Goal: Task Accomplishment & Management: Complete application form

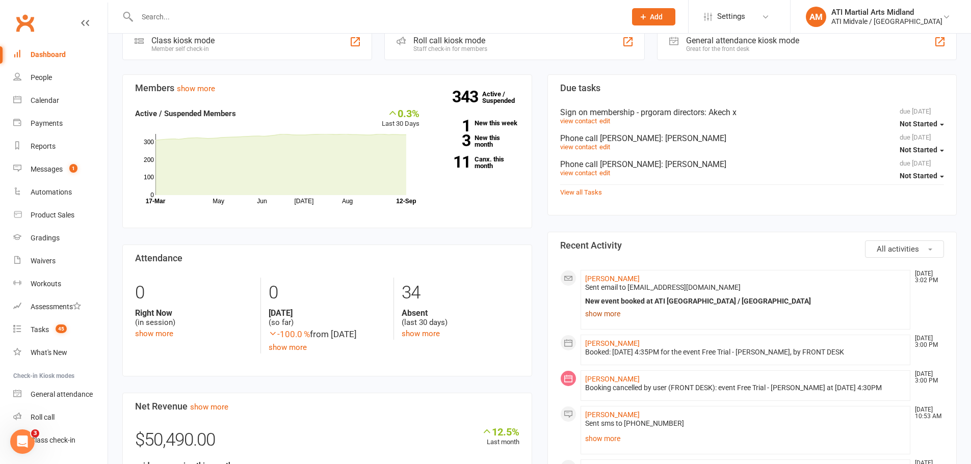
click at [604, 312] on link "show more" at bounding box center [745, 314] width 321 height 14
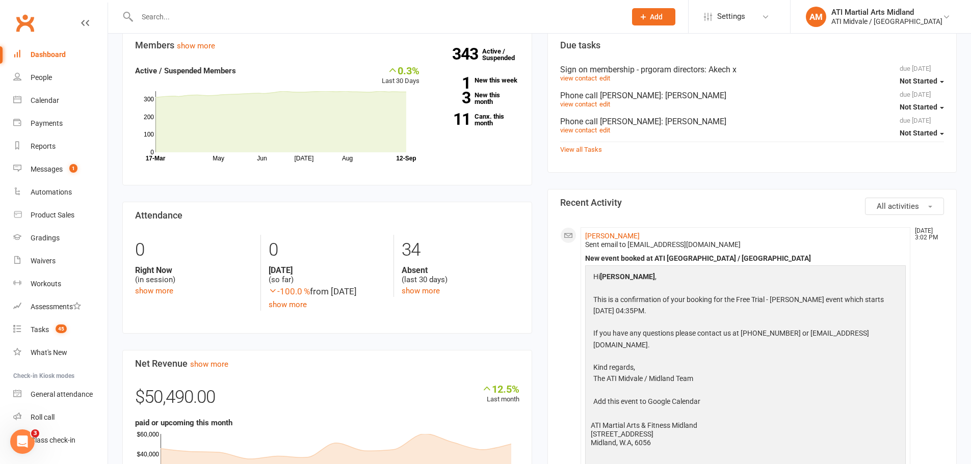
scroll to position [357, 0]
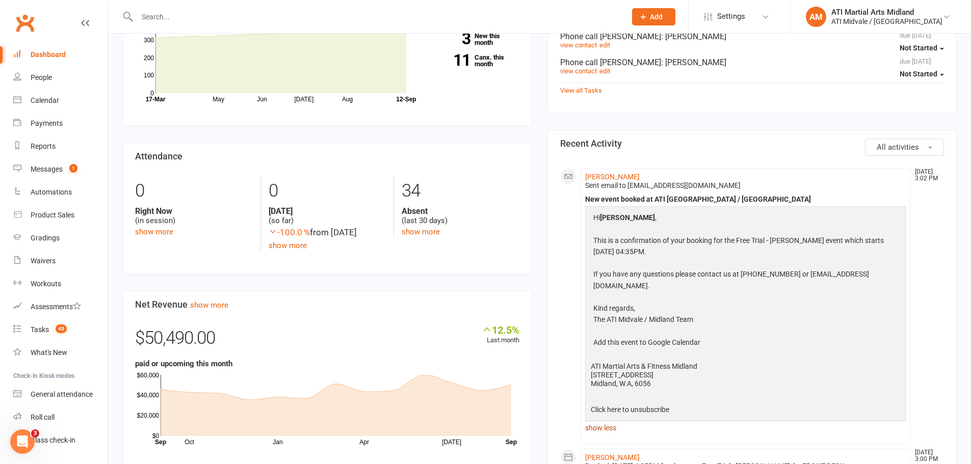
click at [592, 421] on link "show less" at bounding box center [745, 428] width 321 height 14
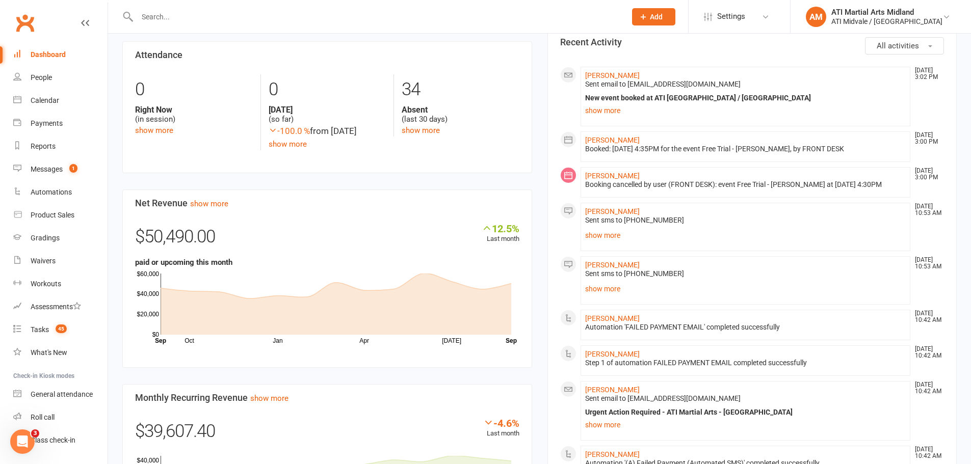
scroll to position [459, 0]
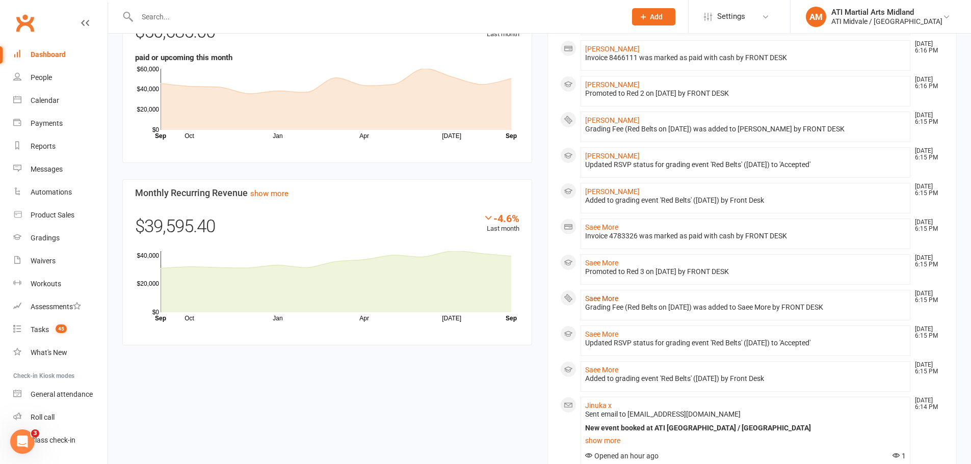
click at [615, 301] on link "Saee More" at bounding box center [601, 299] width 33 height 8
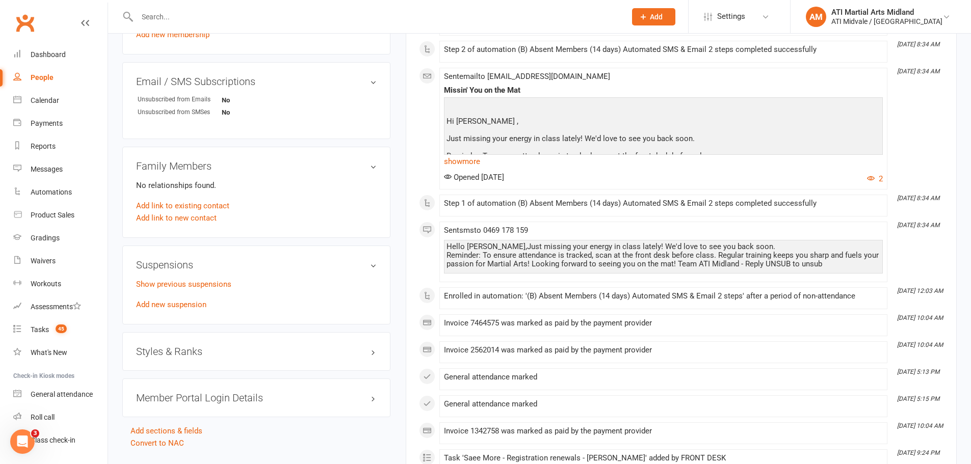
scroll to position [714, 0]
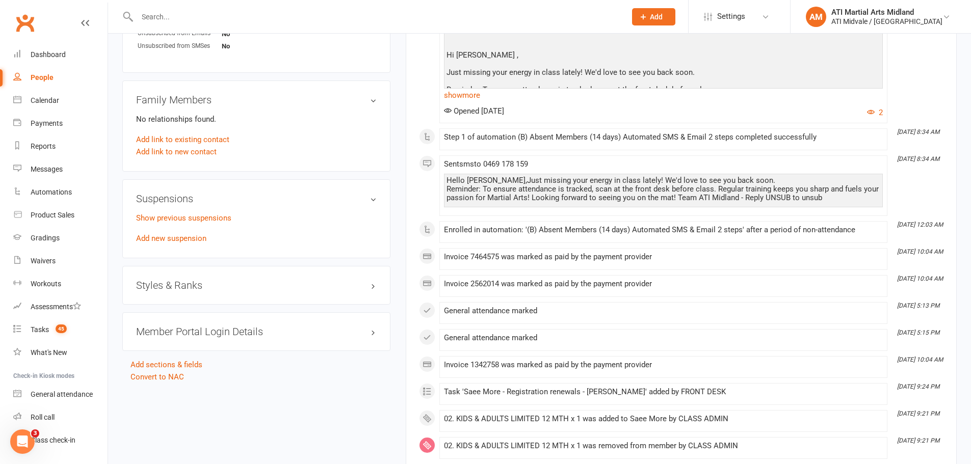
click at [192, 285] on h3 "Styles & Ranks" at bounding box center [256, 285] width 241 height 11
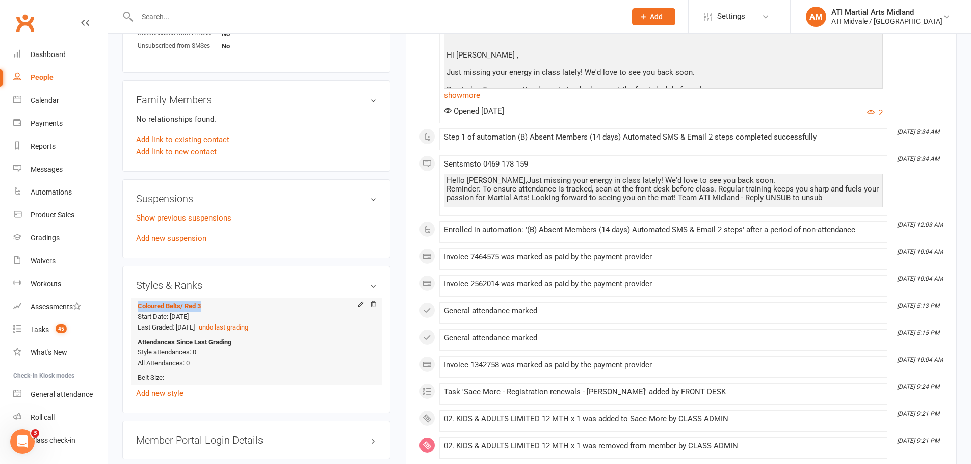
drag, startPoint x: 210, startPoint y: 306, endPoint x: 143, endPoint y: 300, distance: 67.6
click at [143, 300] on li "Coloured Belts / Red 3 Start Date: [DATE] Last Graded: [DATE] undo last grading…" at bounding box center [256, 342] width 241 height 86
copy link "Coloured Belts / Red 3"
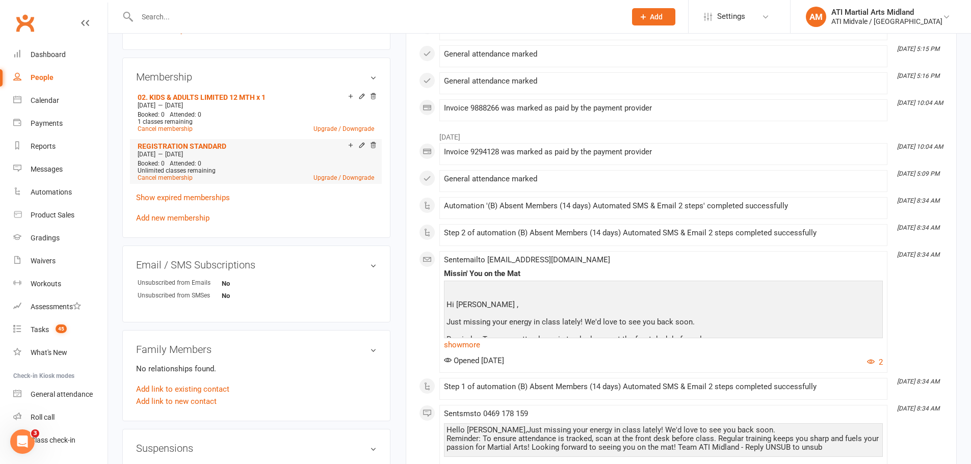
scroll to position [306, 0]
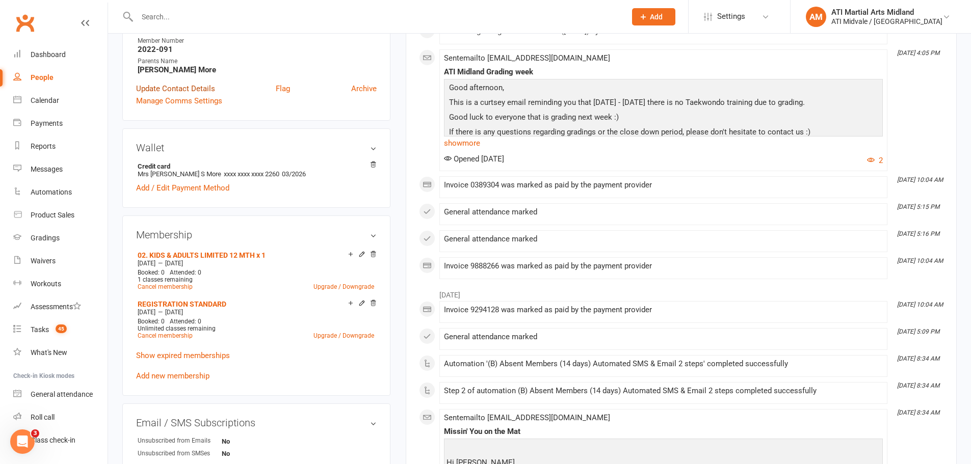
click at [202, 90] on link "Update Contact Details" at bounding box center [175, 89] width 79 height 12
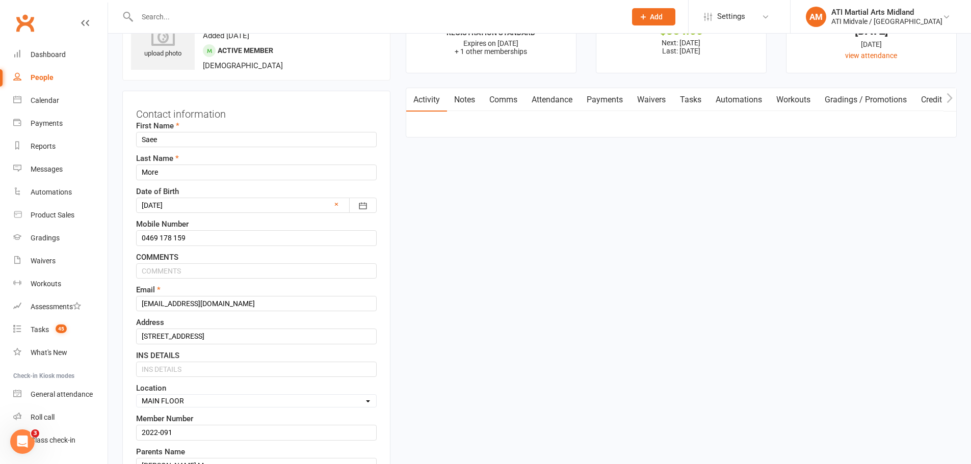
scroll to position [48, 0]
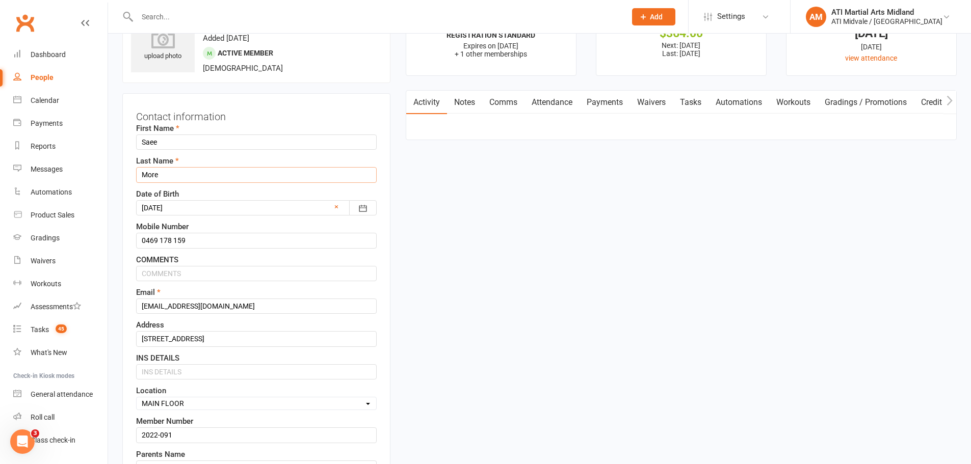
drag, startPoint x: 167, startPoint y: 172, endPoint x: 132, endPoint y: 174, distance: 35.7
click at [132, 174] on div "Contact information First Name [PERSON_NAME] Last Name More Date of Birth [DEMO…" at bounding box center [256, 323] width 268 height 461
drag, startPoint x: 175, startPoint y: 143, endPoint x: 141, endPoint y: 147, distance: 34.4
click at [141, 147] on input "Saee" at bounding box center [256, 142] width 241 height 15
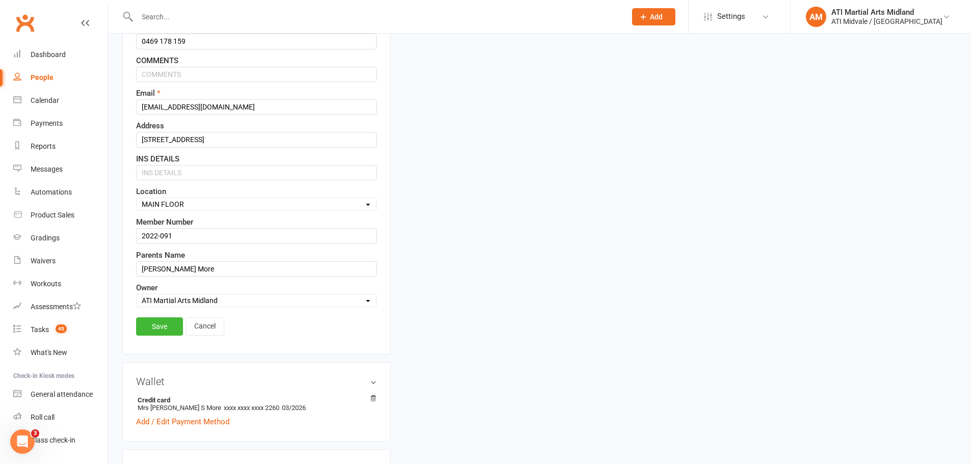
scroll to position [252, 0]
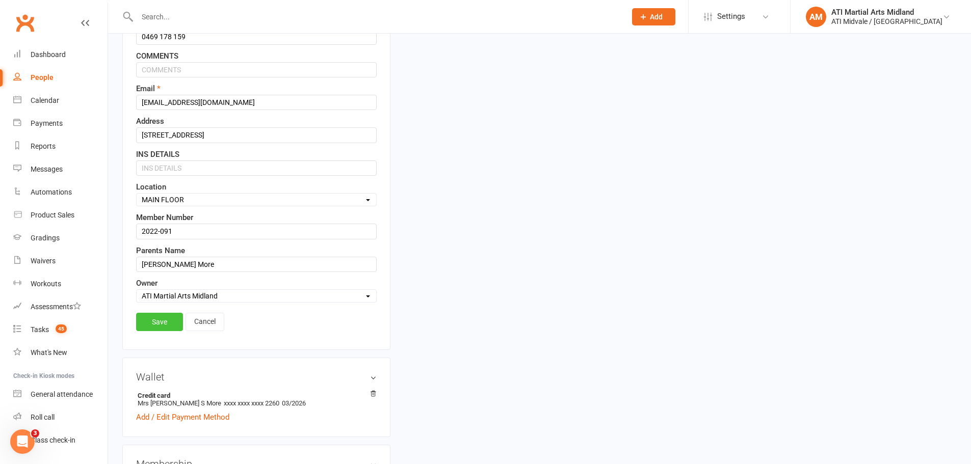
click at [172, 324] on link "Save" at bounding box center [159, 322] width 47 height 18
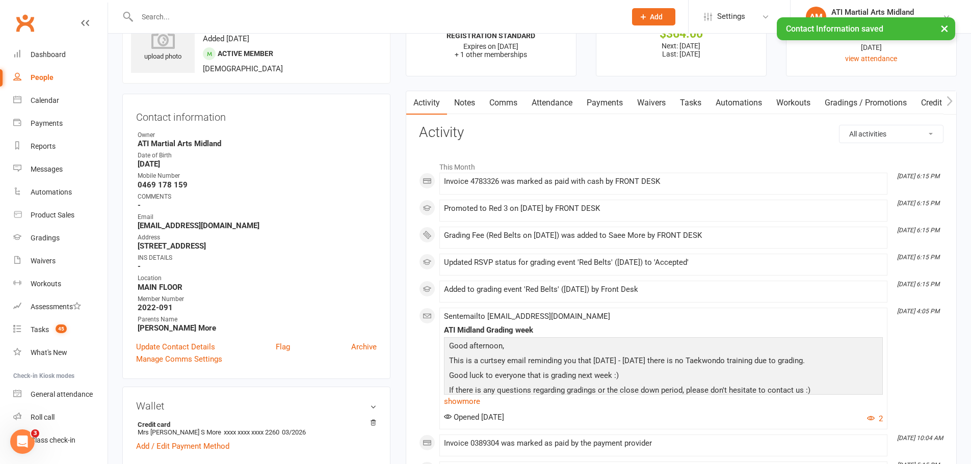
scroll to position [0, 0]
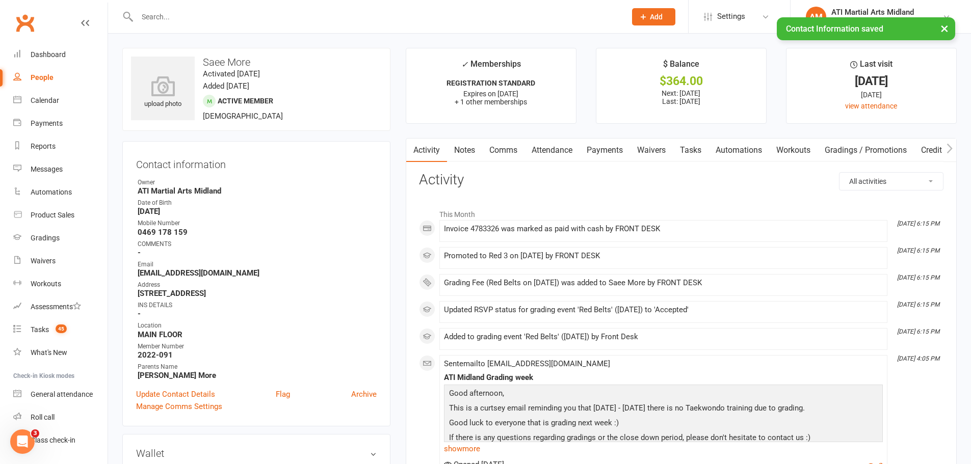
click at [608, 154] on link "Payments" at bounding box center [605, 150] width 50 height 23
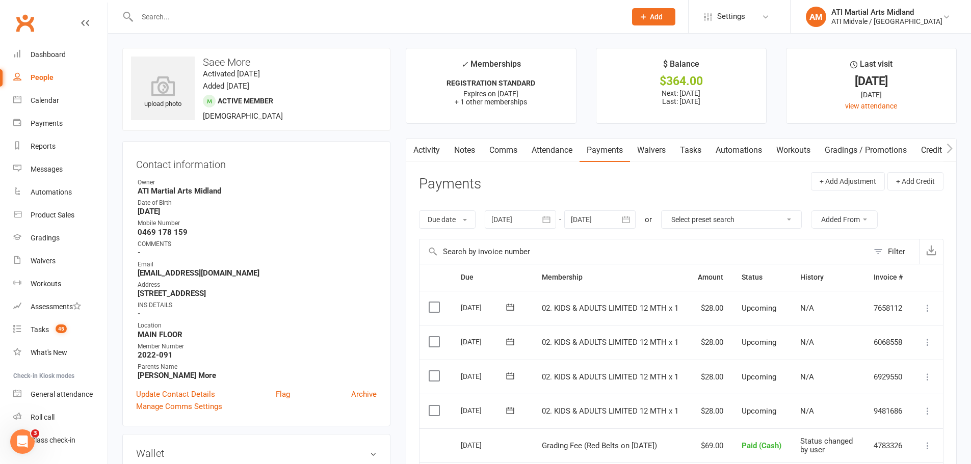
click at [689, 157] on link "Tasks" at bounding box center [691, 150] width 36 height 23
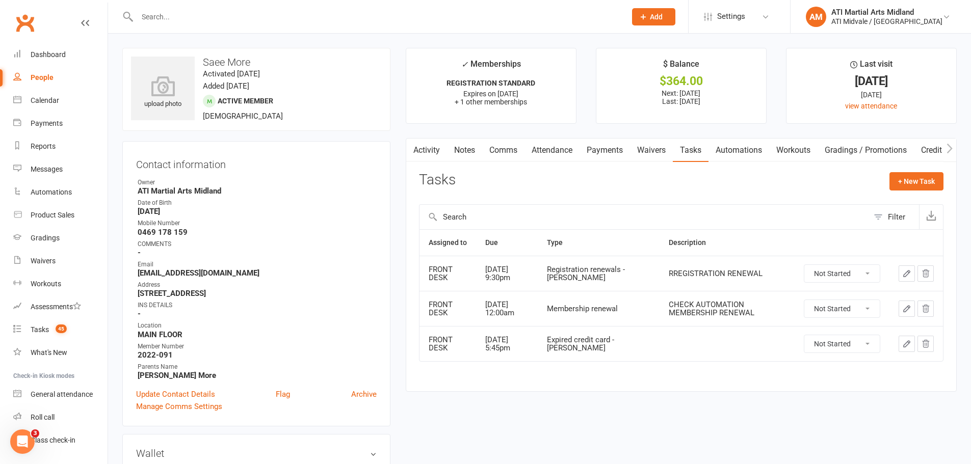
click at [613, 159] on link "Payments" at bounding box center [605, 150] width 50 height 23
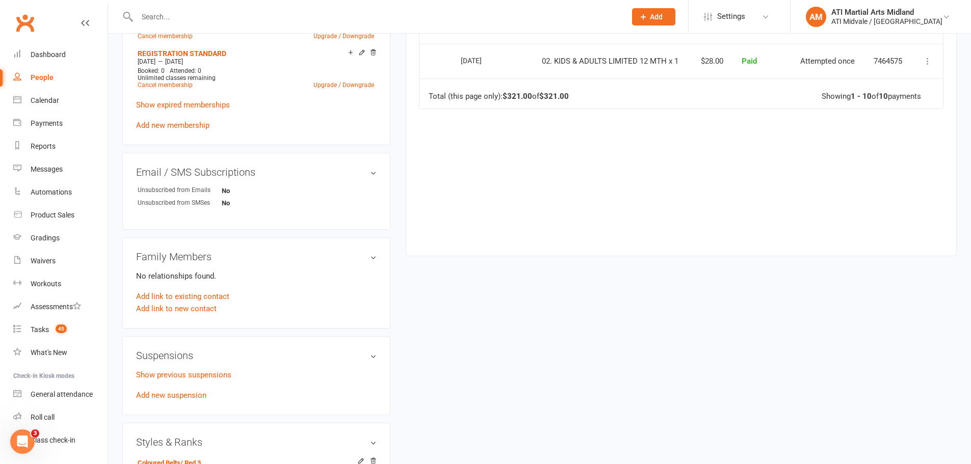
scroll to position [561, 0]
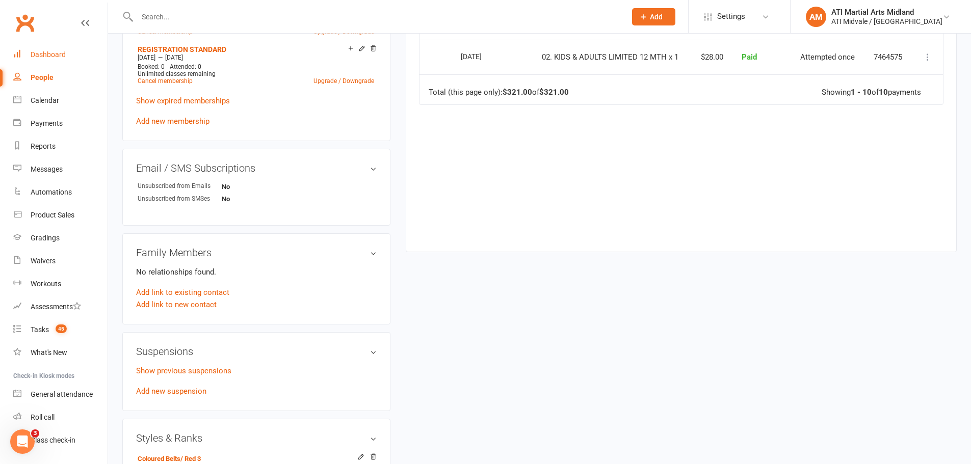
click at [52, 61] on link "Dashboard" at bounding box center [60, 54] width 94 height 23
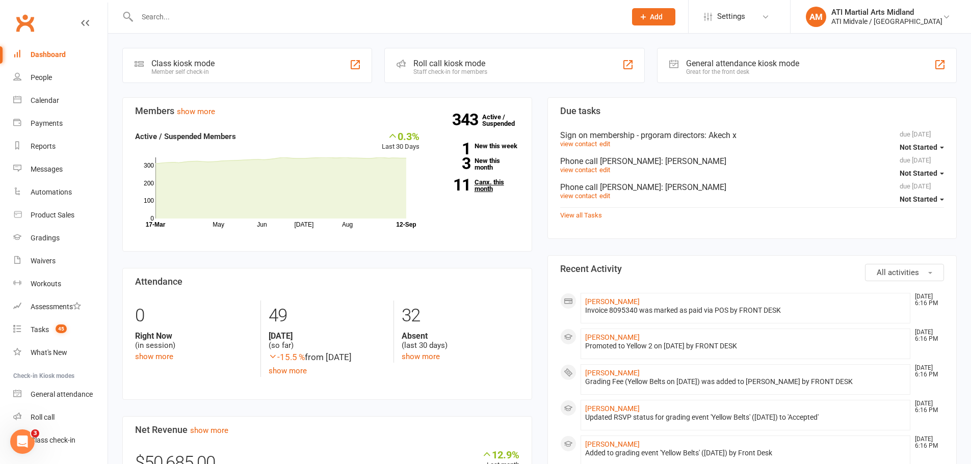
click at [475, 184] on link "11 Canx. this month" at bounding box center [477, 185] width 85 height 13
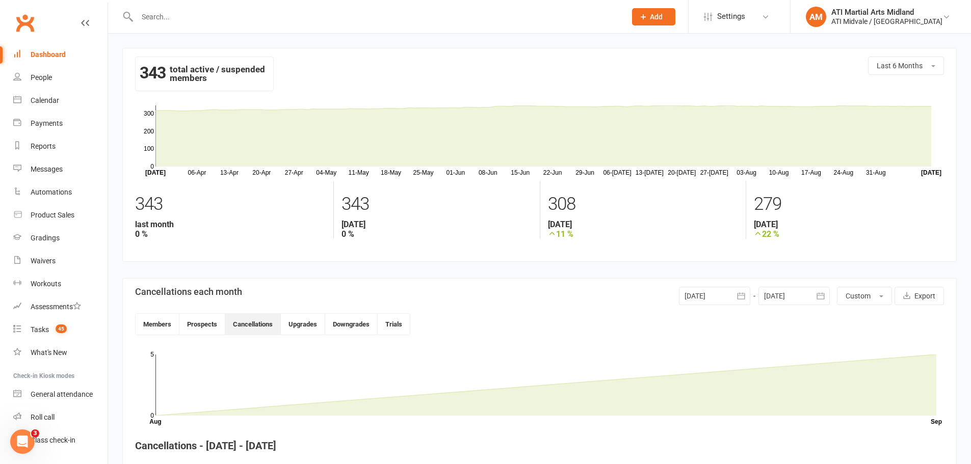
click at [56, 60] on link "Dashboard" at bounding box center [60, 54] width 94 height 23
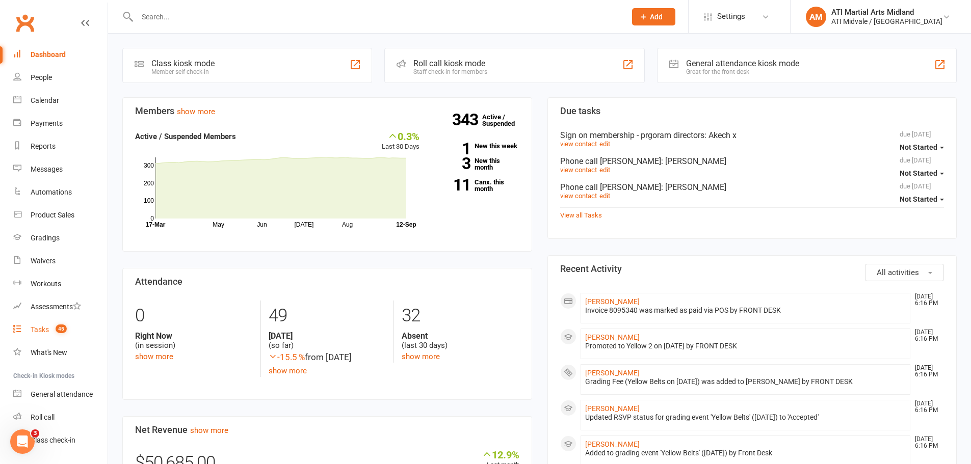
click at [41, 323] on link "Tasks 45" at bounding box center [60, 330] width 94 height 23
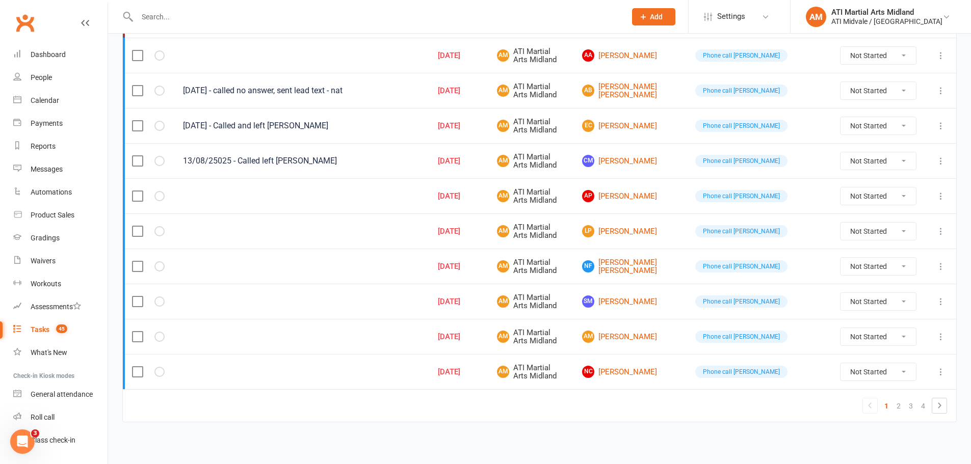
scroll to position [683, 0]
click at [899, 402] on link "2" at bounding box center [899, 405] width 12 height 14
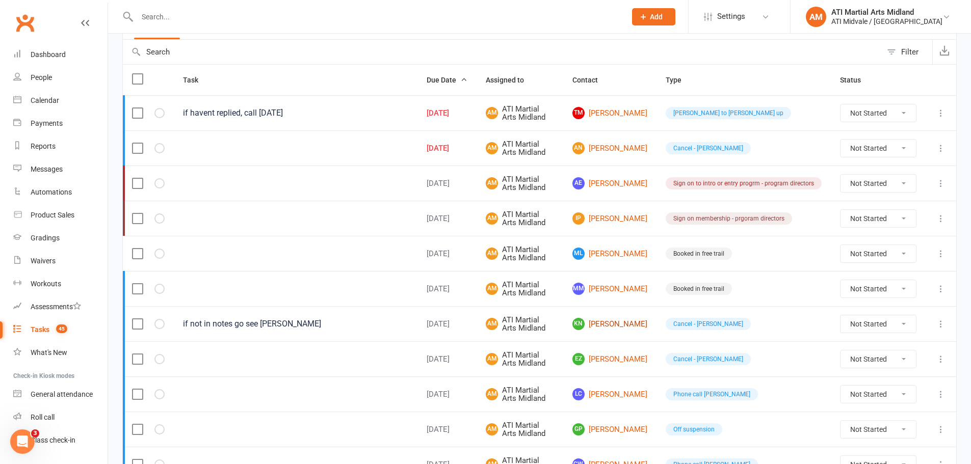
scroll to position [71, 0]
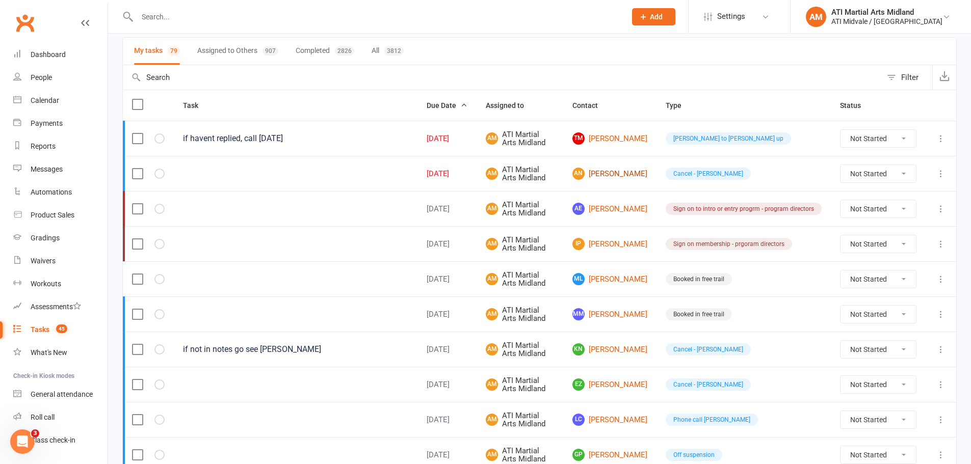
click at [629, 174] on link "AN [PERSON_NAME]" at bounding box center [610, 174] width 75 height 12
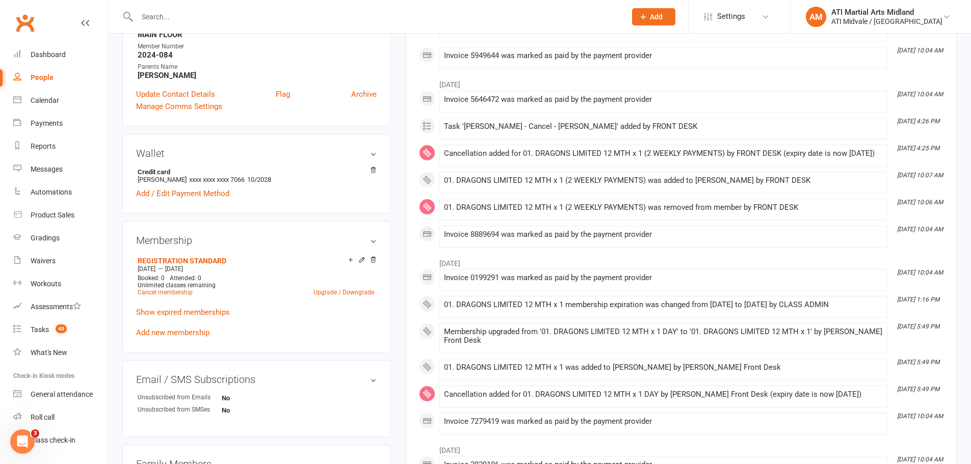
scroll to position [306, 0]
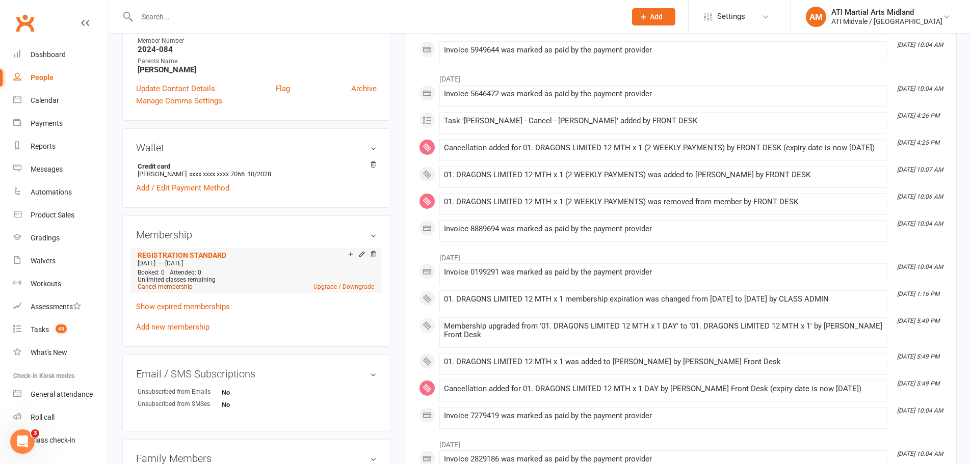
click at [172, 287] on link "Cancel membership" at bounding box center [165, 286] width 55 height 7
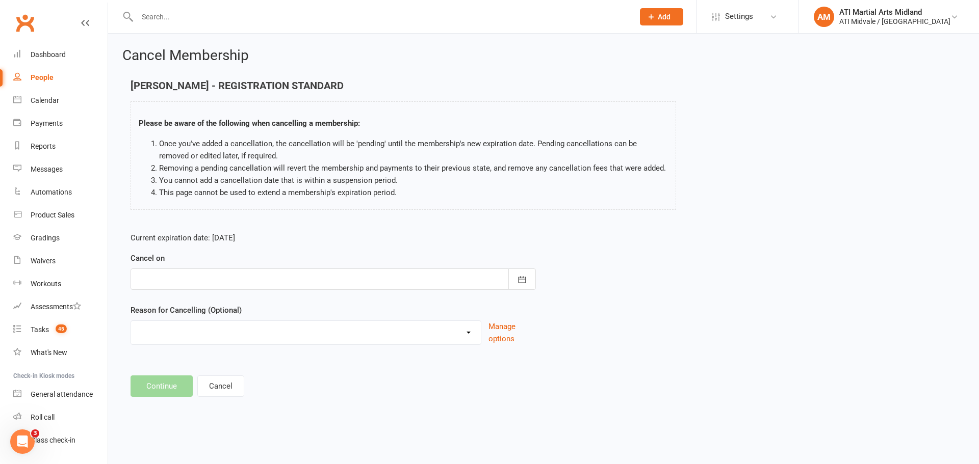
click at [270, 277] on div at bounding box center [333, 279] width 405 height 21
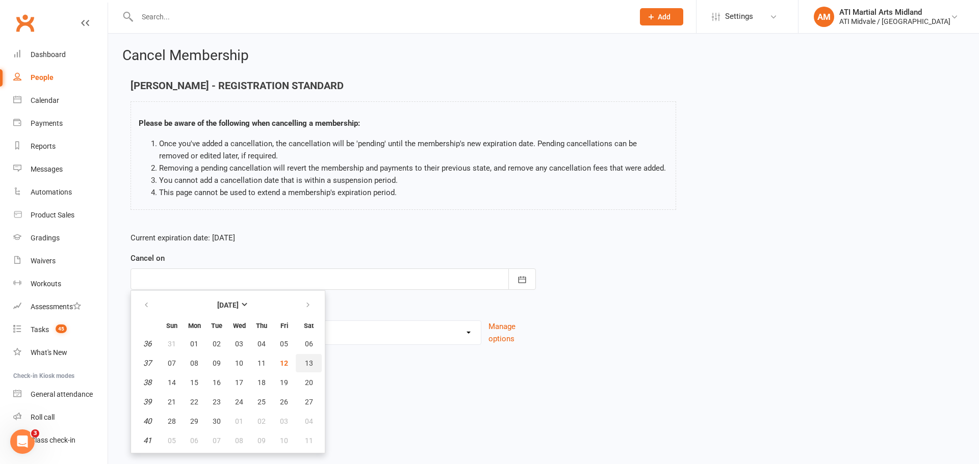
click at [306, 366] on span "13" at bounding box center [309, 363] width 8 height 8
type input "[DATE]"
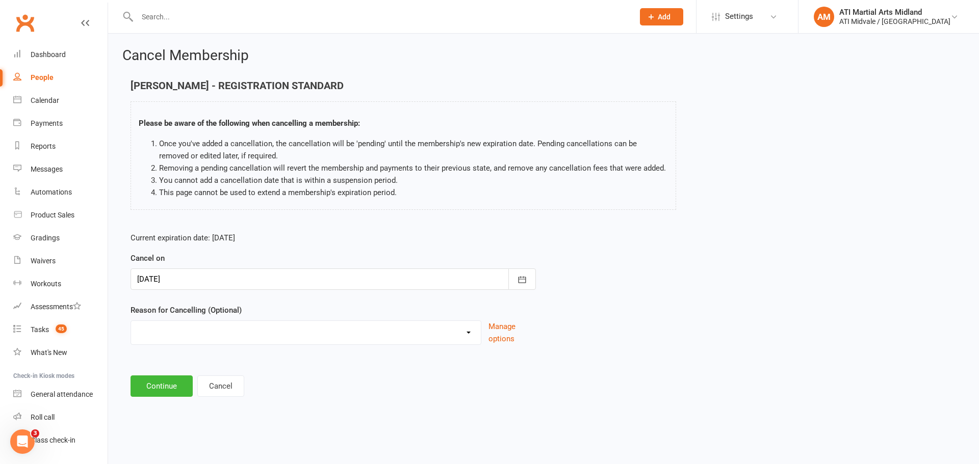
click at [244, 340] on select "Holiday INFLATION SAVER DISCOUNT Injury Other reason" at bounding box center [306, 331] width 350 height 20
click at [557, 353] on div "Current expiration date: [DATE] Cancel on [DATE] [DATE] Sun Mon Tue Wed Thu Fri…" at bounding box center [543, 291] width 841 height 135
click at [156, 387] on button "Continue" at bounding box center [162, 386] width 62 height 21
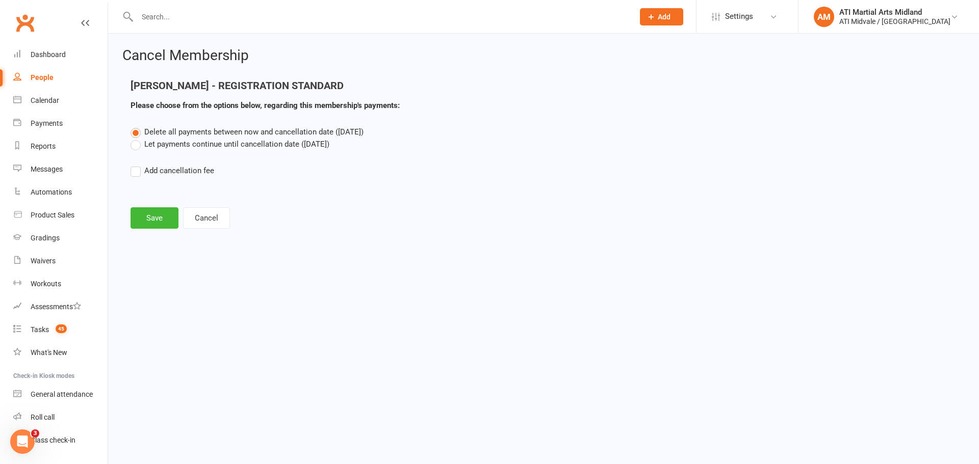
drag, startPoint x: 196, startPoint y: 194, endPoint x: 213, endPoint y: 185, distance: 19.2
drag, startPoint x: 213, startPoint y: 185, endPoint x: 185, endPoint y: 187, distance: 28.1
click at [185, 187] on div "Delete all payments between now and cancellation date ([DATE]) Let payments con…" at bounding box center [543, 158] width 841 height 65
click at [155, 216] on button "Save" at bounding box center [155, 217] width 48 height 21
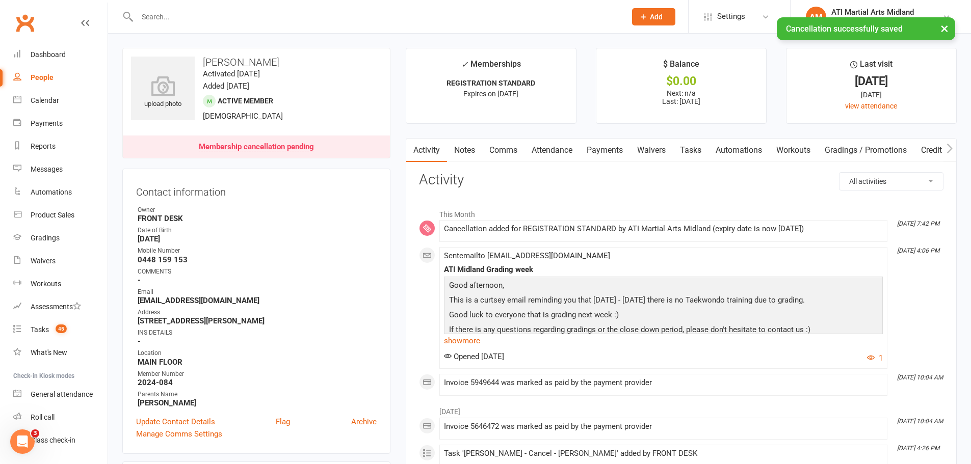
click at [620, 144] on link "Payments" at bounding box center [605, 150] width 50 height 23
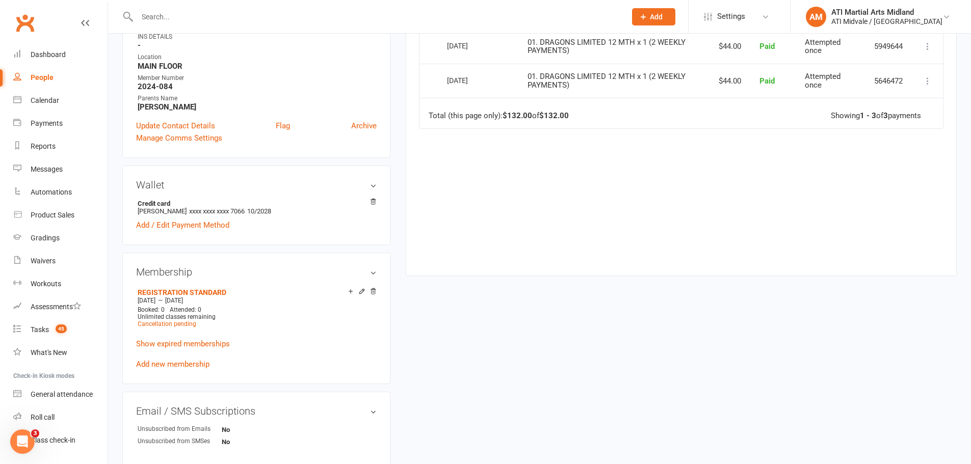
scroll to position [306, 0]
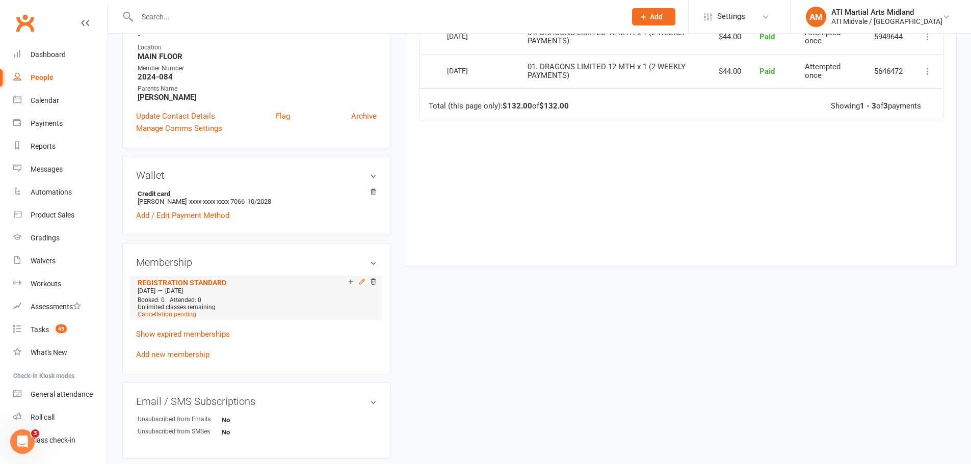
click at [362, 281] on icon at bounding box center [361, 281] width 7 height 7
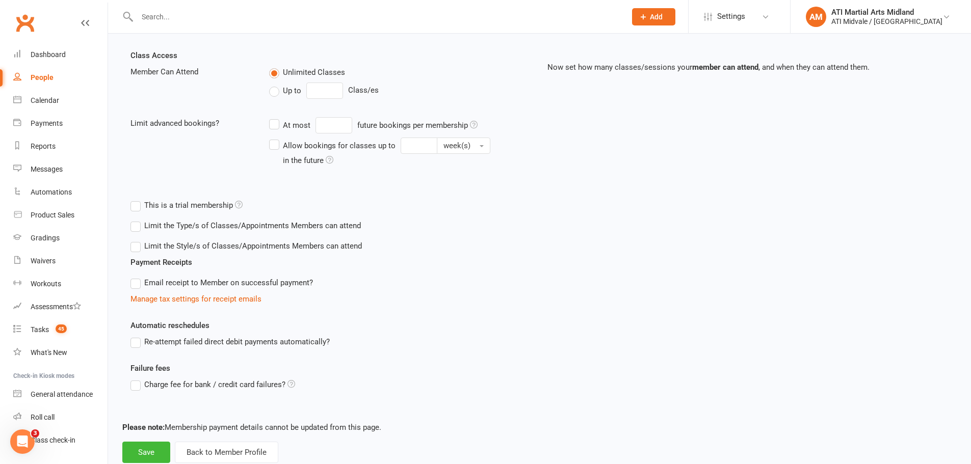
scroll to position [248, 0]
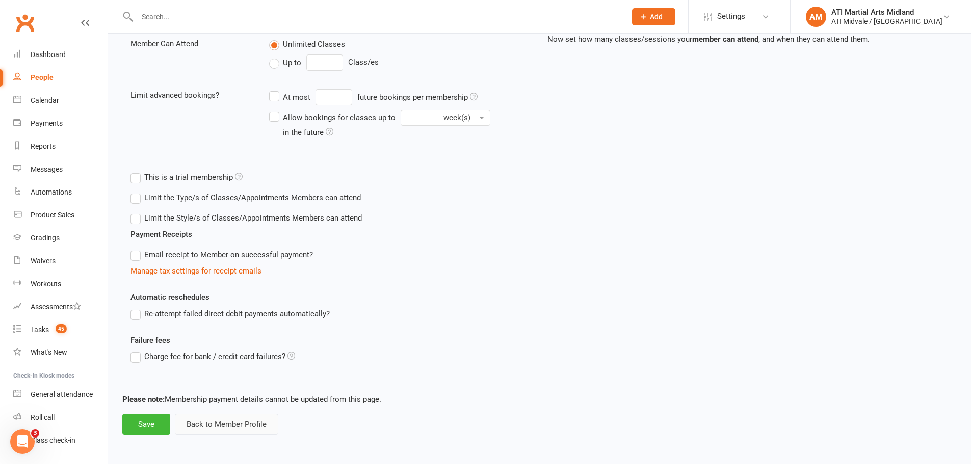
click at [189, 426] on button "Back to Member Profile" at bounding box center [226, 424] width 103 height 21
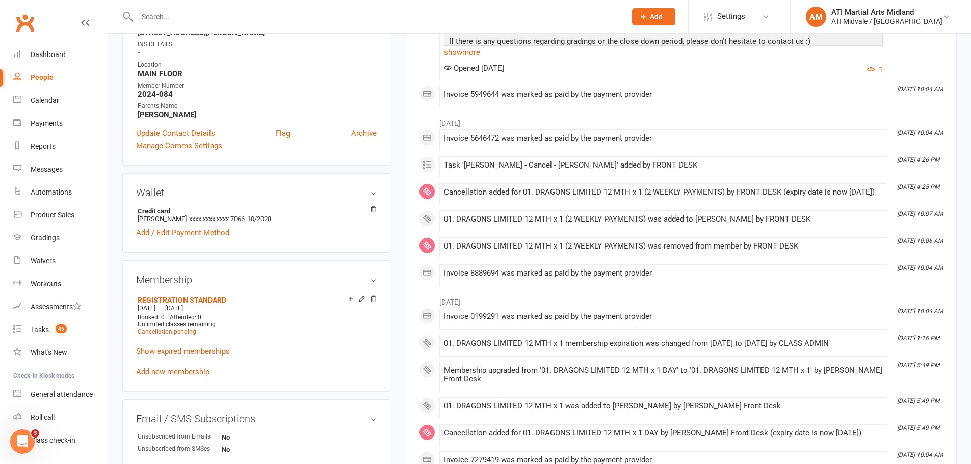
scroll to position [306, 0]
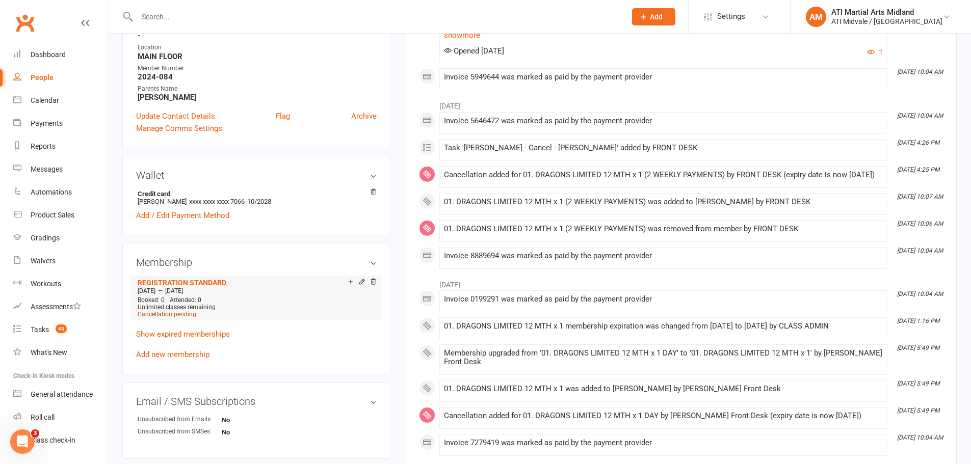
click at [178, 313] on span "Cancellation pending" at bounding box center [167, 314] width 59 height 7
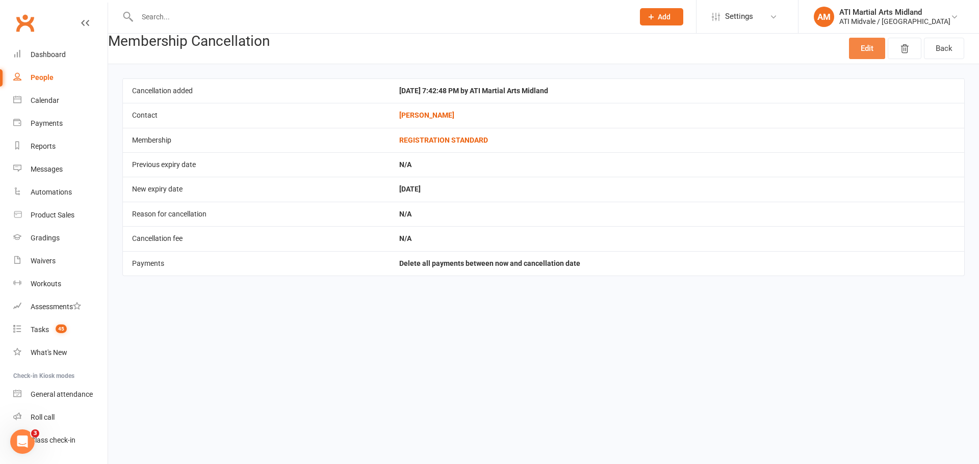
click at [872, 49] on link "Edit" at bounding box center [867, 48] width 36 height 21
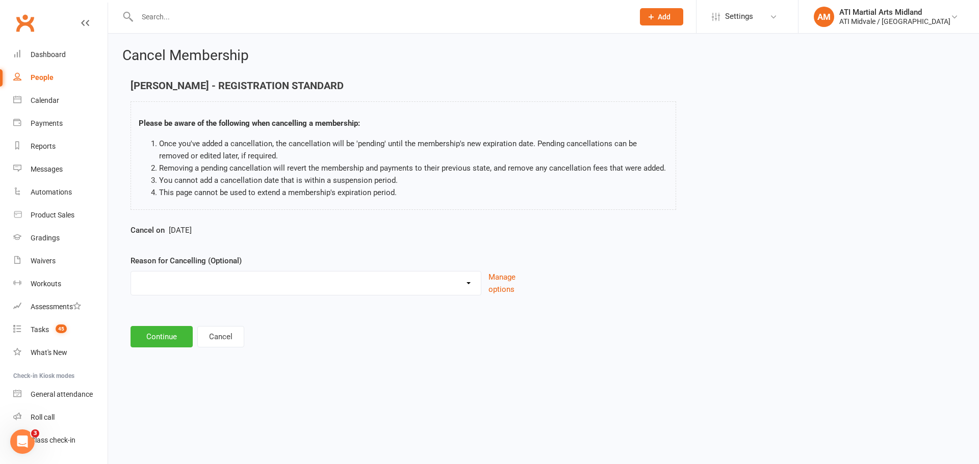
click at [192, 233] on span "[DATE]" at bounding box center [180, 230] width 23 height 9
click at [226, 329] on button "Cancel" at bounding box center [220, 336] width 47 height 21
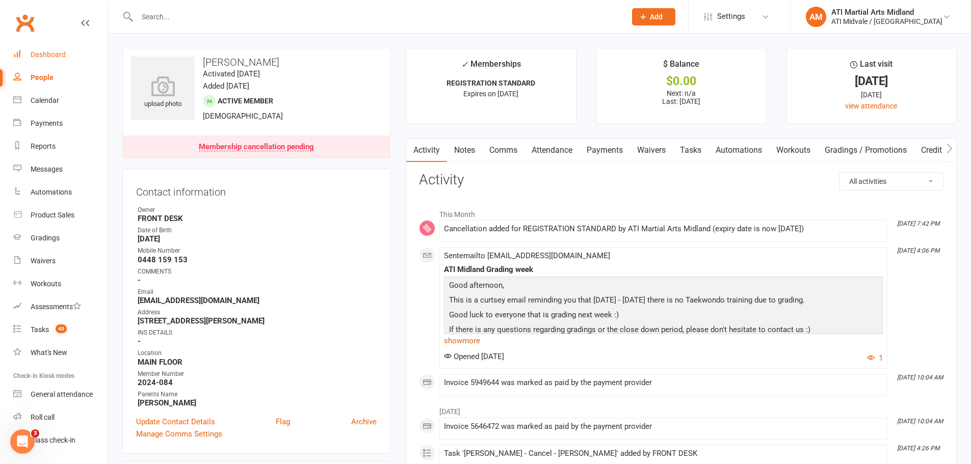
click at [56, 62] on link "Dashboard" at bounding box center [60, 54] width 94 height 23
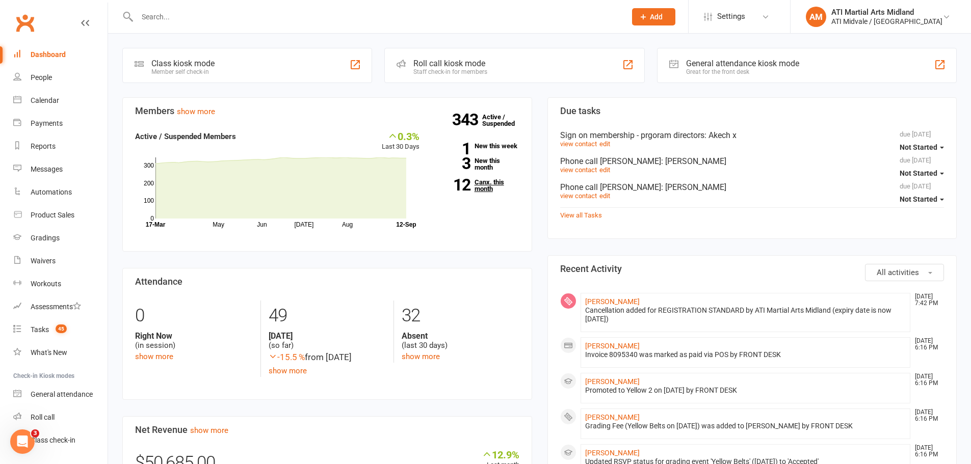
click at [491, 186] on link "12 Canx. this month" at bounding box center [477, 185] width 85 height 13
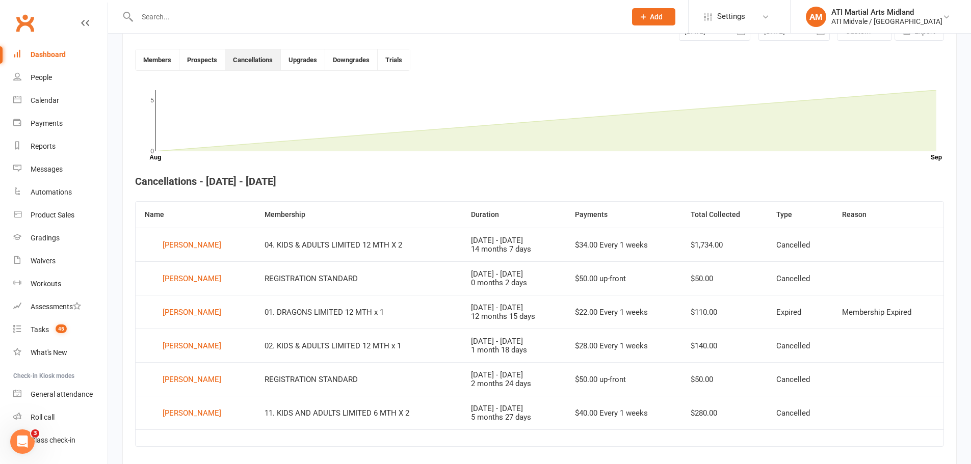
scroll to position [278, 0]
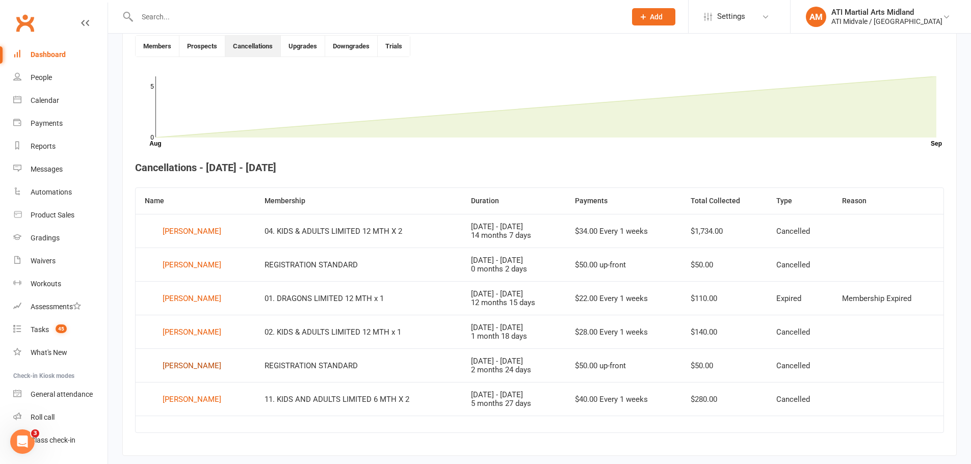
click at [189, 371] on div "[PERSON_NAME]" at bounding box center [192, 365] width 59 height 15
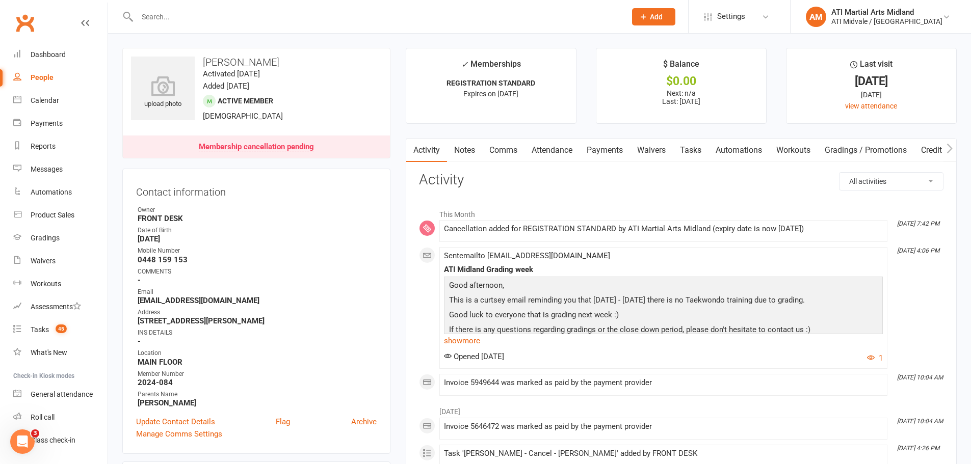
click at [604, 144] on link "Payments" at bounding box center [605, 150] width 50 height 23
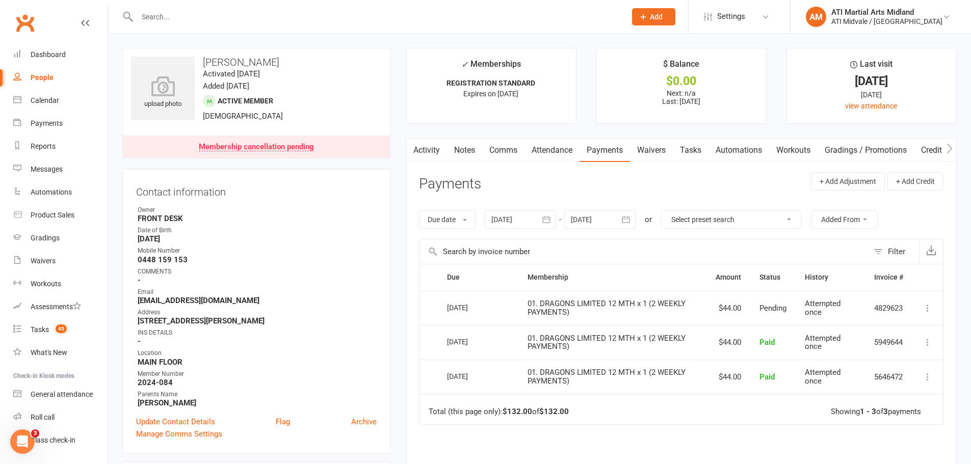
click at [690, 151] on link "Tasks" at bounding box center [691, 150] width 36 height 23
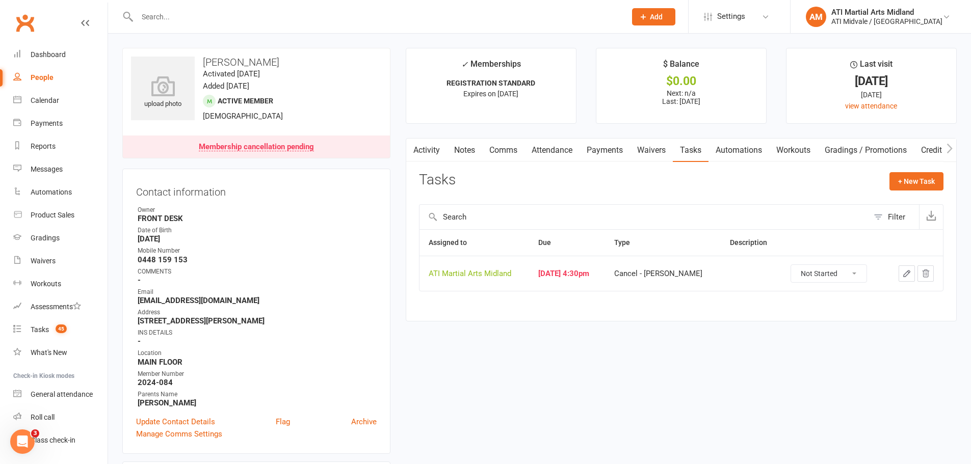
click at [205, 13] on input "text" at bounding box center [376, 17] width 485 height 14
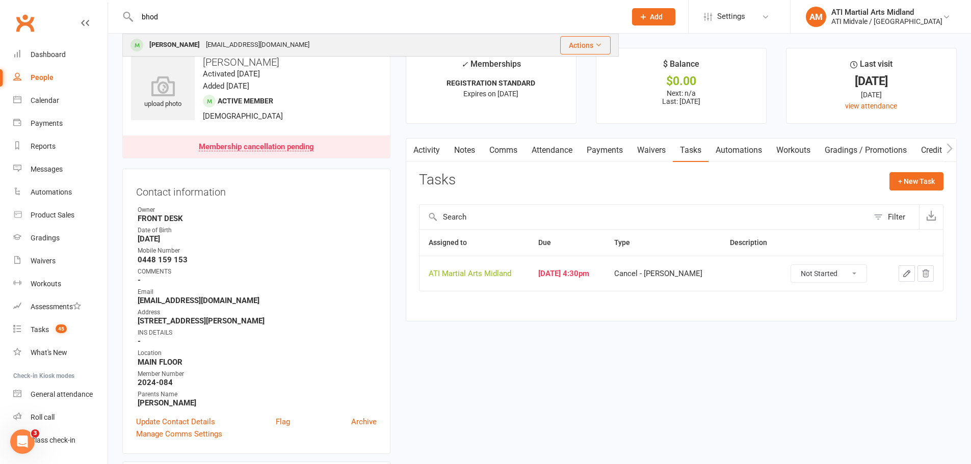
type input "bhod"
click at [185, 37] on div "[PERSON_NAME] [EMAIL_ADDRESS][DOMAIN_NAME]" at bounding box center [313, 45] width 380 height 21
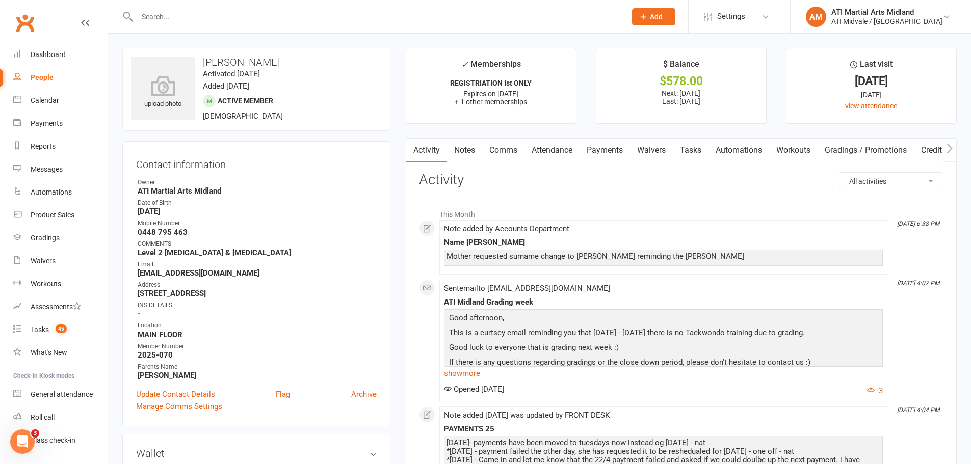
click at [475, 150] on link "Notes" at bounding box center [464, 150] width 35 height 23
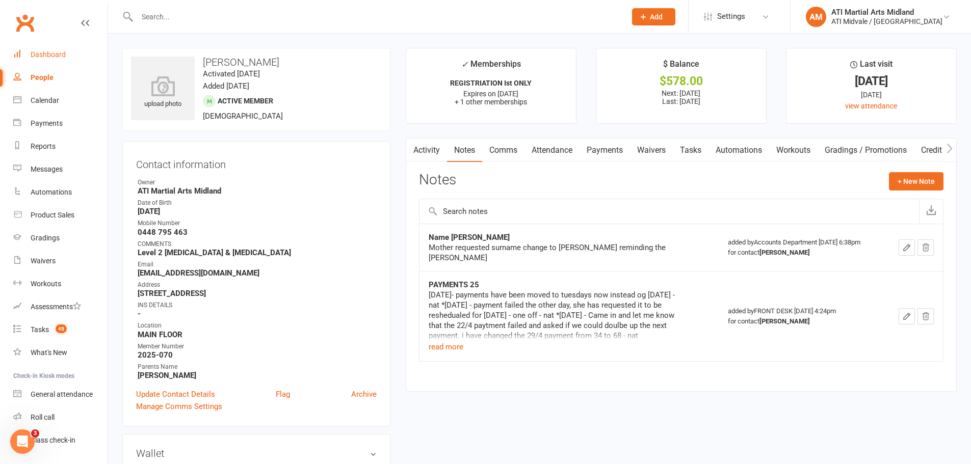
click at [64, 51] on div "Dashboard" at bounding box center [48, 54] width 35 height 8
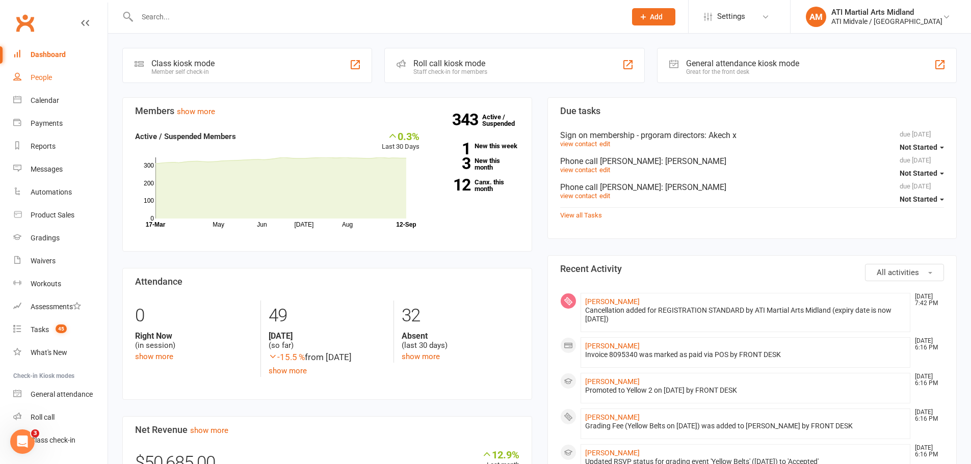
click at [50, 79] on div "People" at bounding box center [41, 77] width 21 height 8
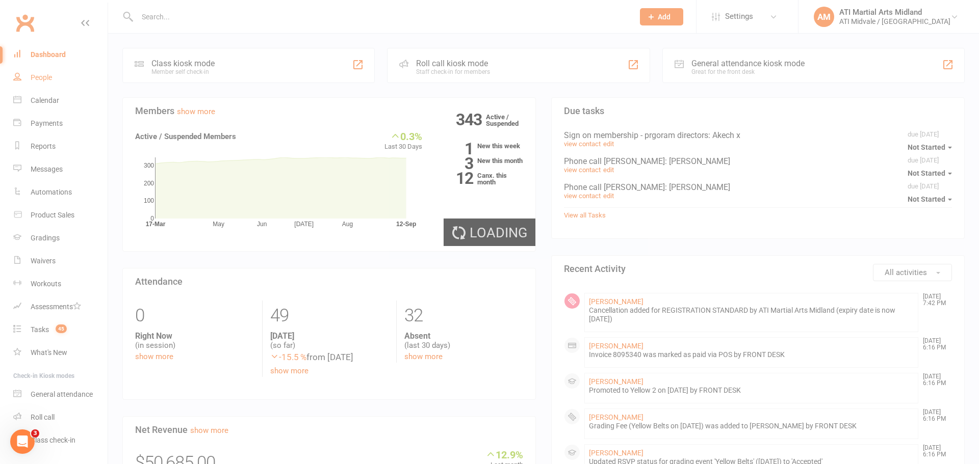
select select "100"
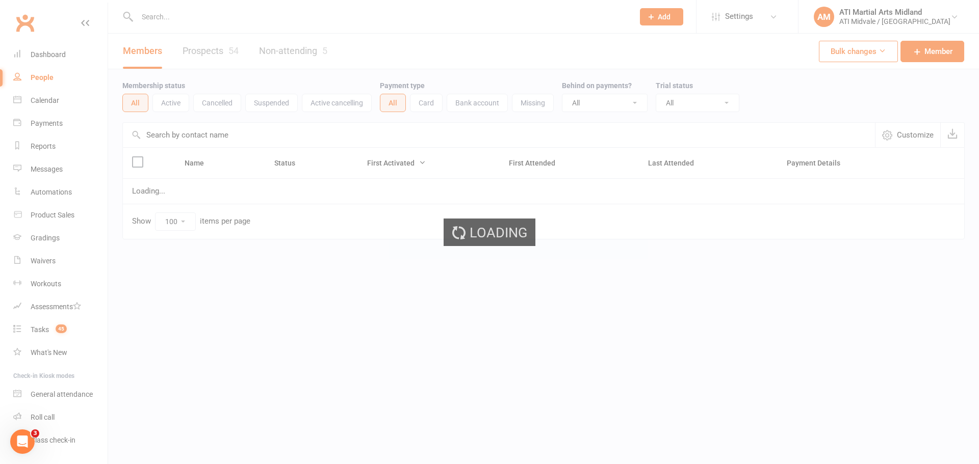
click at [218, 50] on link "Prospects 54" at bounding box center [211, 51] width 56 height 35
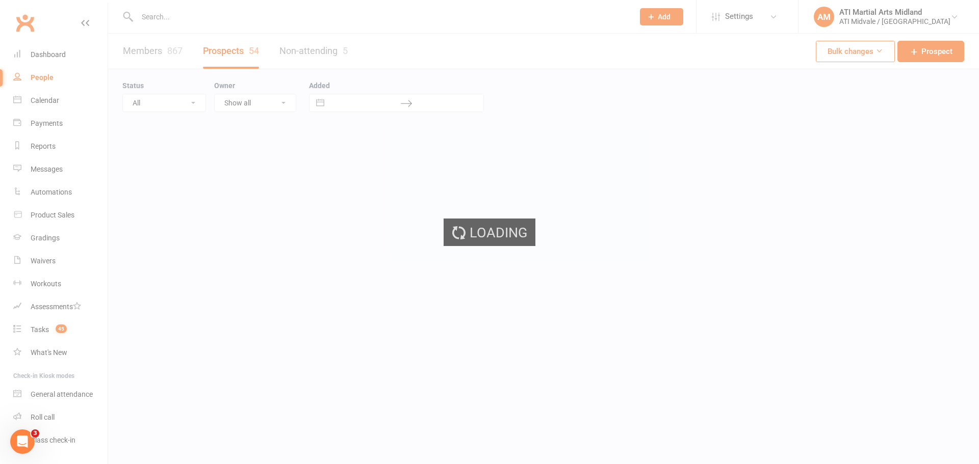
select select "100"
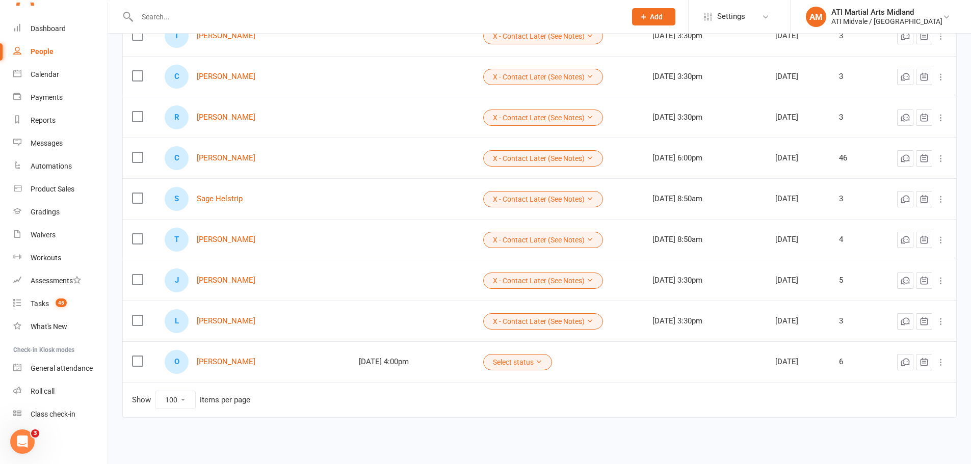
scroll to position [2007, 0]
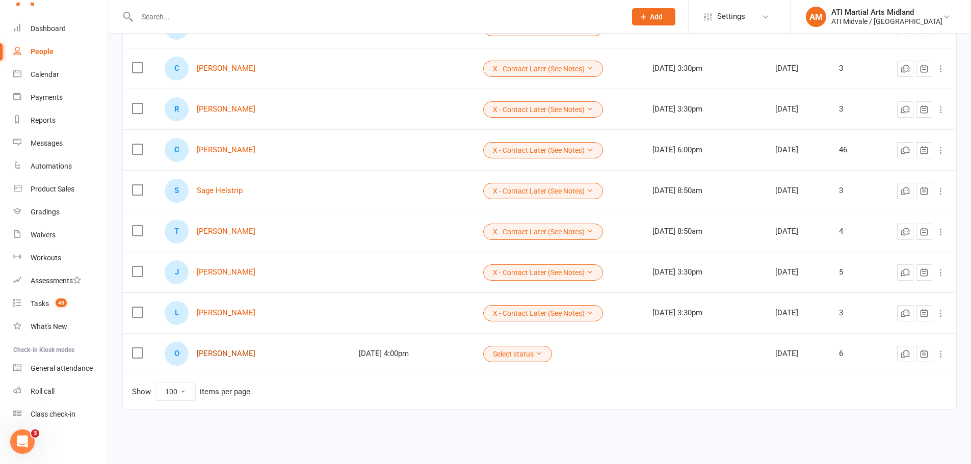
click at [255, 351] on link "[PERSON_NAME]" at bounding box center [226, 354] width 59 height 9
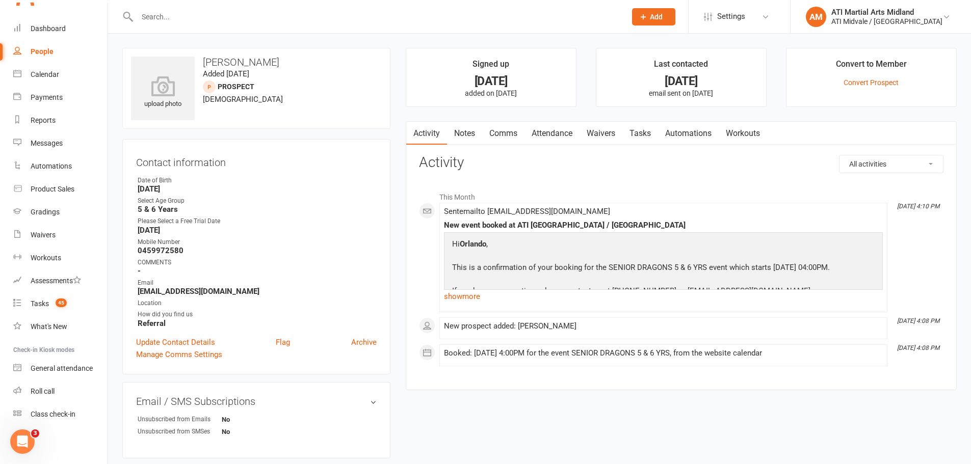
click at [573, 134] on link "Attendance" at bounding box center [552, 133] width 55 height 23
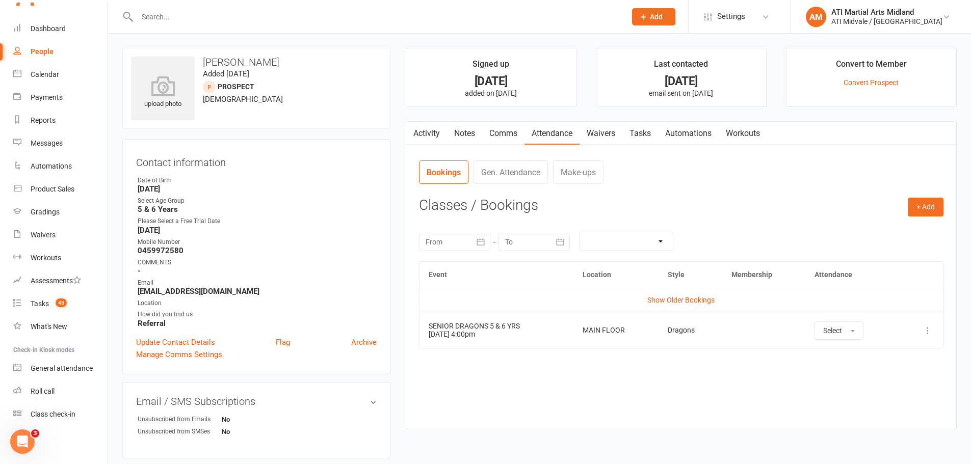
click at [926, 329] on icon at bounding box center [928, 331] width 10 height 10
click at [877, 386] on link "Remove booking" at bounding box center [883, 391] width 101 height 20
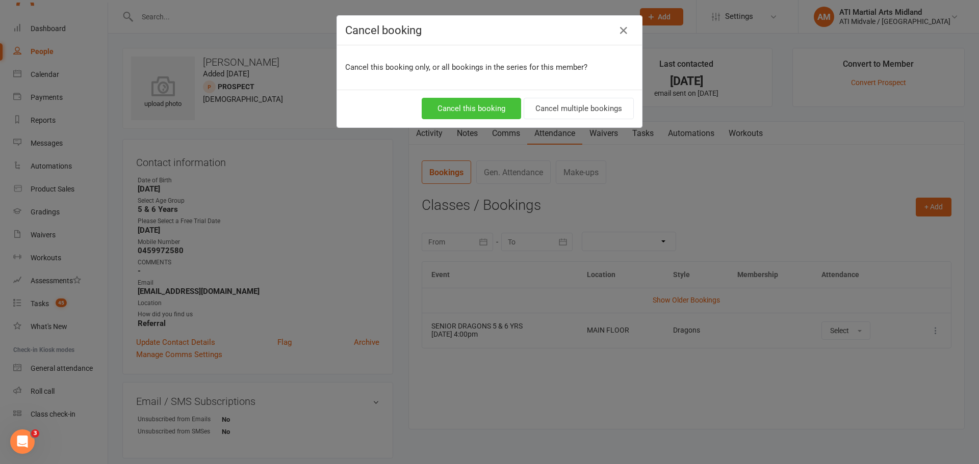
click at [497, 107] on button "Cancel this booking" at bounding box center [471, 108] width 99 height 21
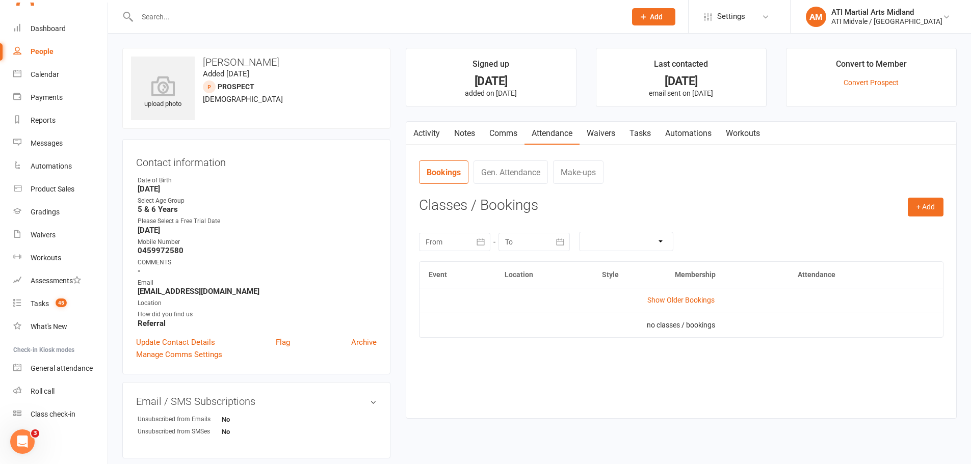
click at [637, 132] on link "Tasks" at bounding box center [640, 133] width 36 height 23
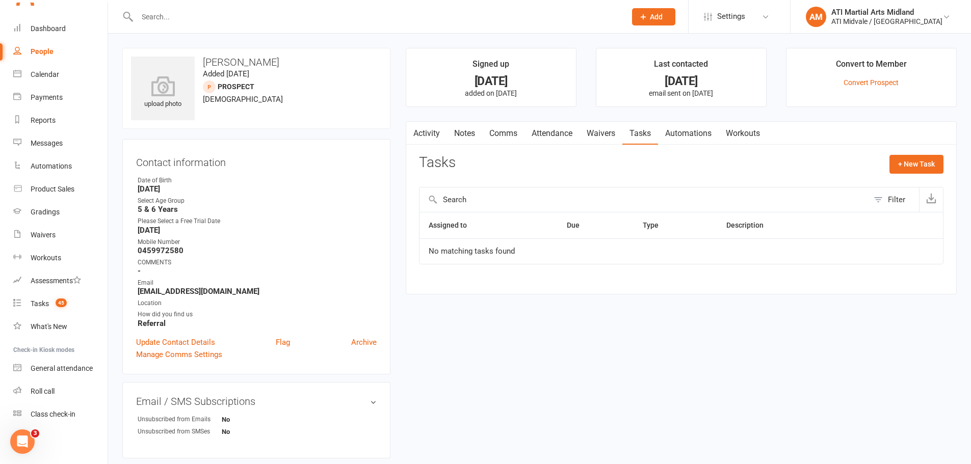
drag, startPoint x: 284, startPoint y: 62, endPoint x: 274, endPoint y: 62, distance: 10.2
click at [274, 62] on h3 "[PERSON_NAME]" at bounding box center [256, 62] width 251 height 11
drag, startPoint x: 240, startPoint y: 61, endPoint x: 203, endPoint y: 62, distance: 36.7
click at [203, 62] on h3 "[PERSON_NAME]" at bounding box center [256, 62] width 251 height 11
click at [284, 58] on h3 "[PERSON_NAME]" at bounding box center [256, 62] width 251 height 11
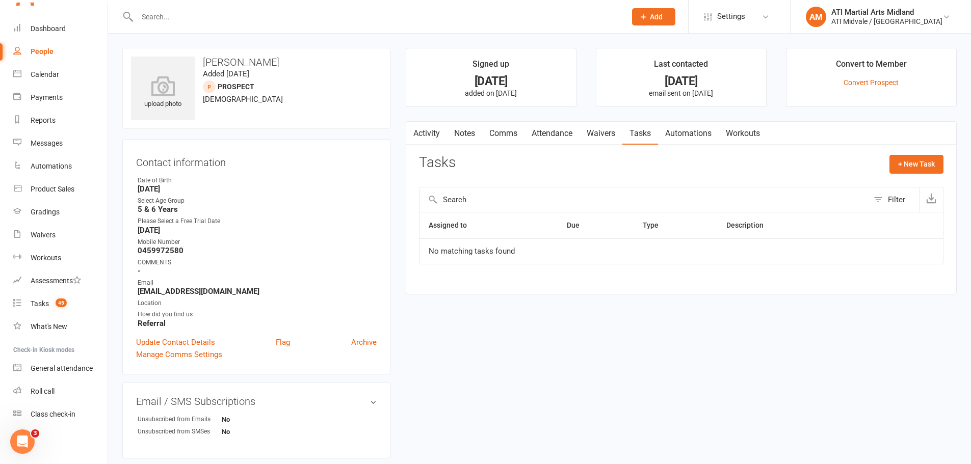
drag, startPoint x: 283, startPoint y: 62, endPoint x: 242, endPoint y: 65, distance: 40.9
click at [242, 65] on h3 "[PERSON_NAME]" at bounding box center [256, 62] width 251 height 11
copy h3 "Gillbanks"
click at [224, 15] on input "text" at bounding box center [376, 17] width 485 height 14
paste input "Gillbanks"
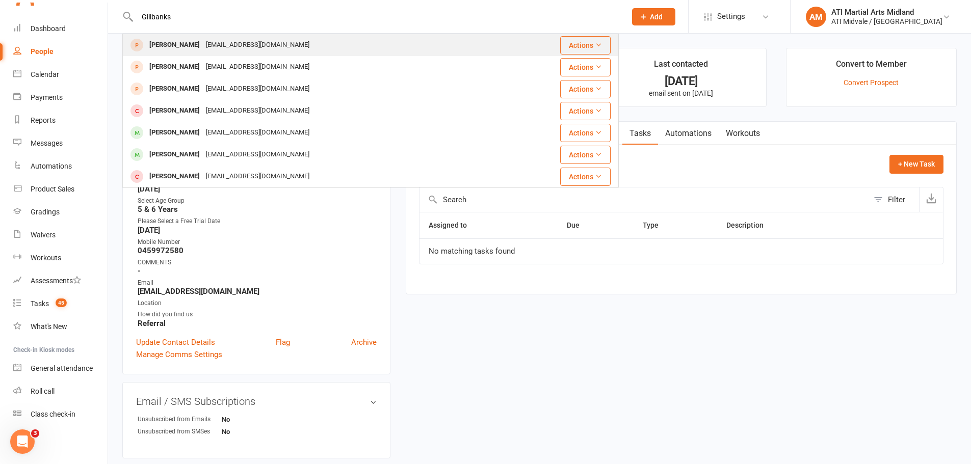
type input "Gillbanks"
click at [232, 46] on div "[EMAIL_ADDRESS][DOMAIN_NAME]" at bounding box center [258, 45] width 110 height 15
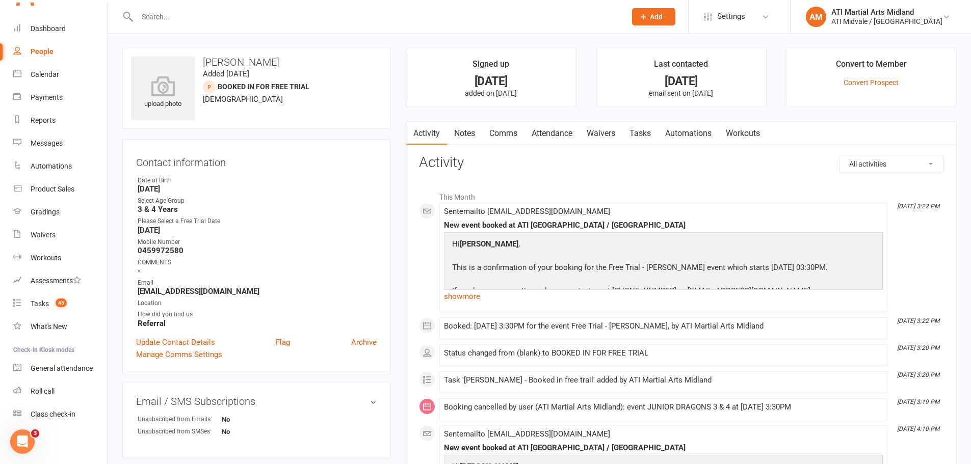
click at [190, 19] on input "text" at bounding box center [376, 17] width 485 height 14
paste input "Gillbanks"
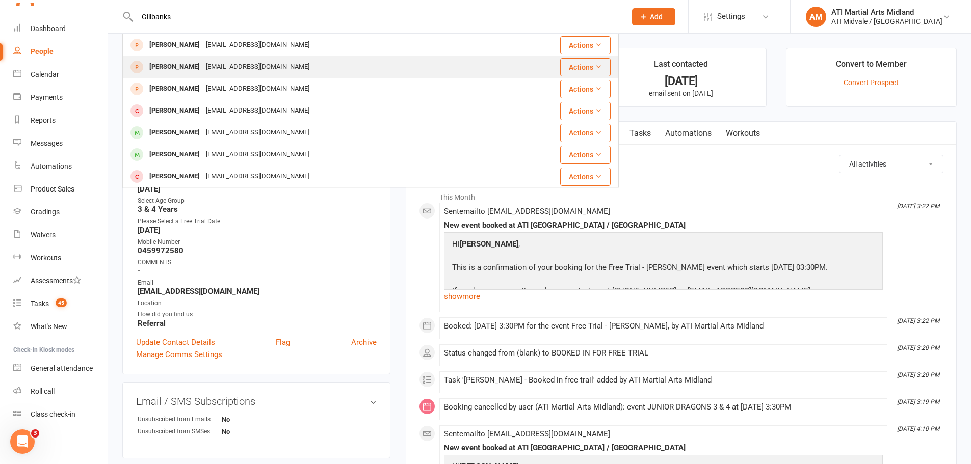
type input "Gillbanks"
click at [206, 68] on div "[EMAIL_ADDRESS][DOMAIN_NAME]" at bounding box center [258, 67] width 110 height 15
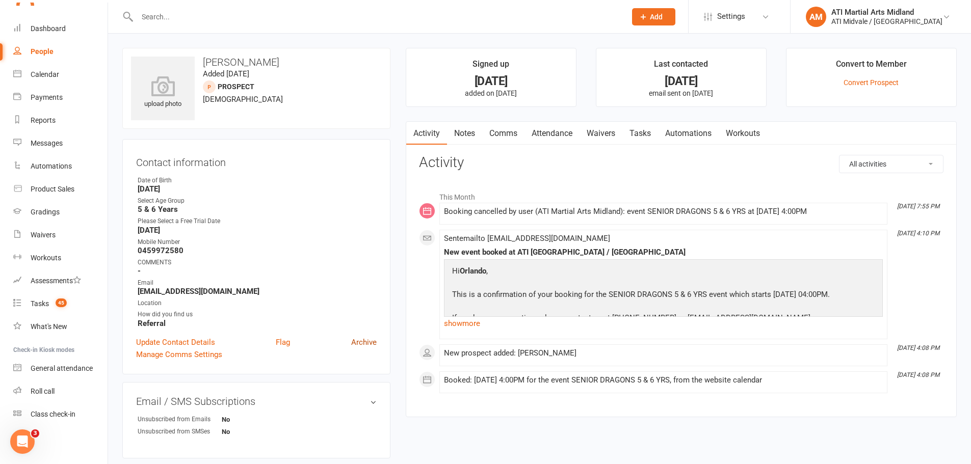
click at [358, 344] on link "Archive" at bounding box center [363, 342] width 25 height 12
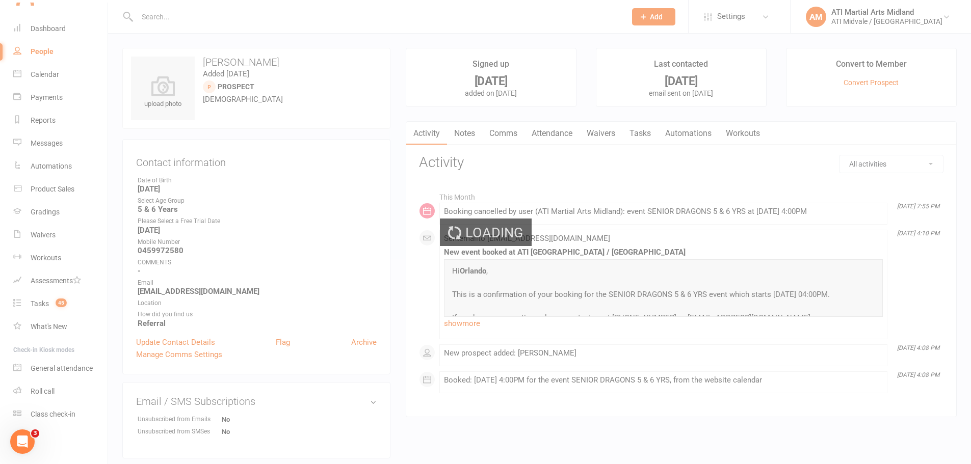
select select "100"
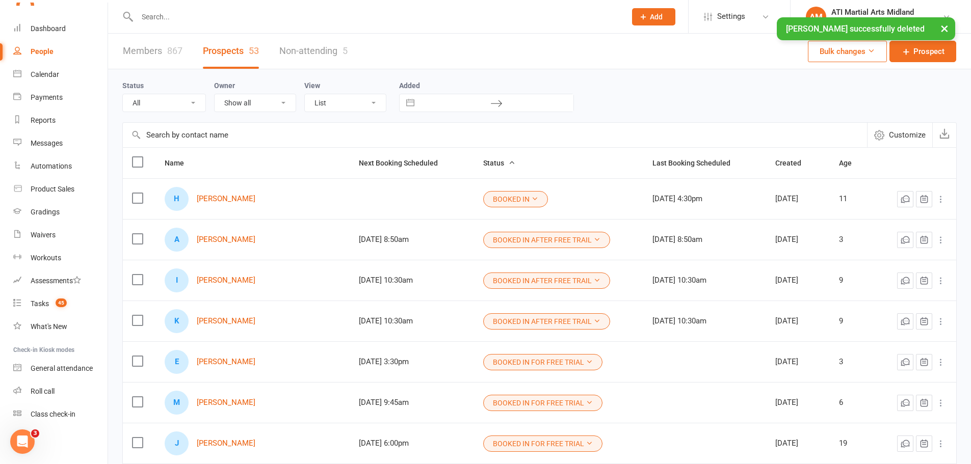
click at [203, 17] on div "× [PERSON_NAME] successfully deleted" at bounding box center [479, 17] width 958 height 0
click at [206, 17] on div "× [PERSON_NAME] successfully deleted" at bounding box center [479, 17] width 958 height 0
click at [179, 17] on div "× [PERSON_NAME] successfully deleted" at bounding box center [479, 17] width 958 height 0
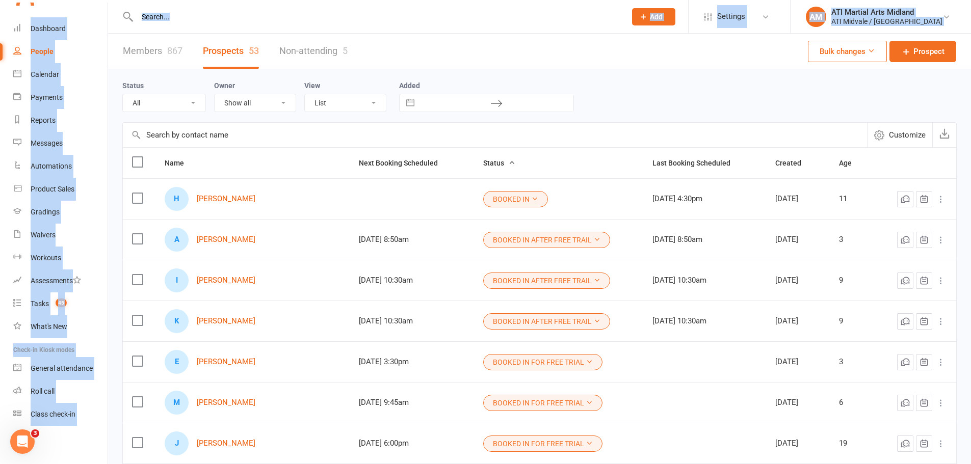
click at [156, 16] on input "text" at bounding box center [376, 17] width 485 height 14
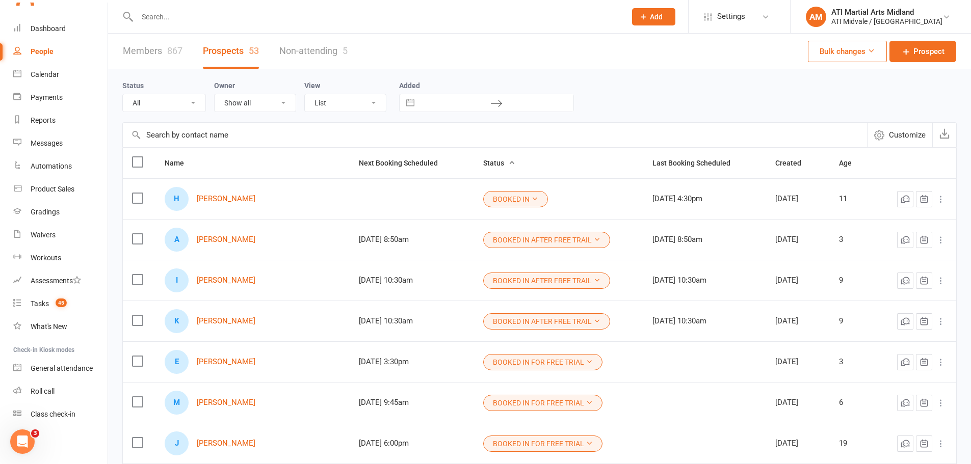
paste input "Gillbanks"
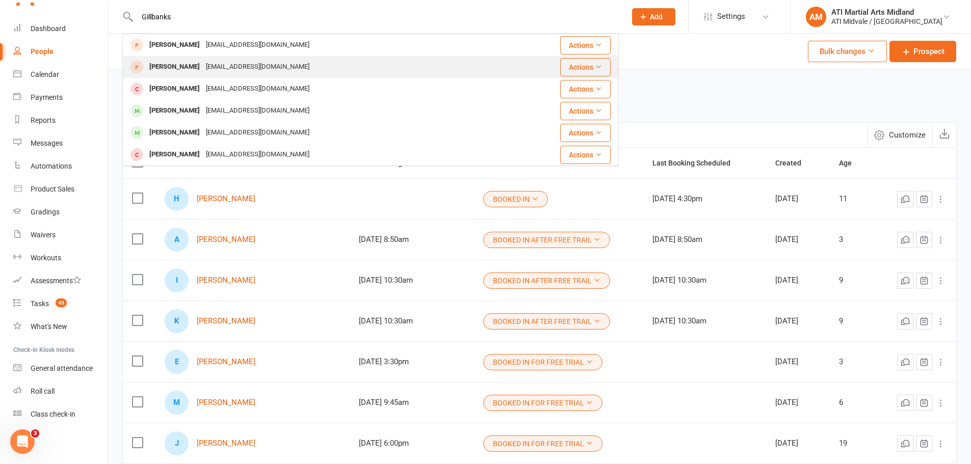
type input "Gillbanks"
click at [245, 65] on div "[EMAIL_ADDRESS][DOMAIN_NAME]" at bounding box center [258, 67] width 110 height 15
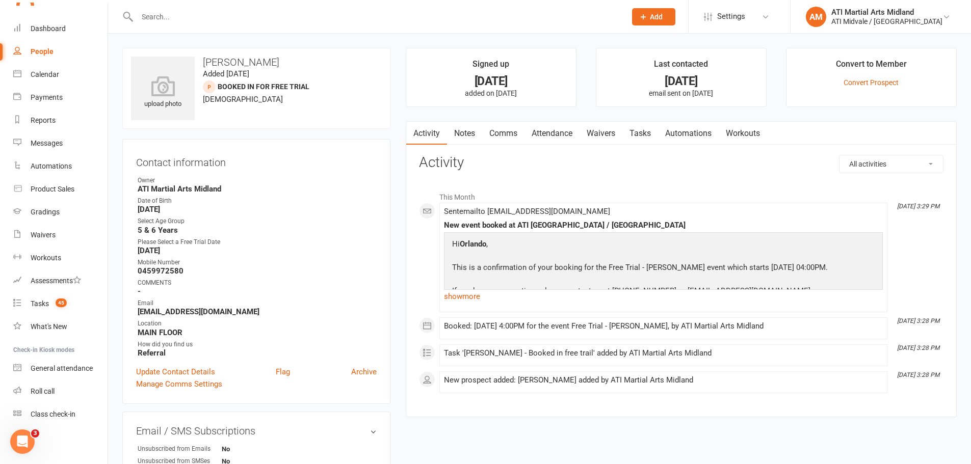
click at [643, 135] on link "Tasks" at bounding box center [640, 133] width 36 height 23
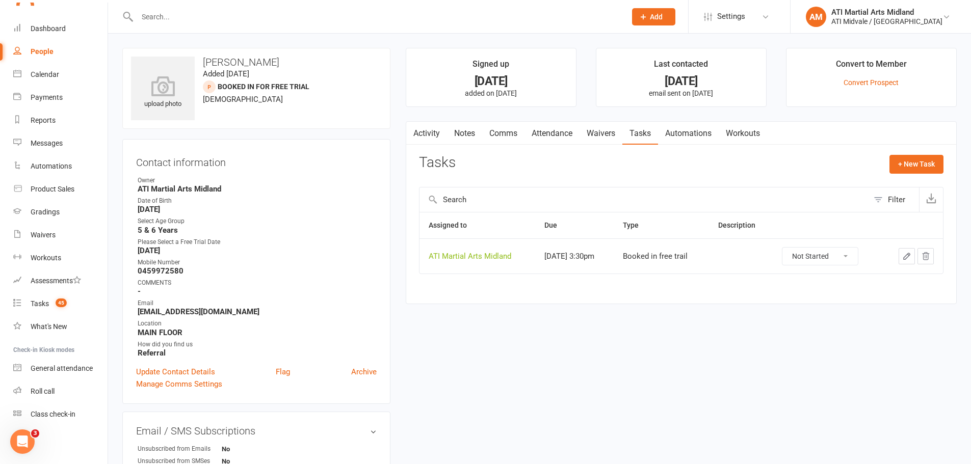
click at [570, 133] on link "Attendance" at bounding box center [552, 133] width 55 height 23
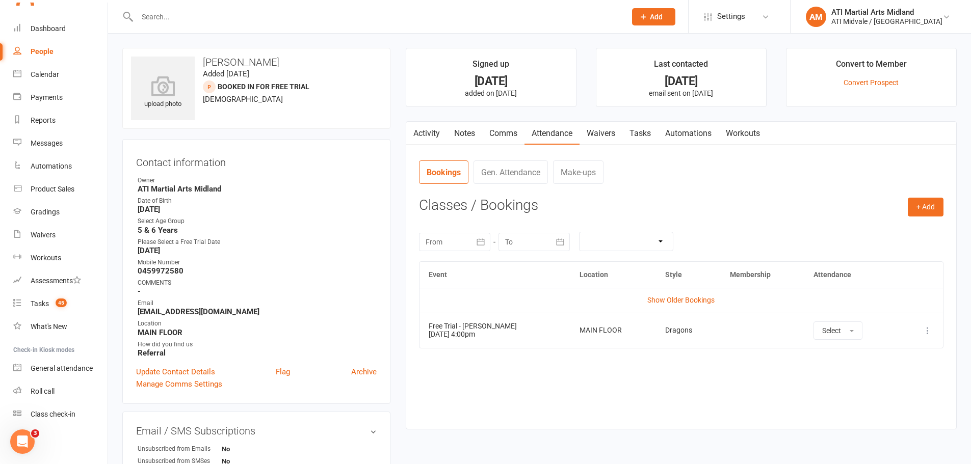
click at [422, 135] on link "Activity" at bounding box center [426, 133] width 41 height 23
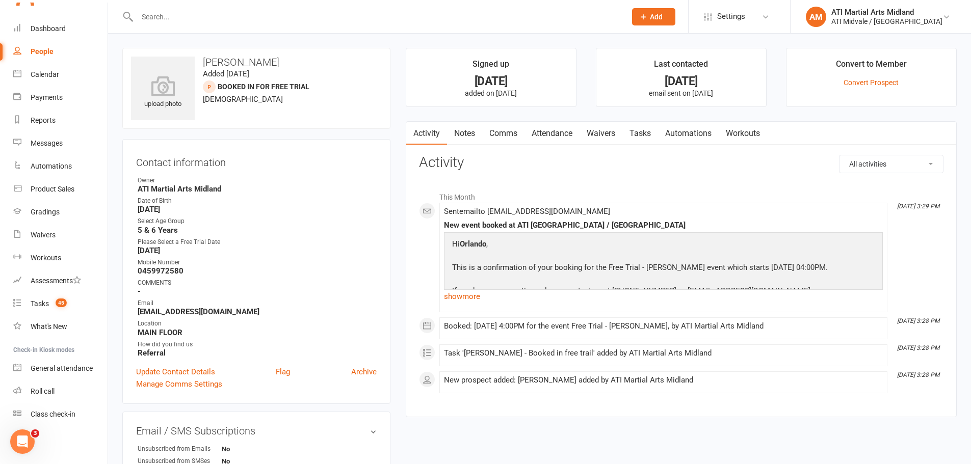
click at [465, 125] on link "Notes" at bounding box center [464, 133] width 35 height 23
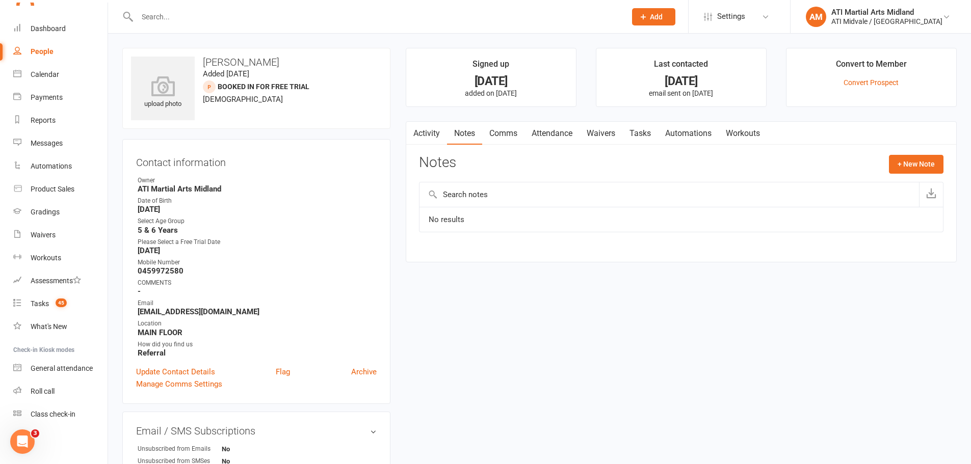
click at [628, 134] on link "Tasks" at bounding box center [640, 133] width 36 height 23
click at [539, 127] on link "Attendance" at bounding box center [552, 133] width 55 height 23
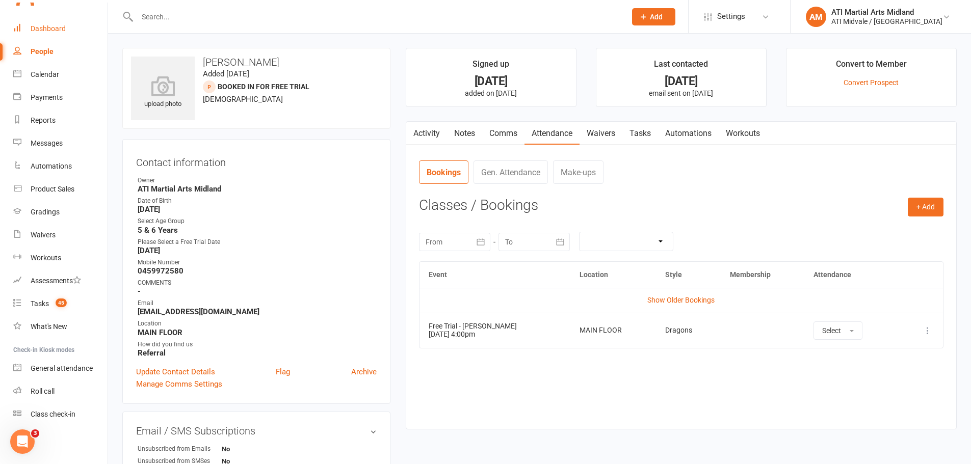
click at [46, 31] on div "Dashboard" at bounding box center [48, 28] width 35 height 8
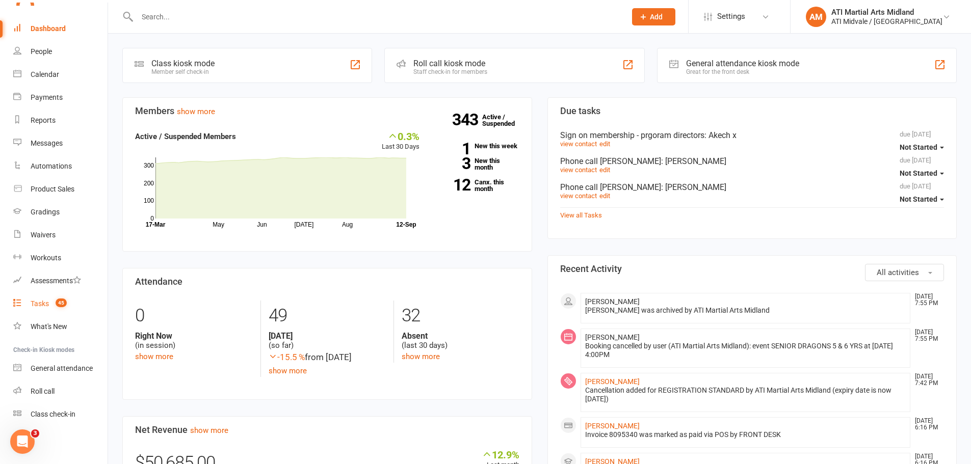
click at [41, 302] on div "Tasks" at bounding box center [40, 304] width 18 height 8
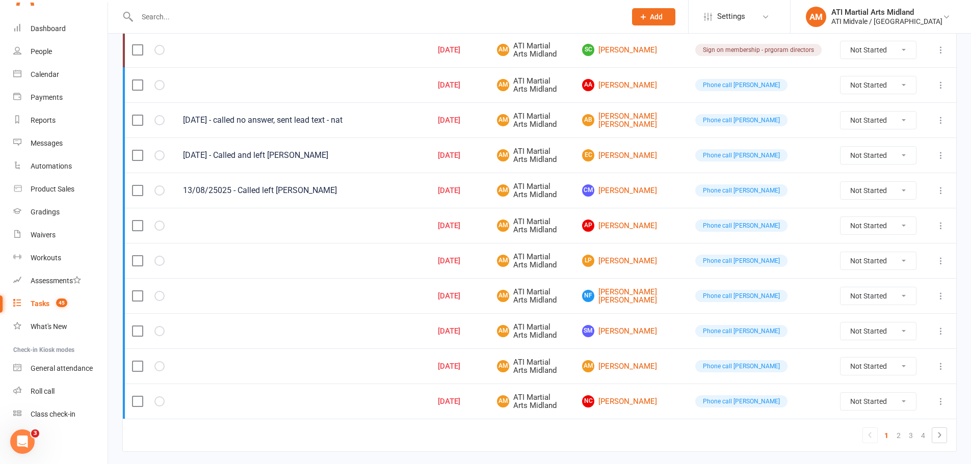
scroll to position [683, 0]
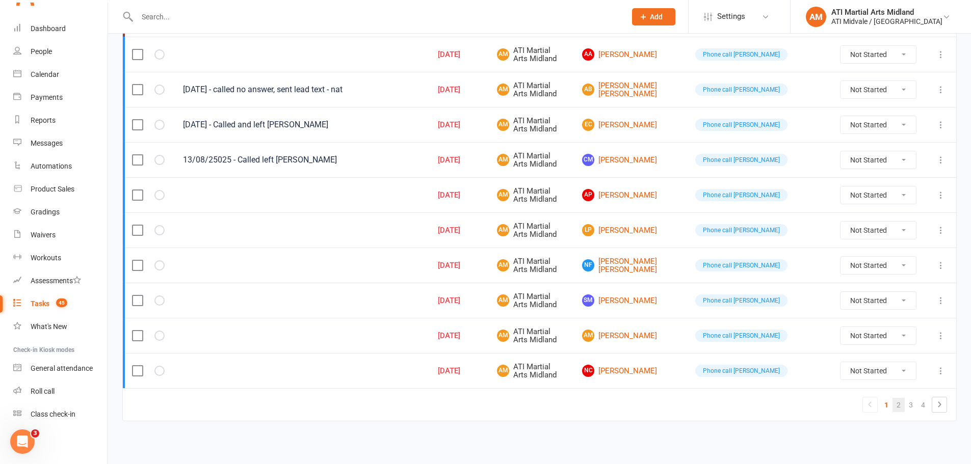
click at [899, 405] on link "2" at bounding box center [899, 405] width 12 height 14
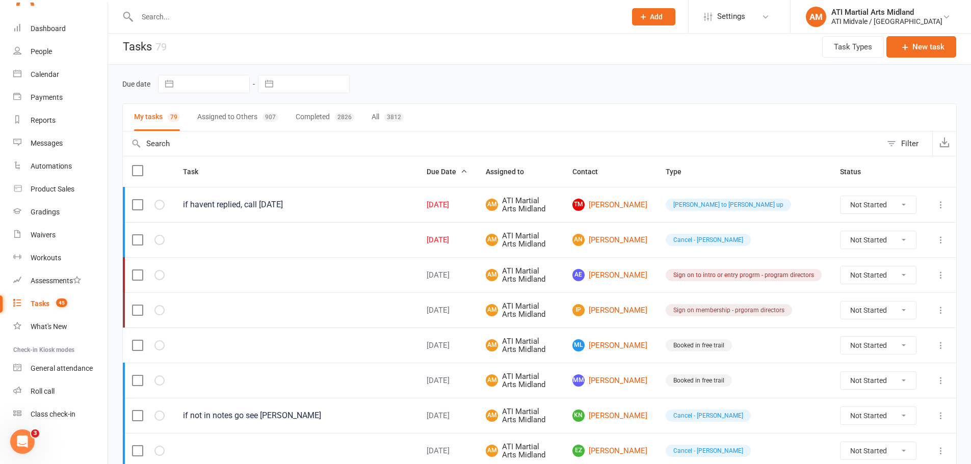
scroll to position [0, 0]
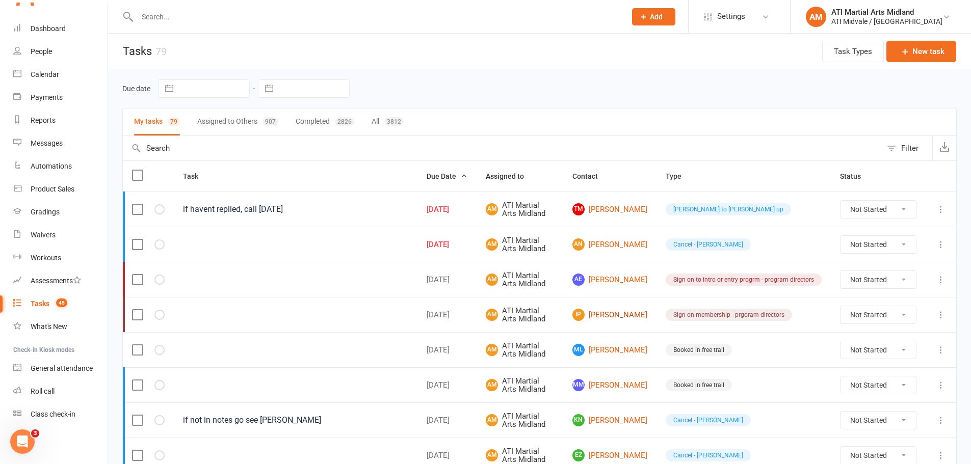
click at [606, 313] on link "IP [PERSON_NAME]" at bounding box center [610, 315] width 75 height 12
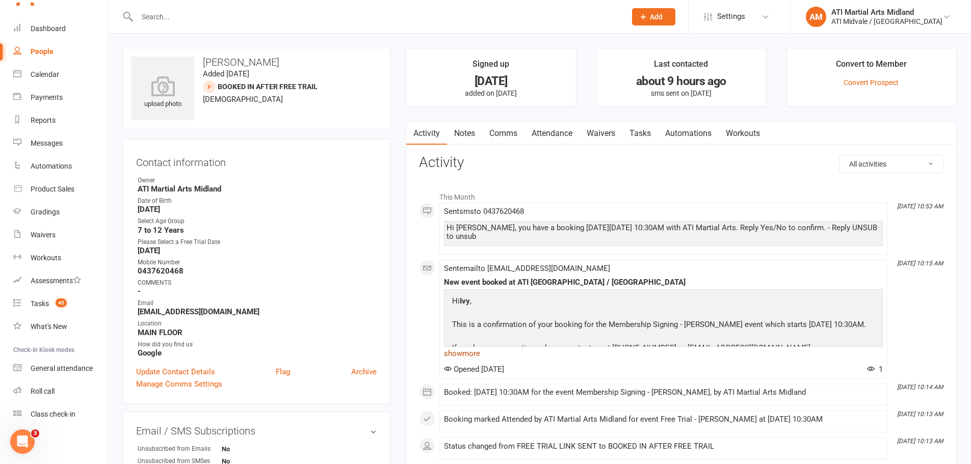
click at [477, 352] on link "show more" at bounding box center [663, 354] width 439 height 14
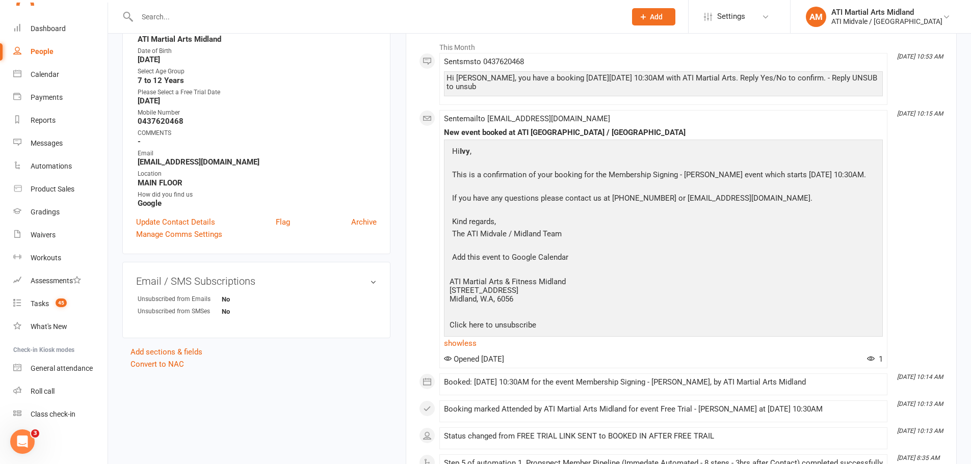
scroll to position [153, 0]
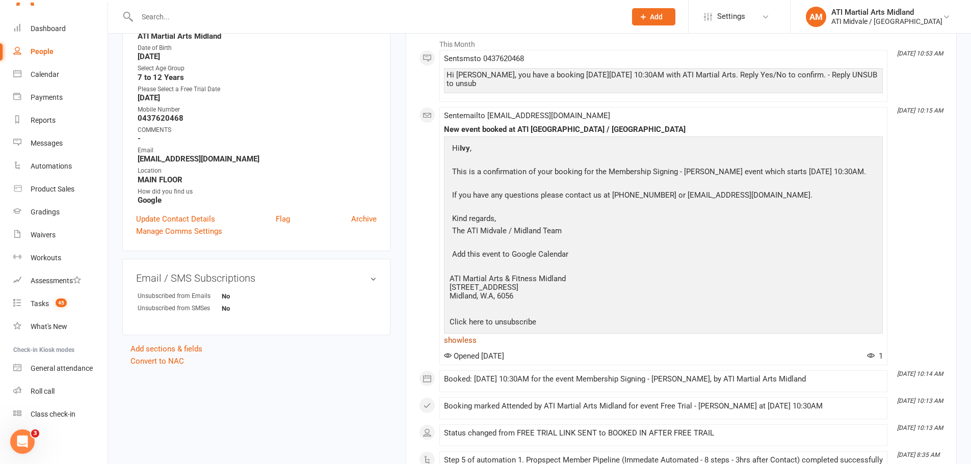
click at [472, 348] on link "show less" at bounding box center [663, 340] width 439 height 14
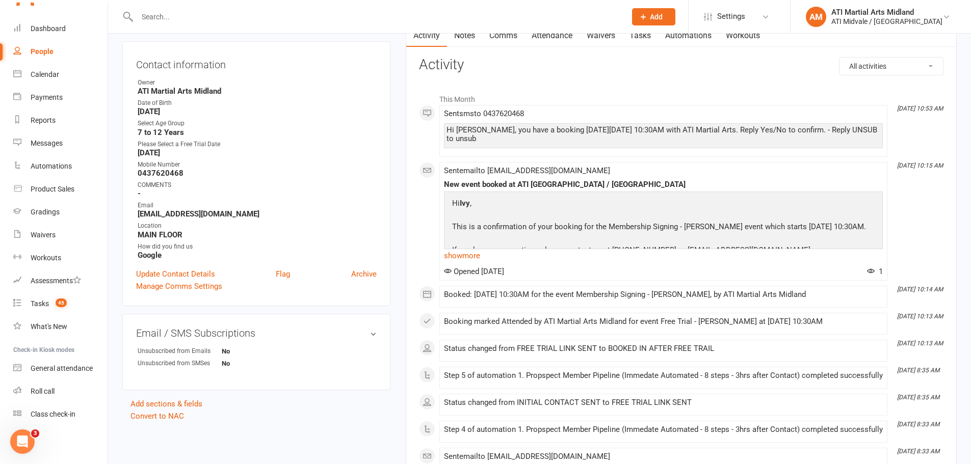
scroll to position [0, 0]
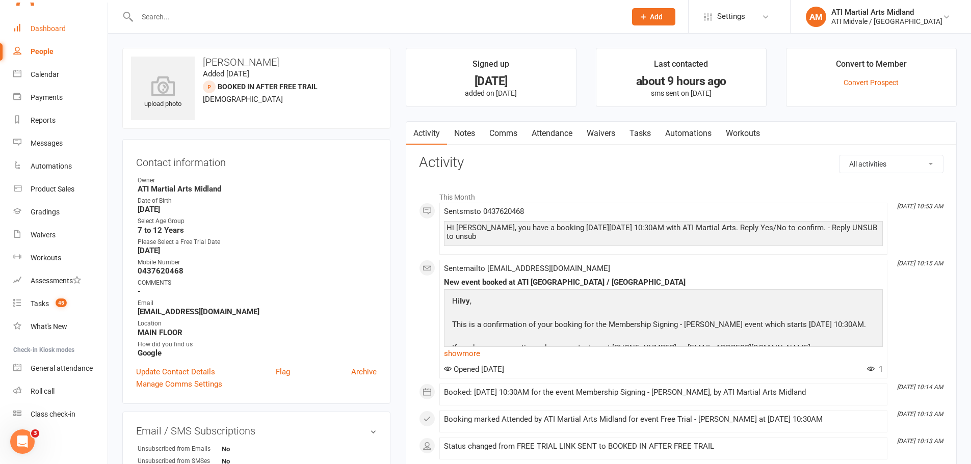
click at [42, 32] on div "Dashboard" at bounding box center [48, 28] width 35 height 8
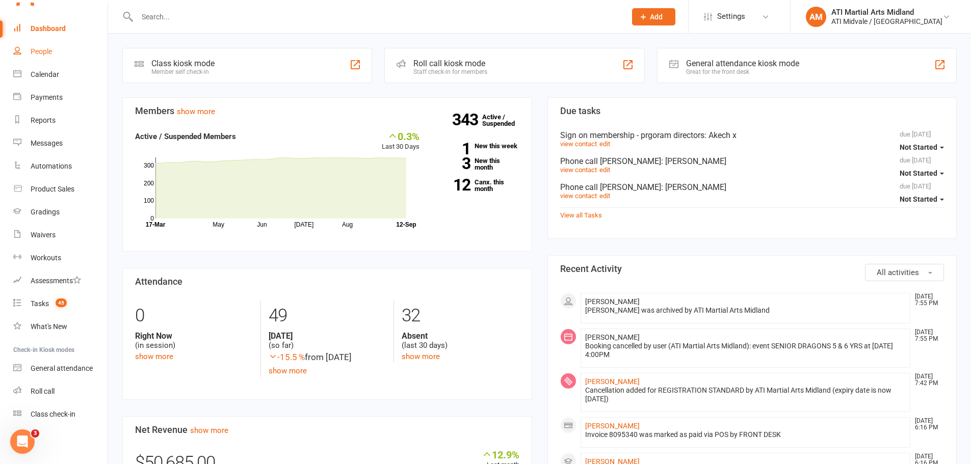
click at [46, 51] on div "People" at bounding box center [41, 51] width 21 height 8
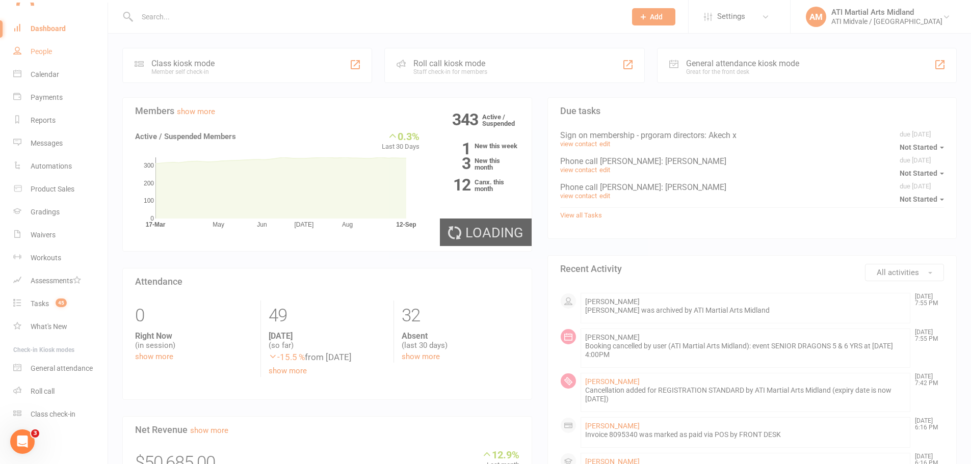
select select "100"
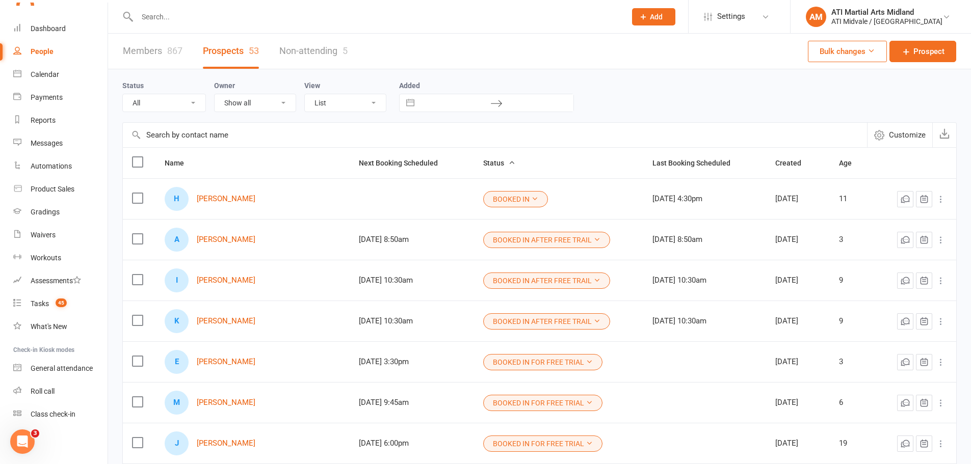
click at [173, 20] on input "text" at bounding box center [376, 17] width 485 height 14
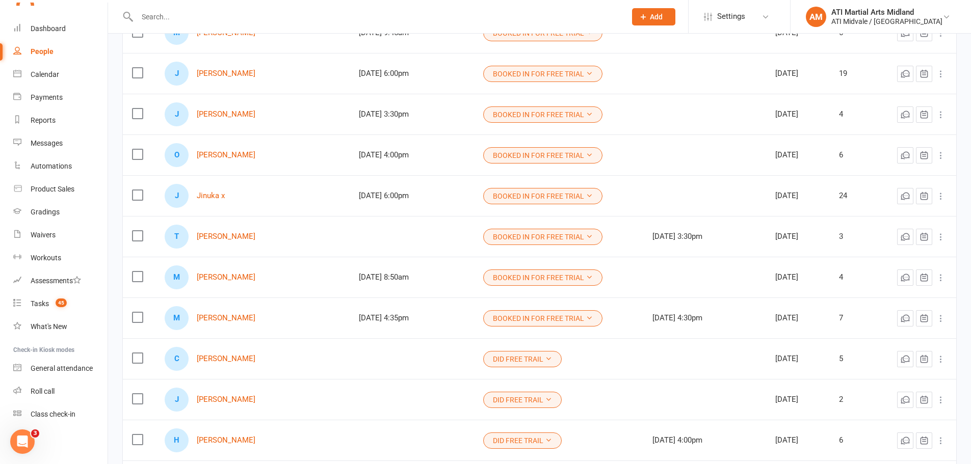
scroll to position [357, 0]
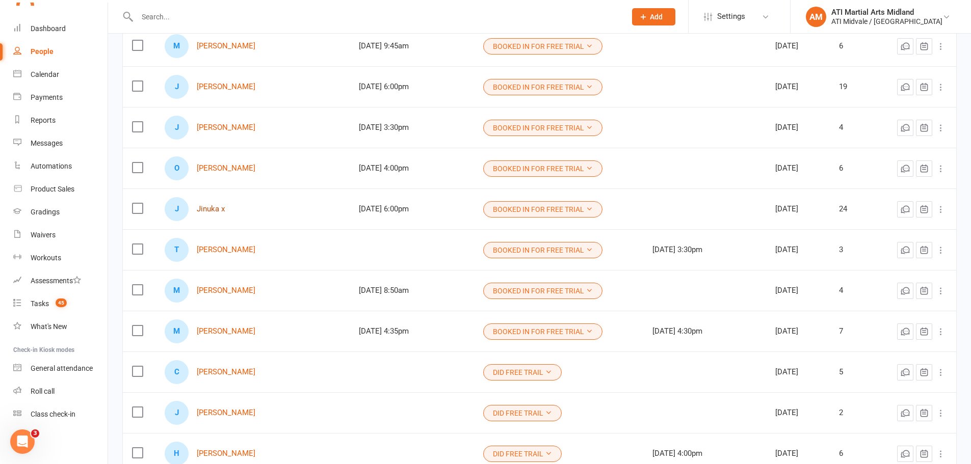
click at [219, 211] on link "Jinuka x" at bounding box center [211, 209] width 28 height 9
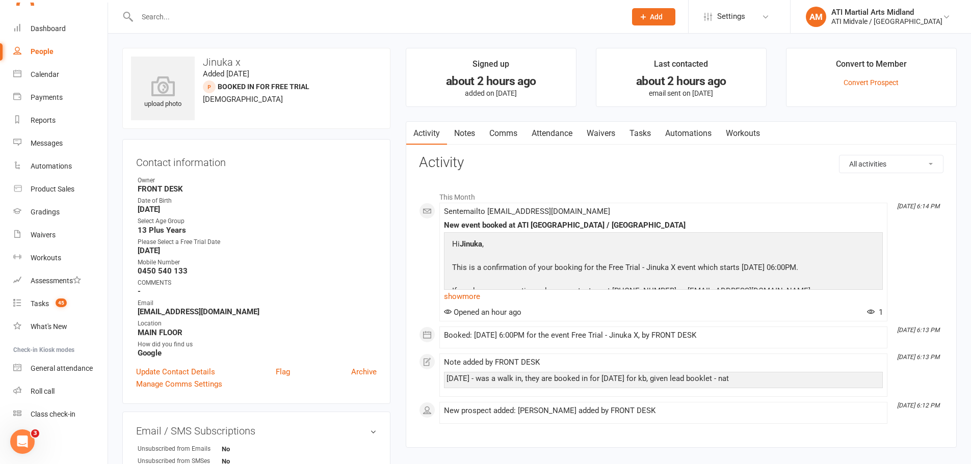
click at [467, 135] on link "Notes" at bounding box center [464, 133] width 35 height 23
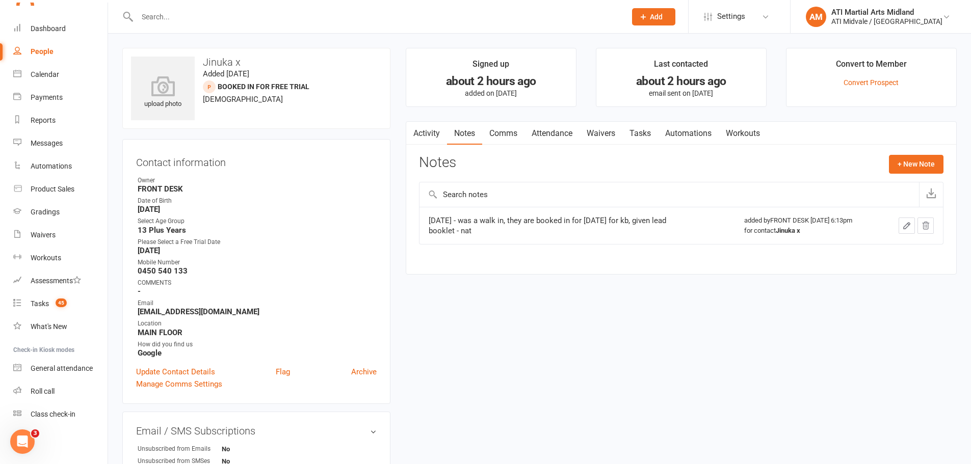
click at [563, 135] on link "Attendance" at bounding box center [552, 133] width 55 height 23
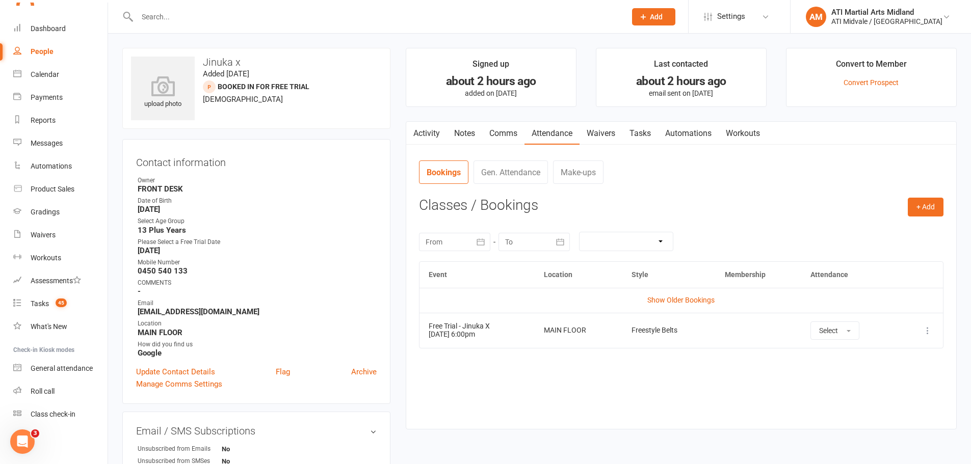
click at [465, 134] on link "Notes" at bounding box center [464, 133] width 35 height 23
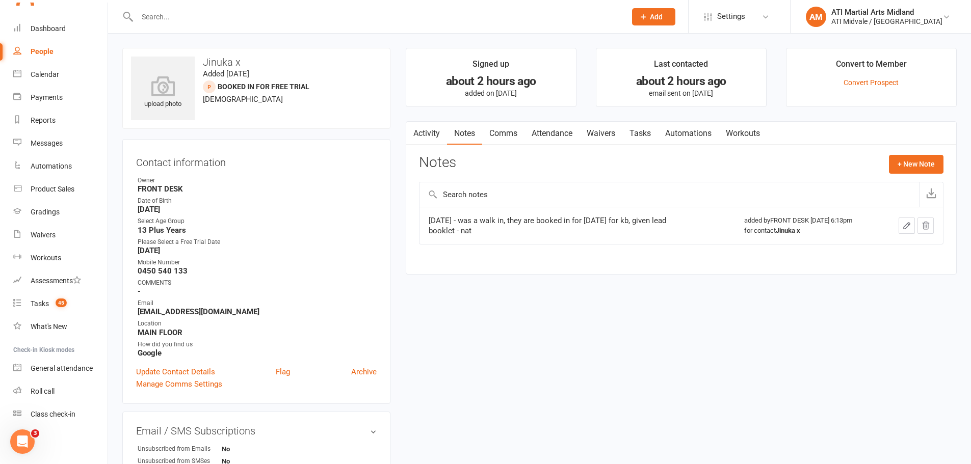
click at [422, 132] on link "Activity" at bounding box center [426, 133] width 41 height 23
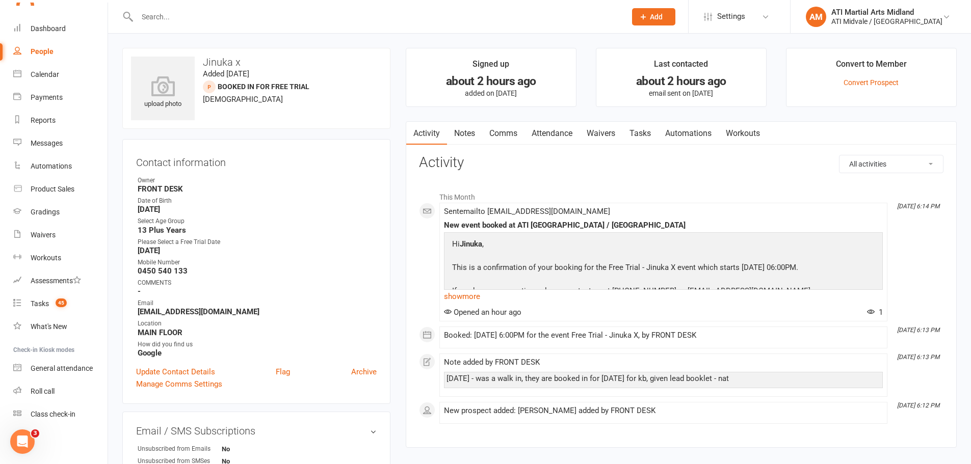
click at [478, 135] on link "Notes" at bounding box center [464, 133] width 35 height 23
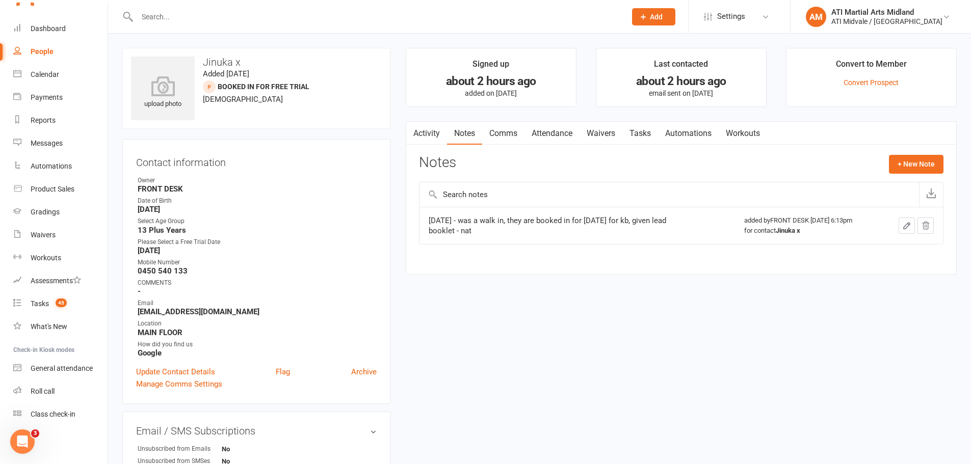
click at [498, 133] on link "Comms" at bounding box center [503, 133] width 42 height 23
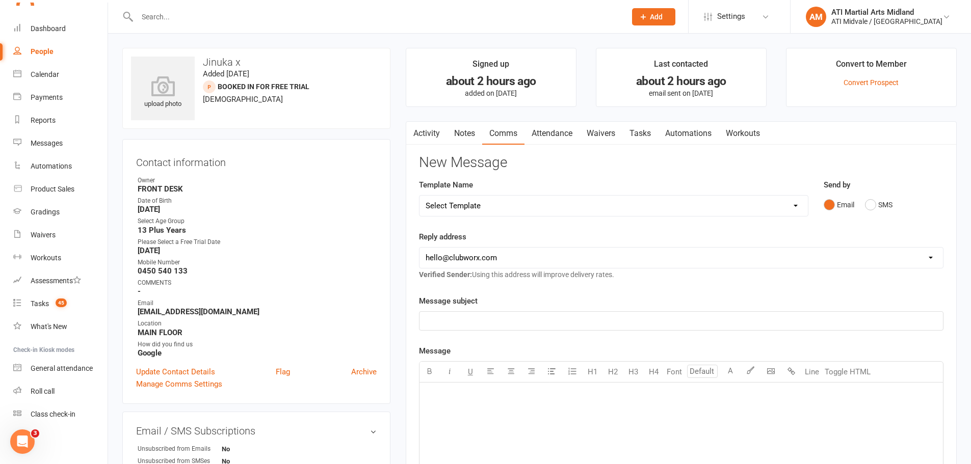
click at [553, 139] on link "Attendance" at bounding box center [552, 133] width 55 height 23
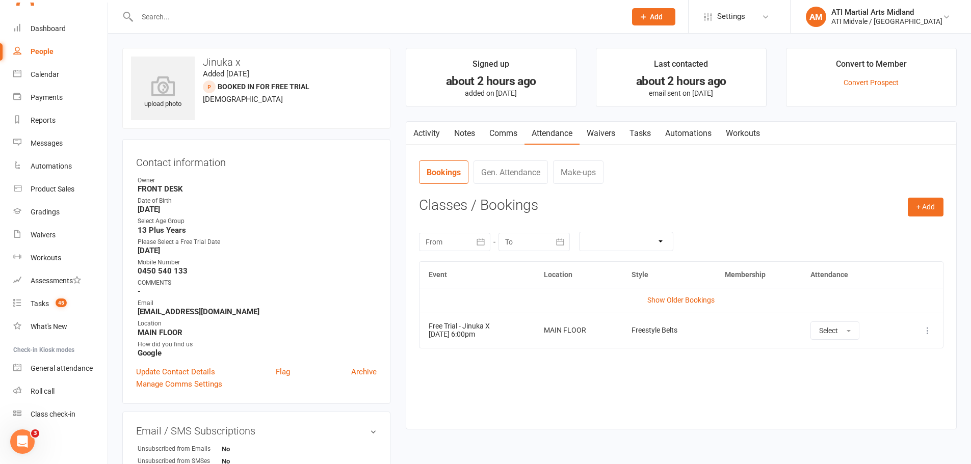
click at [608, 136] on link "Waivers" at bounding box center [601, 133] width 43 height 23
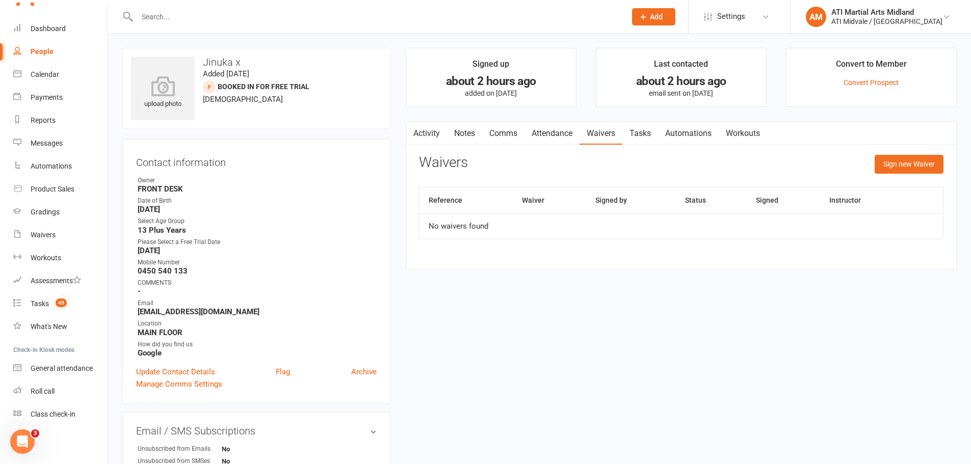
click at [651, 134] on link "Tasks" at bounding box center [640, 133] width 36 height 23
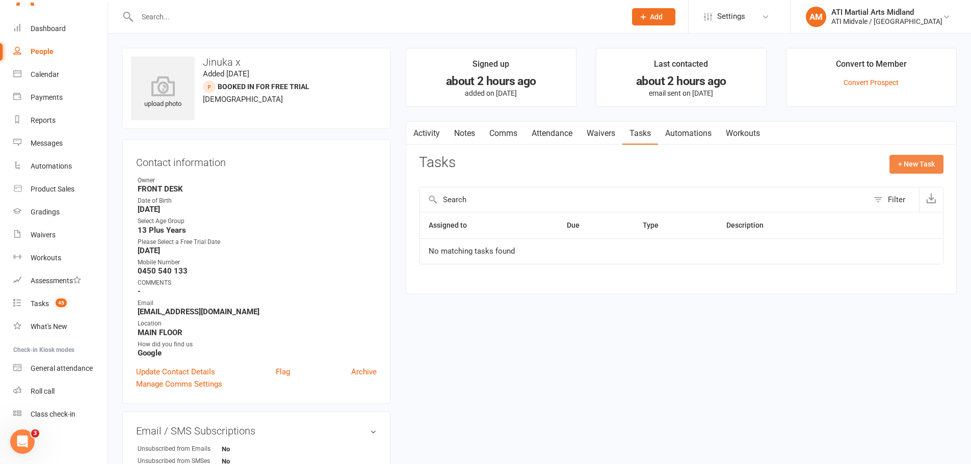
click at [907, 167] on button "+ New Task" at bounding box center [917, 164] width 54 height 18
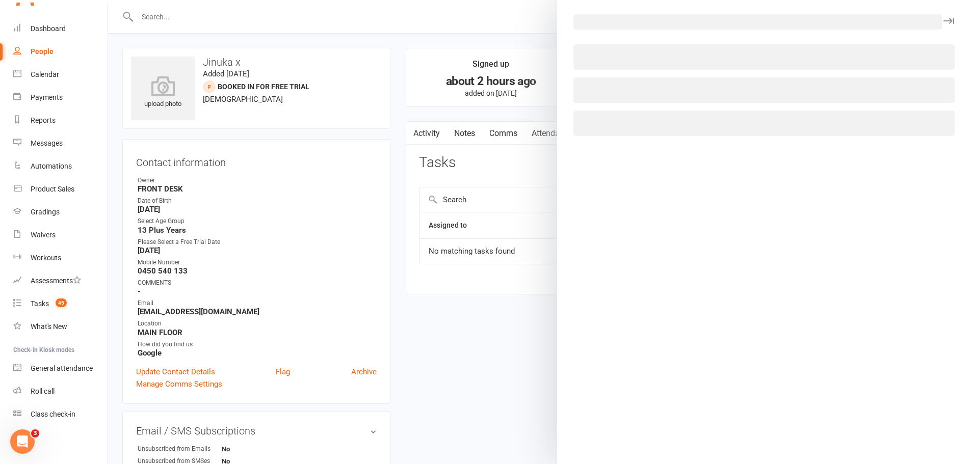
select select "32859"
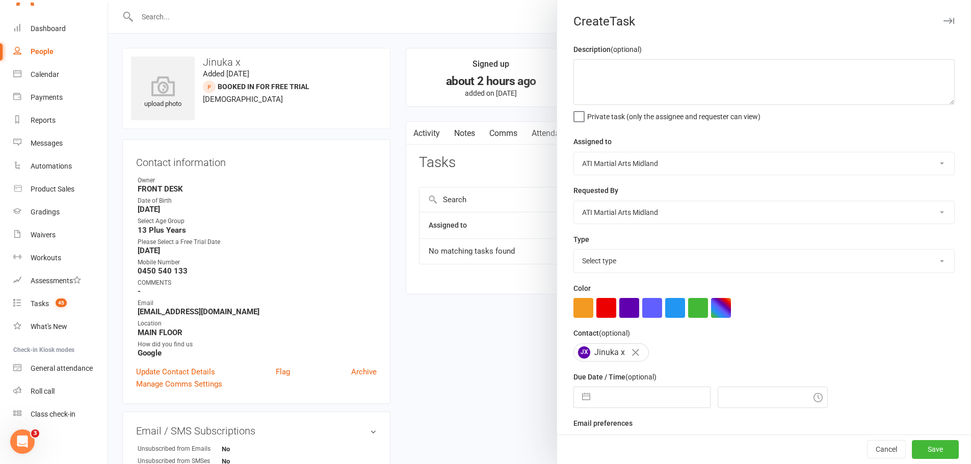
click at [625, 258] on select "Select type Add info to task Automatic renewal checking Booked in for 1st trial…" at bounding box center [764, 261] width 380 height 22
select select "18608"
click at [574, 252] on select "Select type Add info to task Automatic renewal checking Booked in for 1st trial…" at bounding box center [764, 261] width 380 height 22
click at [591, 397] on button "button" at bounding box center [586, 397] width 18 height 20
select select "7"
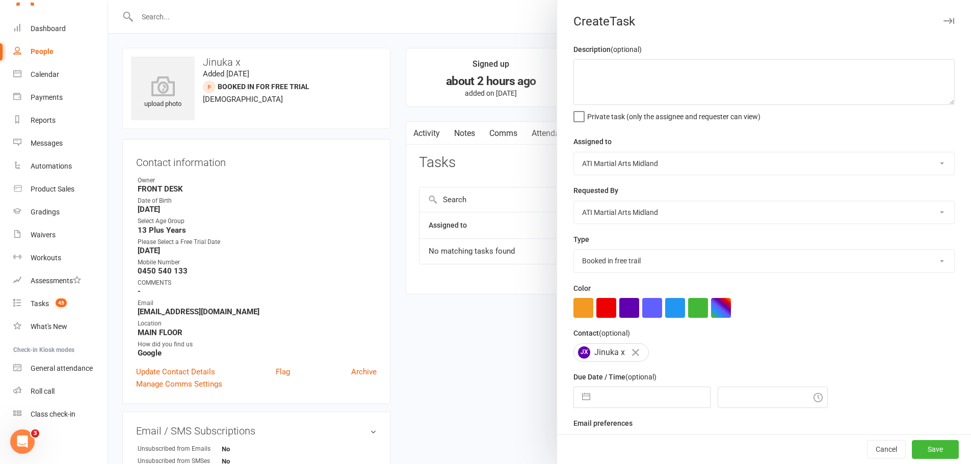
select select "2025"
select select "8"
select select "2025"
select select "9"
select select "2025"
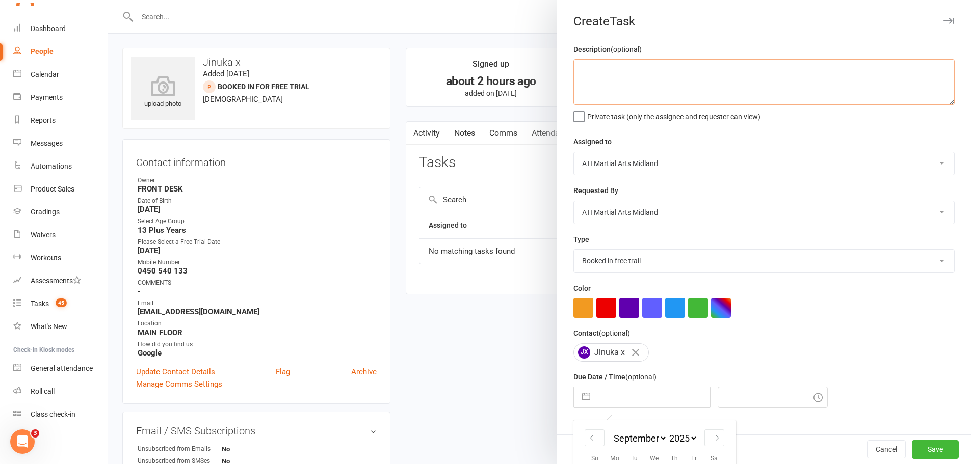
click at [593, 65] on textarea at bounding box center [764, 82] width 381 height 46
type textarea "booked for kickboxing"
click at [577, 402] on button "button" at bounding box center [586, 397] width 18 height 20
select select "7"
select select "2025"
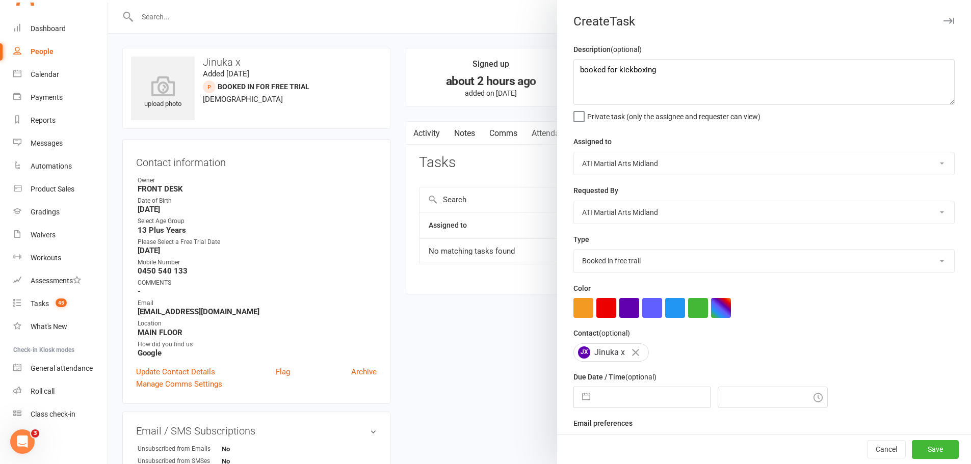
select select "8"
select select "2025"
select select "9"
select select "2025"
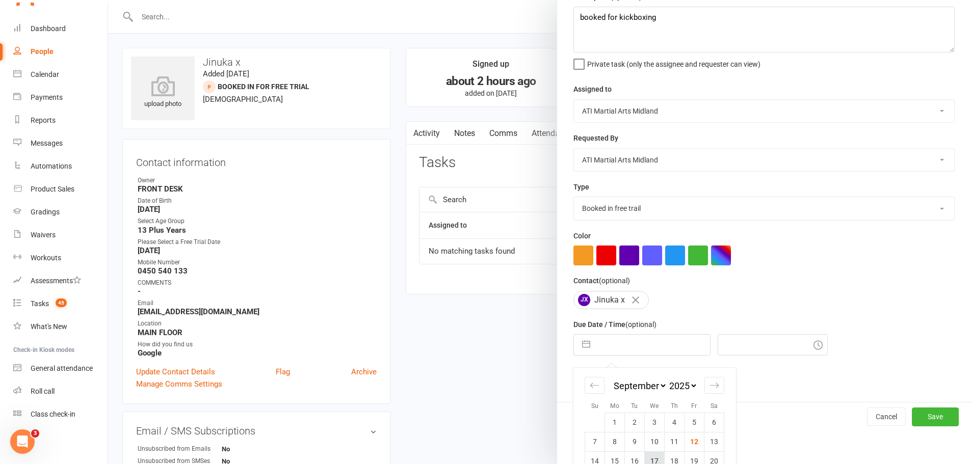
scroll to position [102, 0]
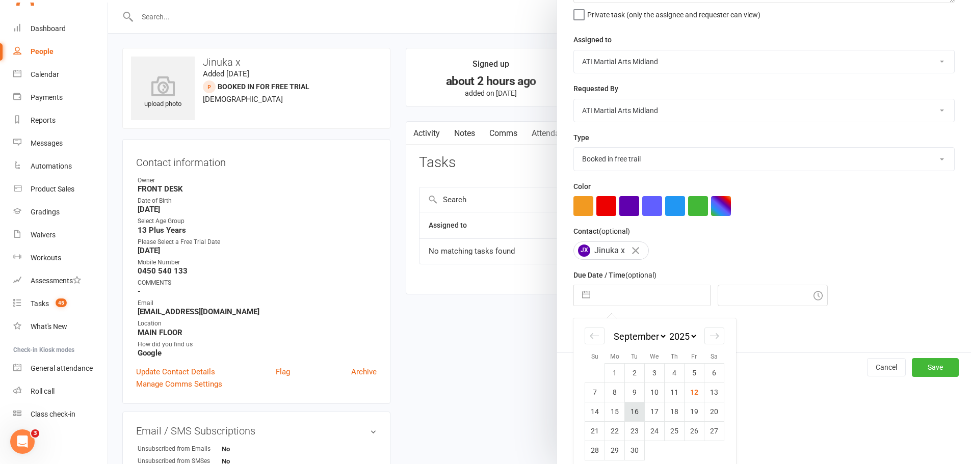
click at [627, 418] on td "16" at bounding box center [635, 411] width 20 height 19
type input "[DATE]"
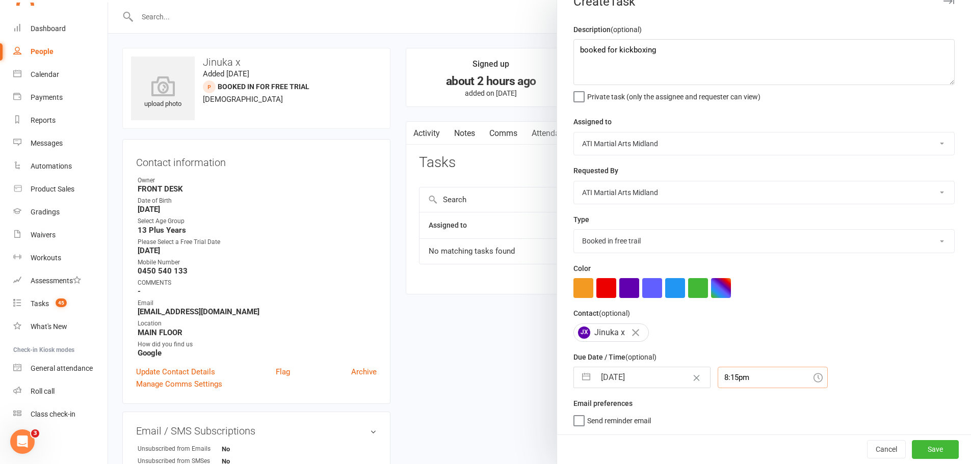
click at [739, 375] on div "8:15pm" at bounding box center [773, 377] width 110 height 21
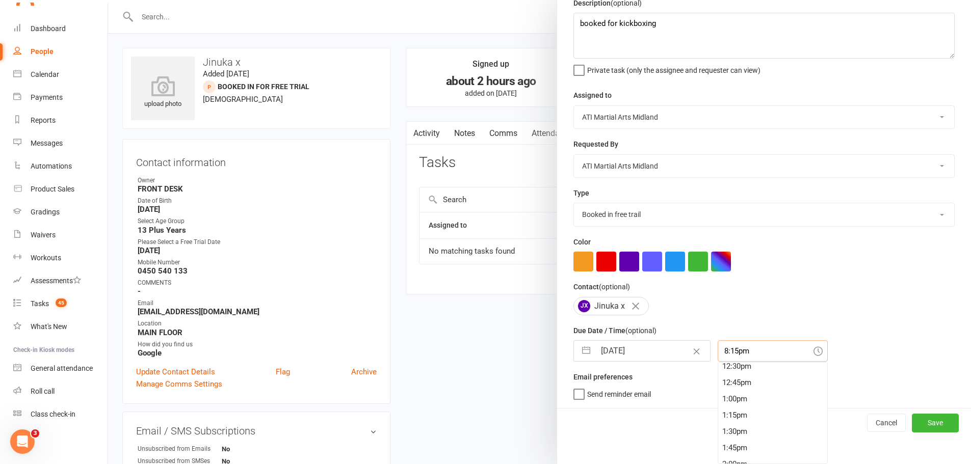
scroll to position [744, 0]
click at [734, 382] on div "11:30am" at bounding box center [772, 377] width 109 height 16
type input "11:30am"
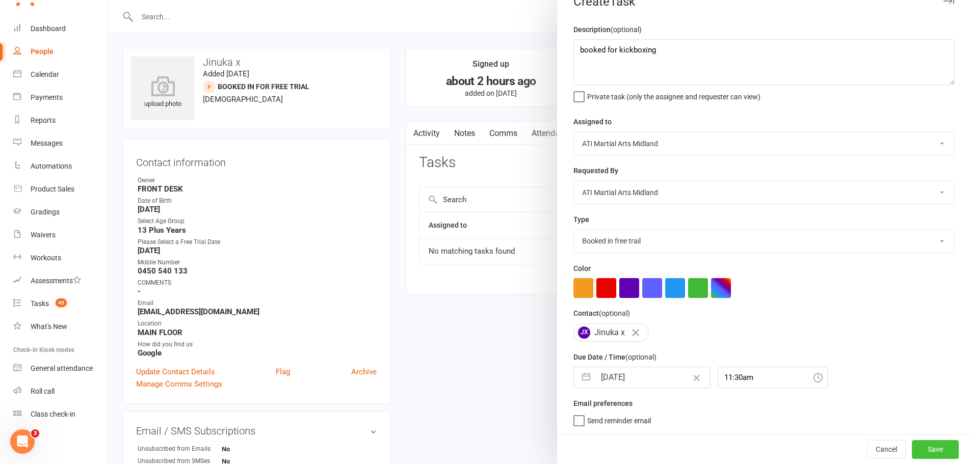
click at [917, 448] on button "Save" at bounding box center [935, 449] width 47 height 18
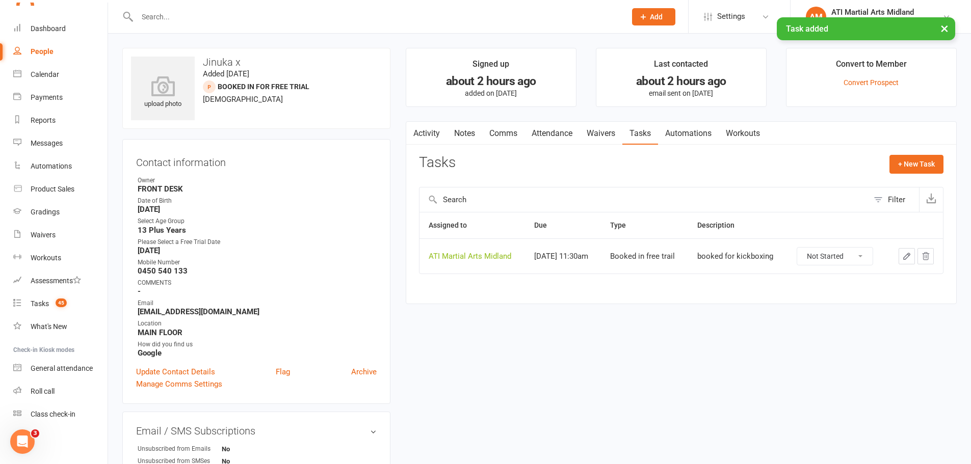
click at [578, 134] on link "Attendance" at bounding box center [552, 133] width 55 height 23
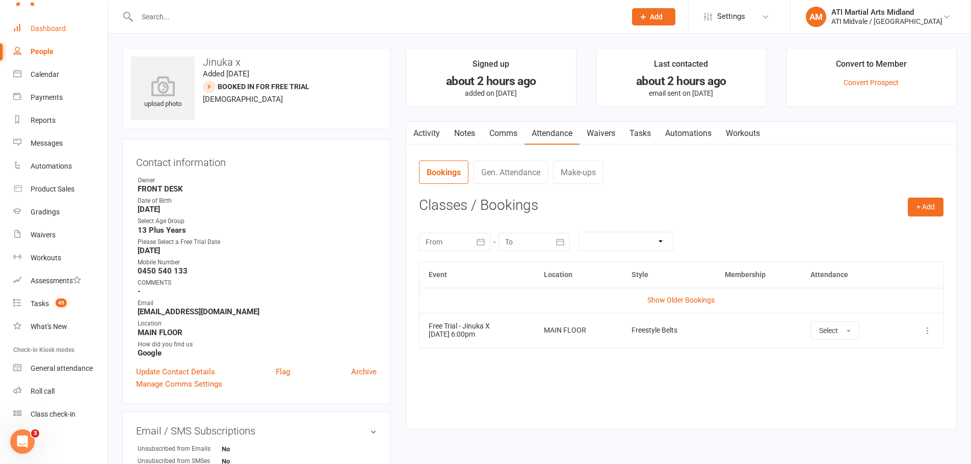
click at [53, 30] on div "Dashboard" at bounding box center [48, 28] width 35 height 8
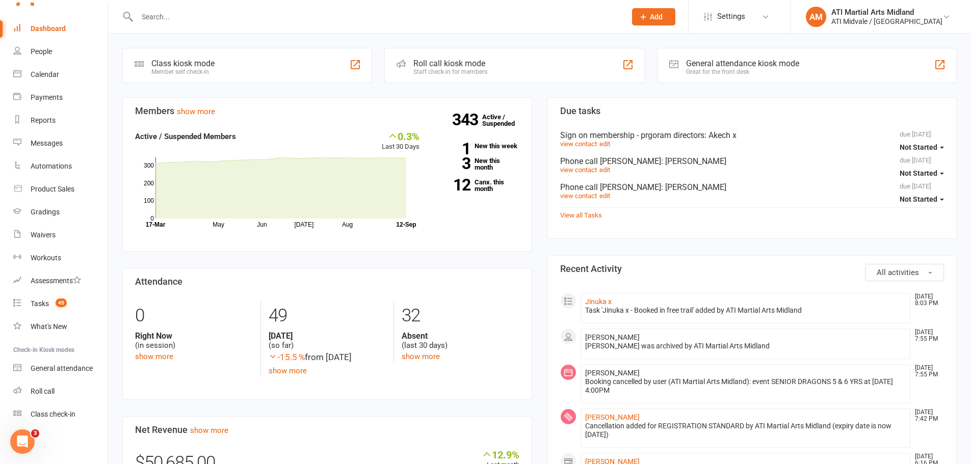
click at [580, 221] on div "View all Tasks" at bounding box center [752, 214] width 384 height 14
click at [580, 220] on div "View all Tasks" at bounding box center [752, 214] width 384 height 14
click at [580, 215] on link "View all Tasks" at bounding box center [581, 216] width 42 height 8
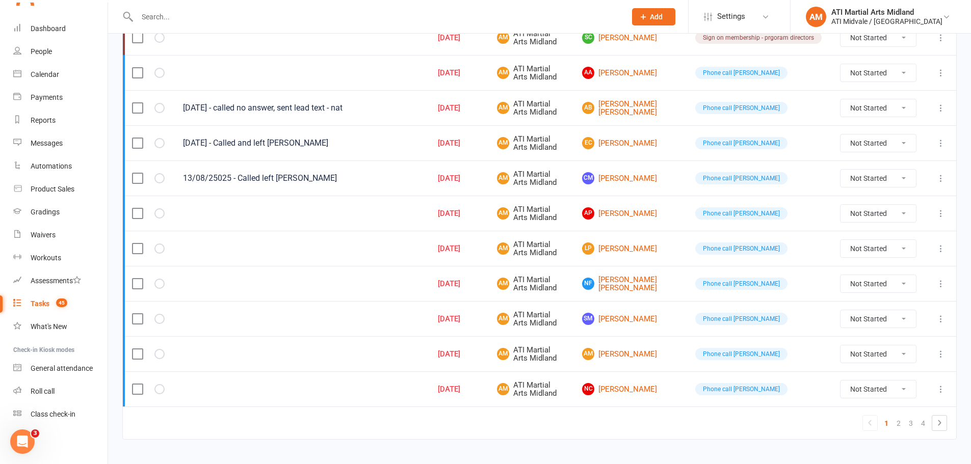
scroll to position [683, 0]
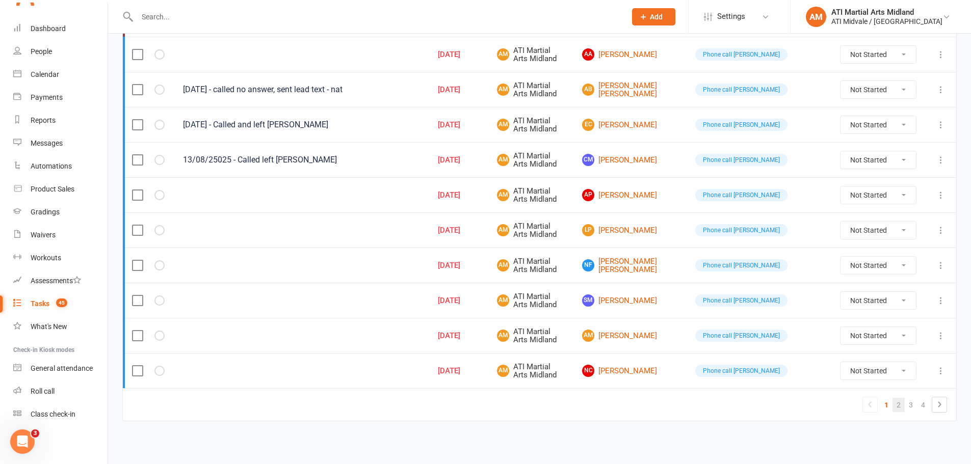
click at [898, 406] on link "2" at bounding box center [899, 405] width 12 height 14
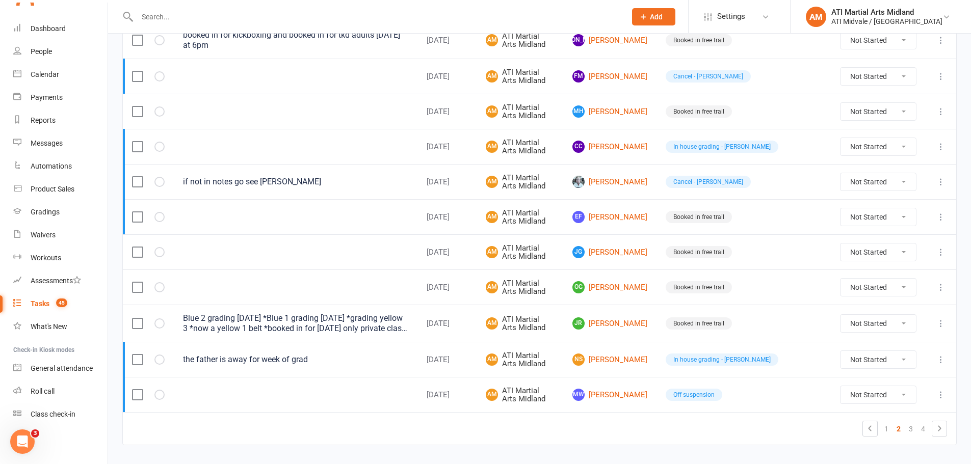
scroll to position [687, 0]
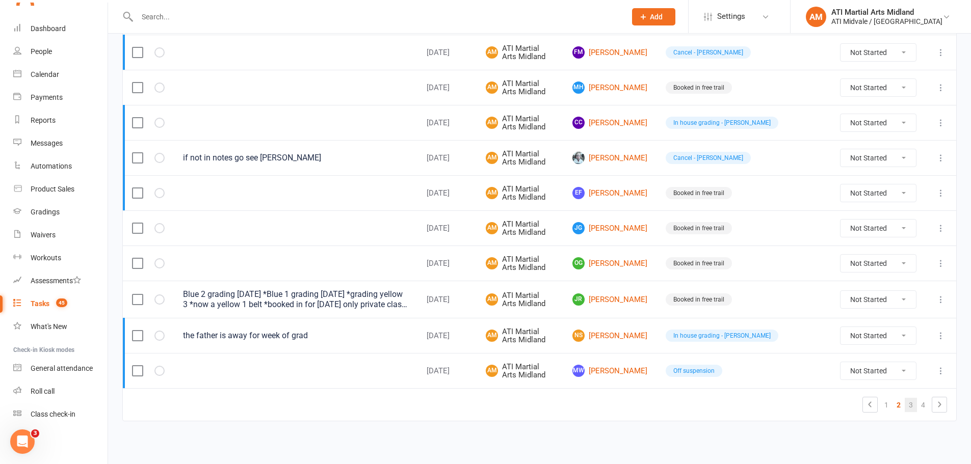
click at [905, 403] on link "3" at bounding box center [911, 405] width 12 height 14
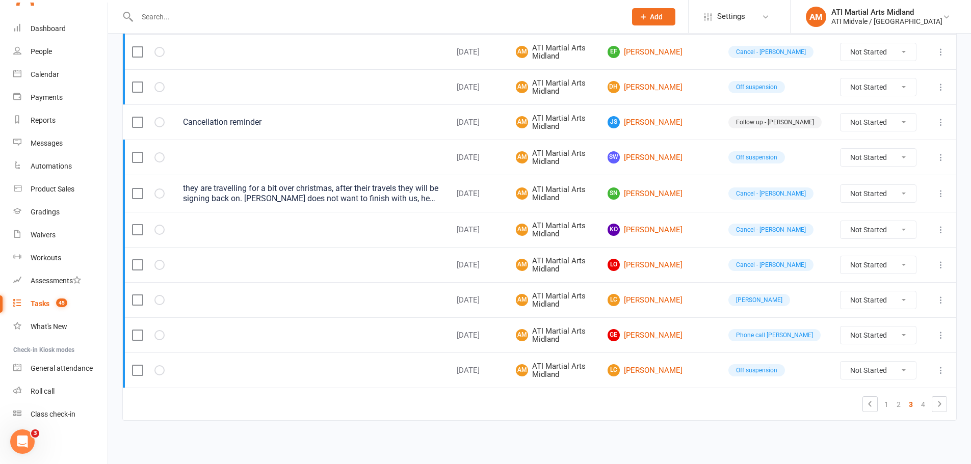
scroll to position [685, 0]
click at [889, 406] on link "1" at bounding box center [886, 405] width 12 height 14
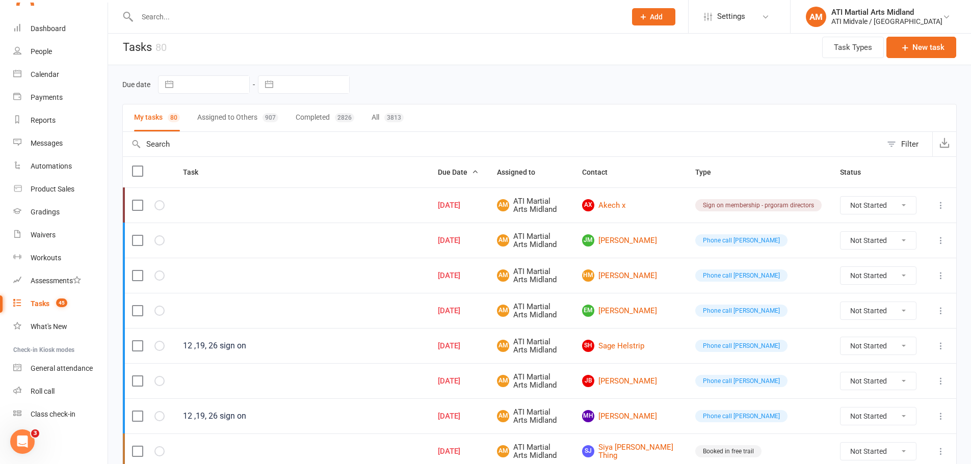
scroll to position [0, 0]
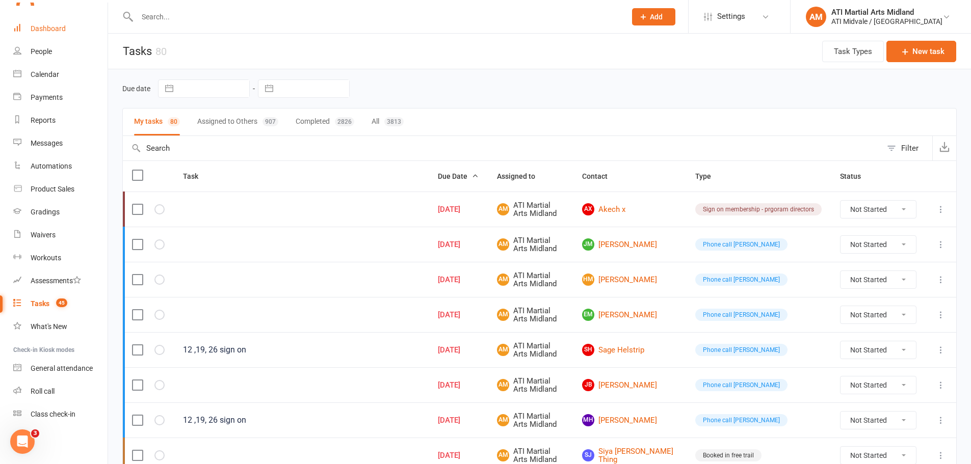
click at [64, 28] on div "Dashboard" at bounding box center [48, 28] width 35 height 8
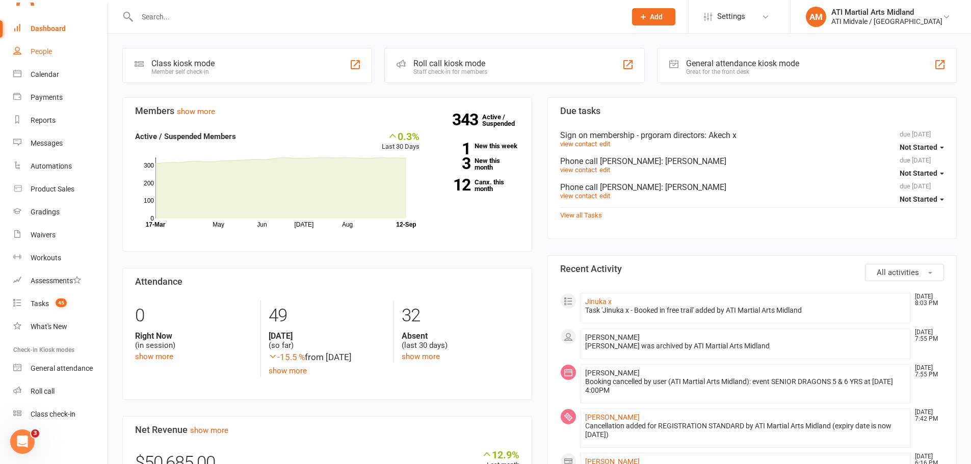
click at [39, 48] on div "People" at bounding box center [41, 51] width 21 height 8
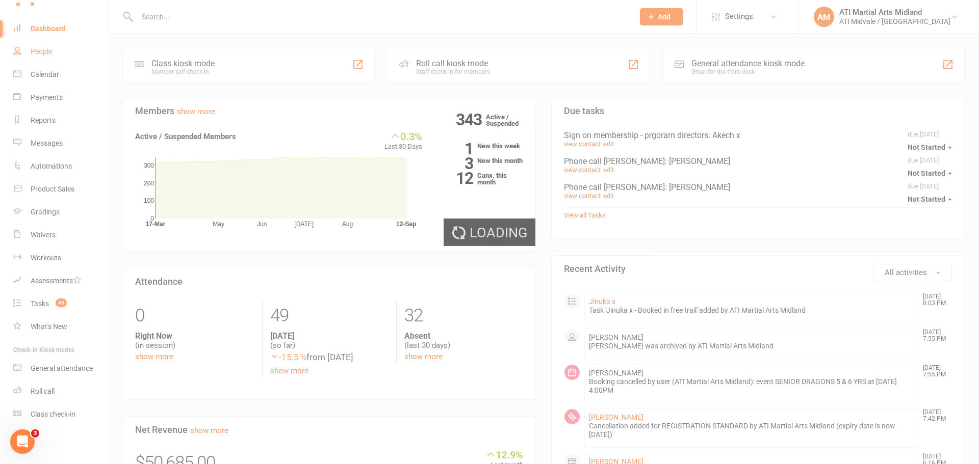
select select "100"
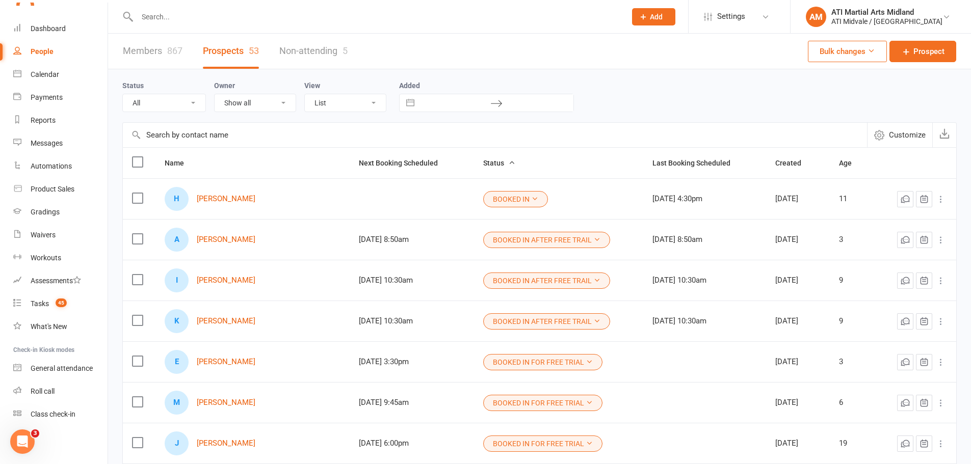
click at [304, 57] on link "Non-attending 5" at bounding box center [313, 51] width 68 height 35
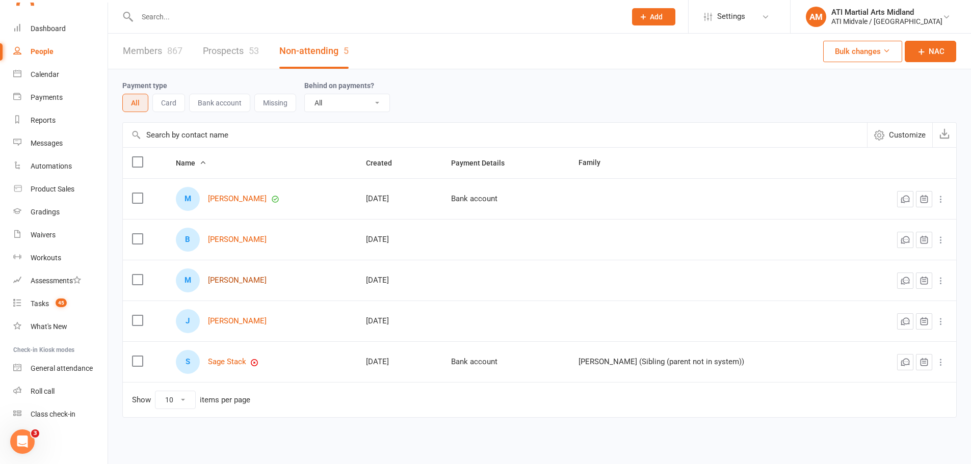
click at [247, 284] on link "[PERSON_NAME]" at bounding box center [237, 280] width 59 height 9
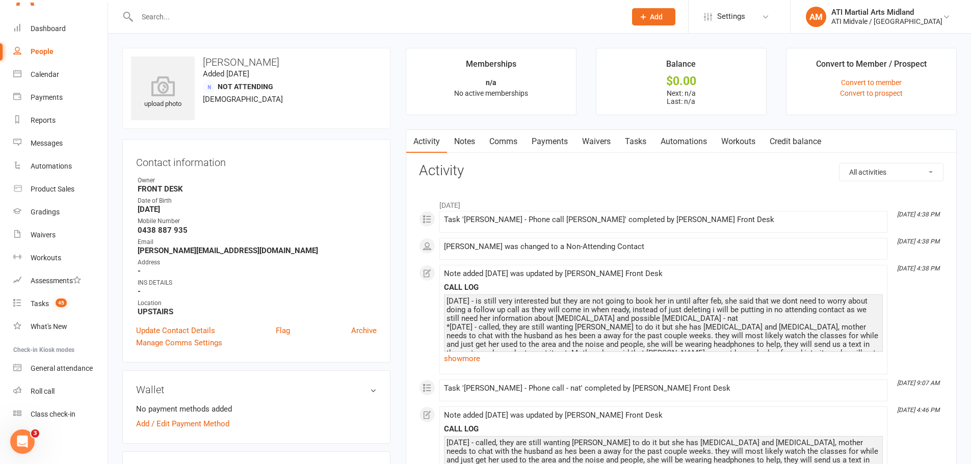
click at [644, 139] on link "Tasks" at bounding box center [636, 141] width 36 height 23
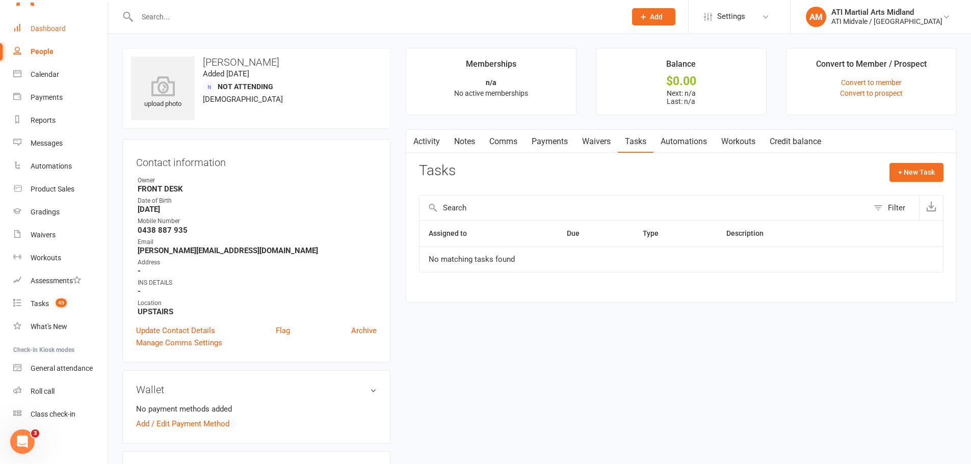
click at [24, 37] on link "Dashboard" at bounding box center [60, 28] width 94 height 23
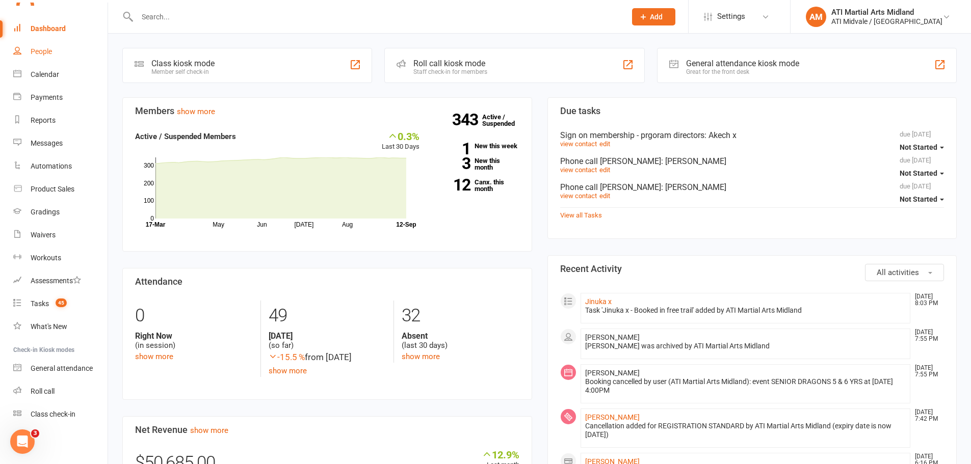
click at [44, 57] on link "People" at bounding box center [60, 51] width 94 height 23
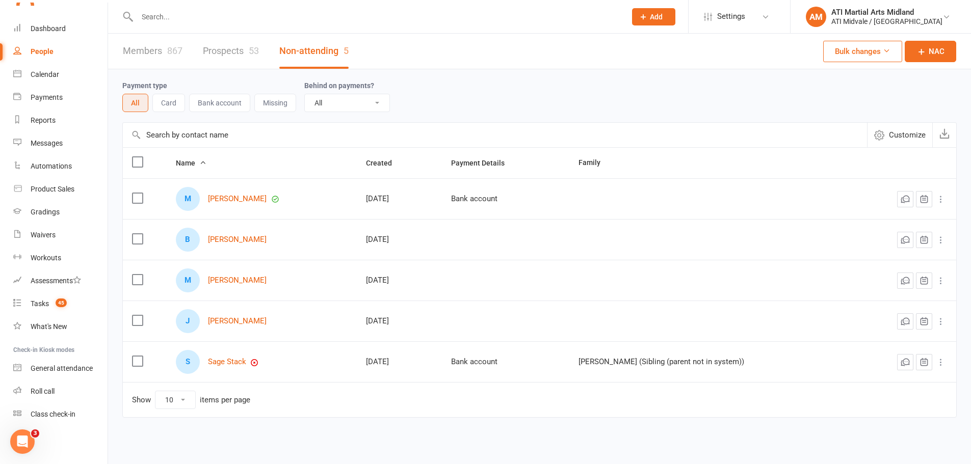
click at [223, 46] on link "Prospects 53" at bounding box center [231, 51] width 56 height 35
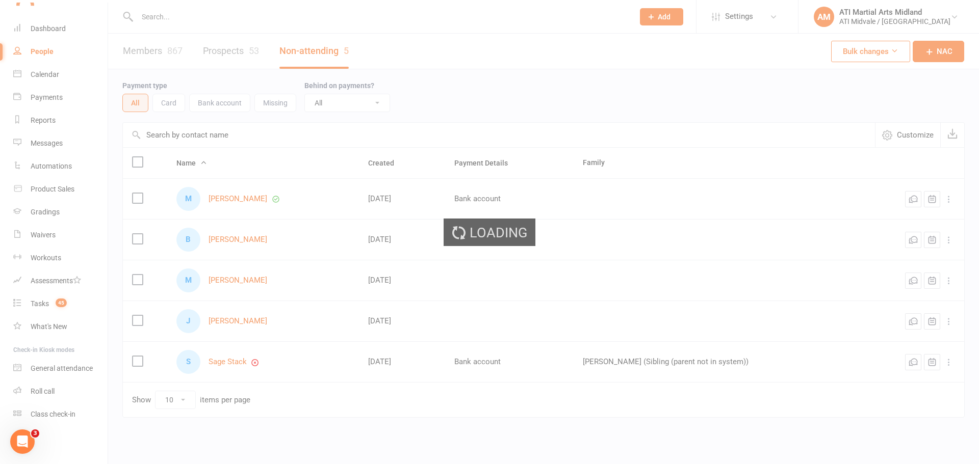
select select "100"
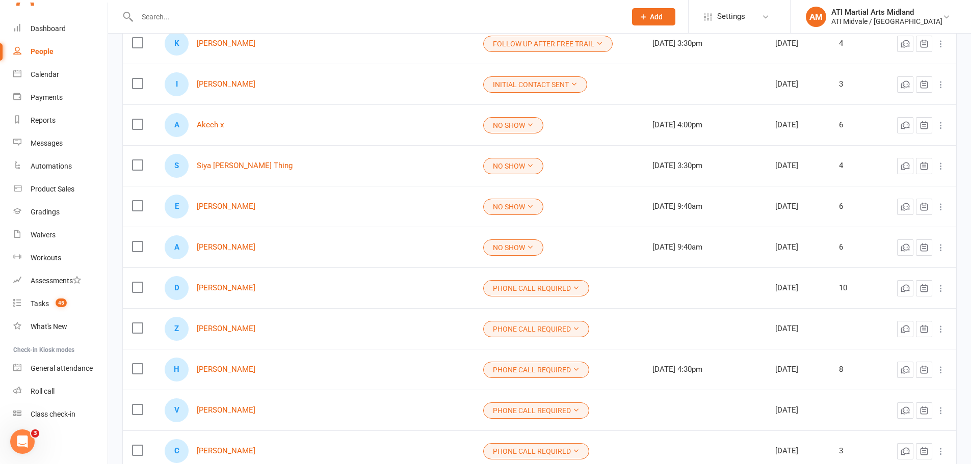
scroll to position [867, 0]
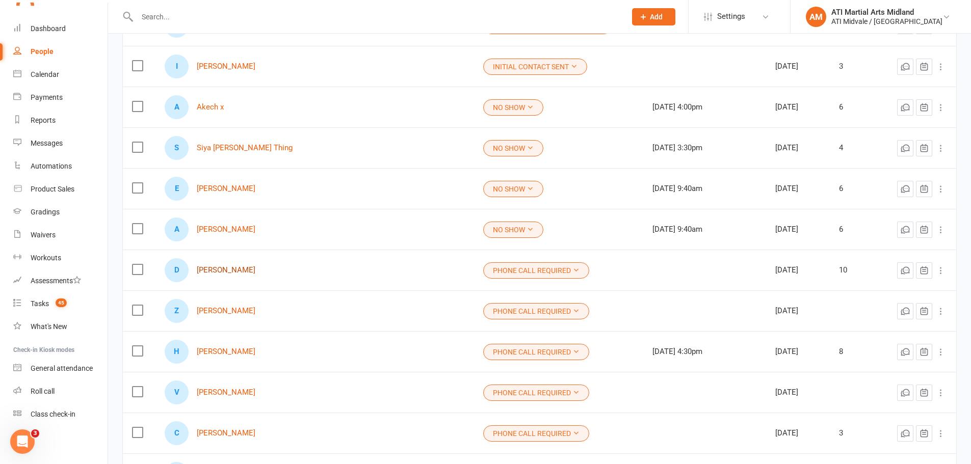
click at [230, 272] on link "[PERSON_NAME]" at bounding box center [226, 270] width 59 height 9
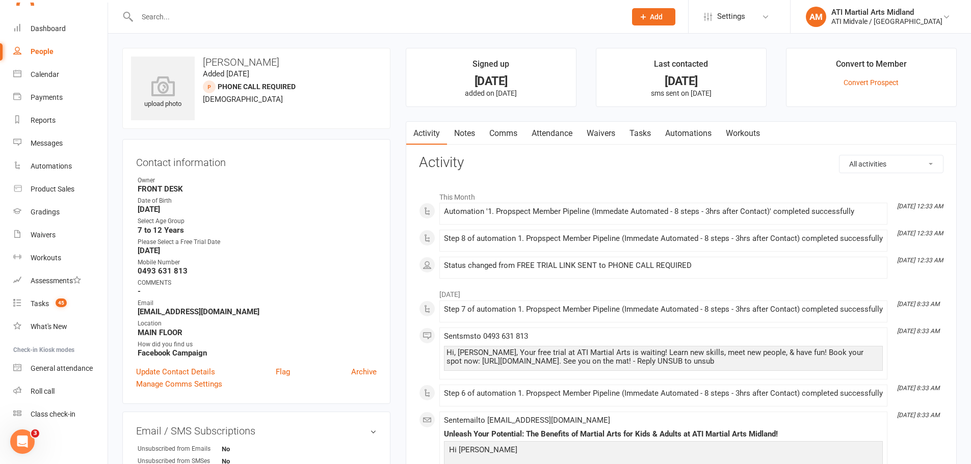
click at [629, 134] on link "Tasks" at bounding box center [640, 133] width 36 height 23
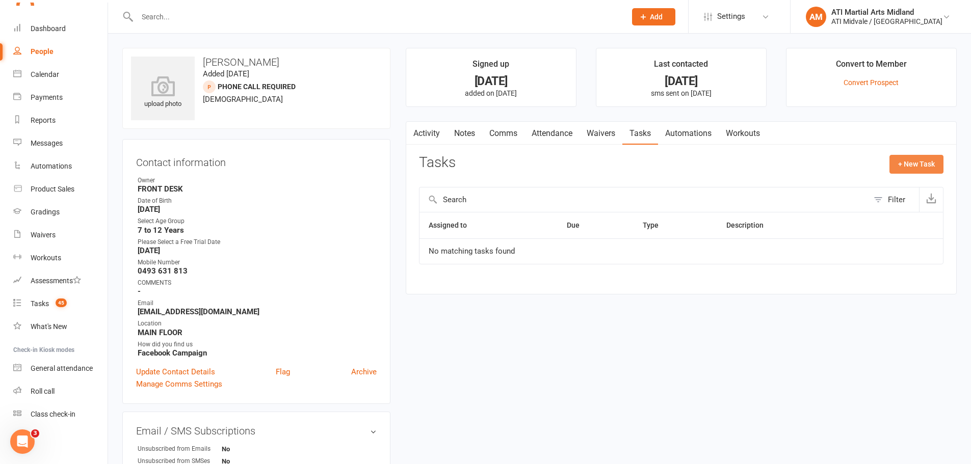
click at [897, 165] on button "+ New Task" at bounding box center [917, 164] width 54 height 18
select select "32859"
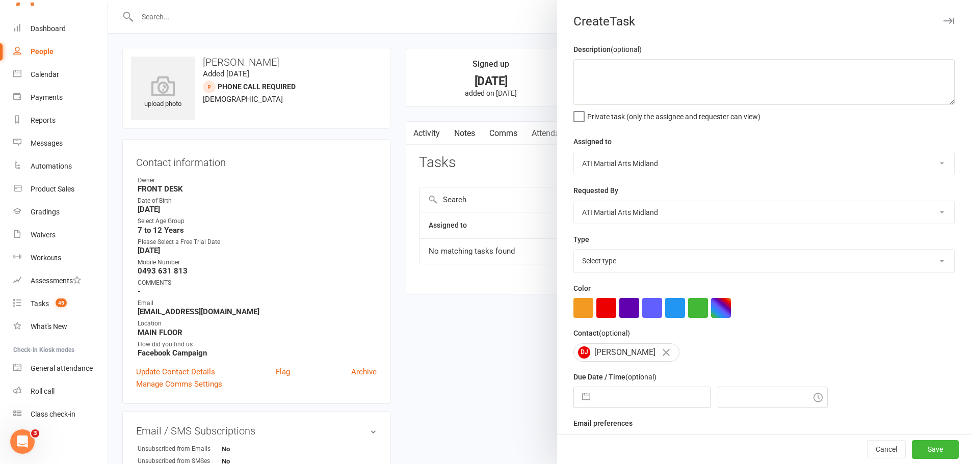
click at [641, 256] on select "Select type Add info to task Automatic renewal checking Booked in for 1st trial…" at bounding box center [764, 261] width 380 height 22
click at [574, 252] on select "Select type Add info to task Automatic renewal checking Booked in for 1st trial…" at bounding box center [764, 261] width 380 height 22
click at [635, 255] on select "Add info to task Automatic renewal checking Booked in for 1st trial program cla…" at bounding box center [764, 261] width 380 height 22
select select "28178"
click at [574, 252] on select "Add info to task Automatic renewal checking Booked in for 1st trial program cla…" at bounding box center [764, 261] width 380 height 22
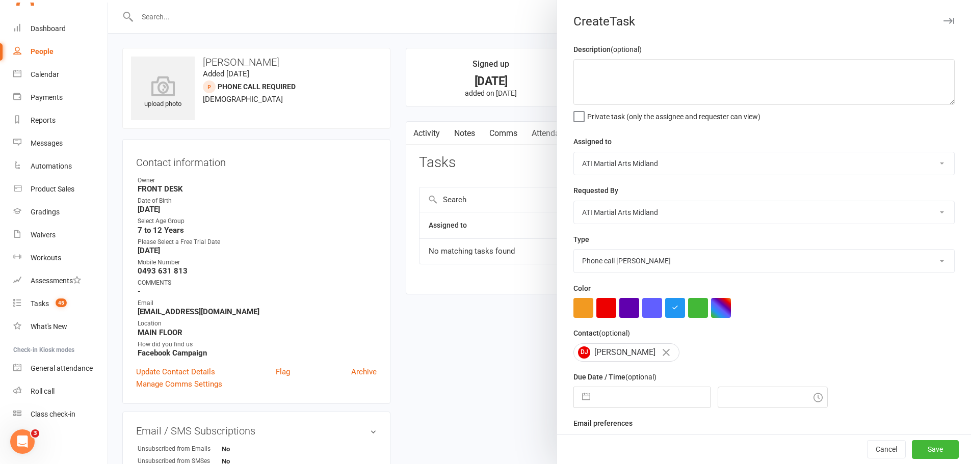
click at [587, 399] on button "button" at bounding box center [586, 397] width 18 height 20
select select "7"
select select "2025"
select select "8"
select select "2025"
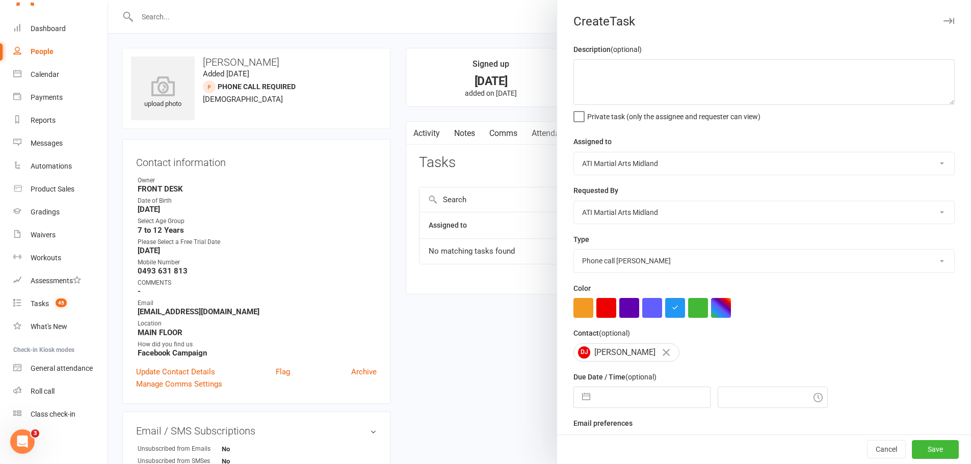
select select "9"
select select "2025"
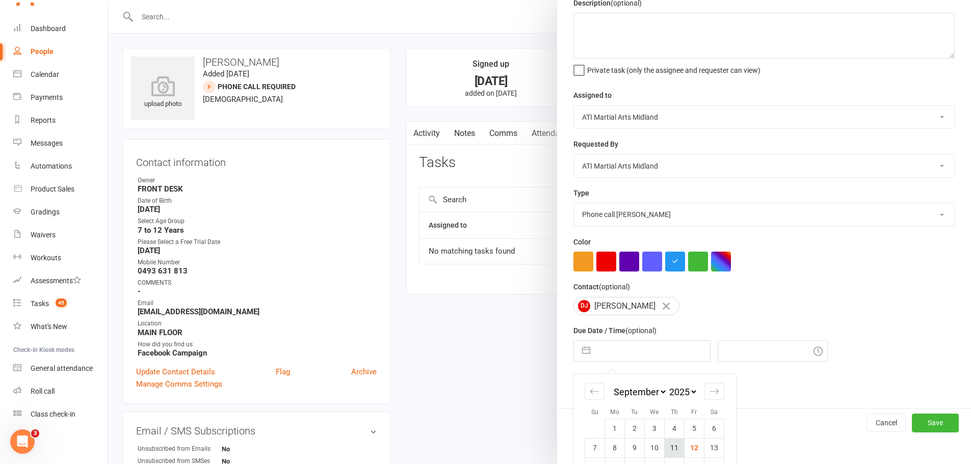
scroll to position [102, 0]
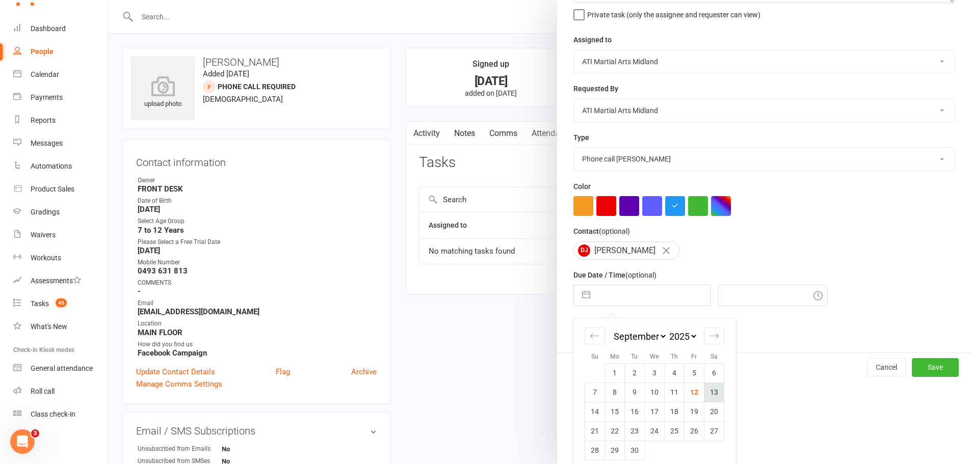
click at [705, 397] on td "13" at bounding box center [715, 392] width 20 height 19
type input "[DATE]"
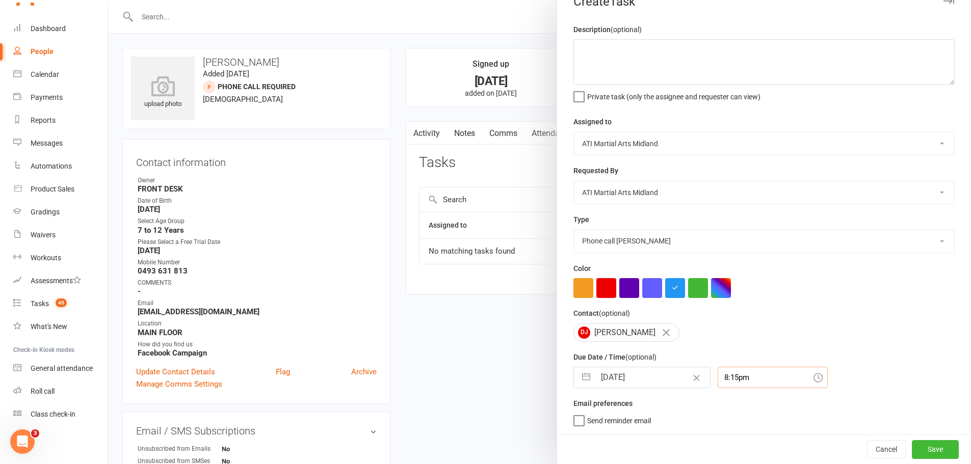
click at [745, 383] on div "8:15pm" at bounding box center [773, 377] width 110 height 21
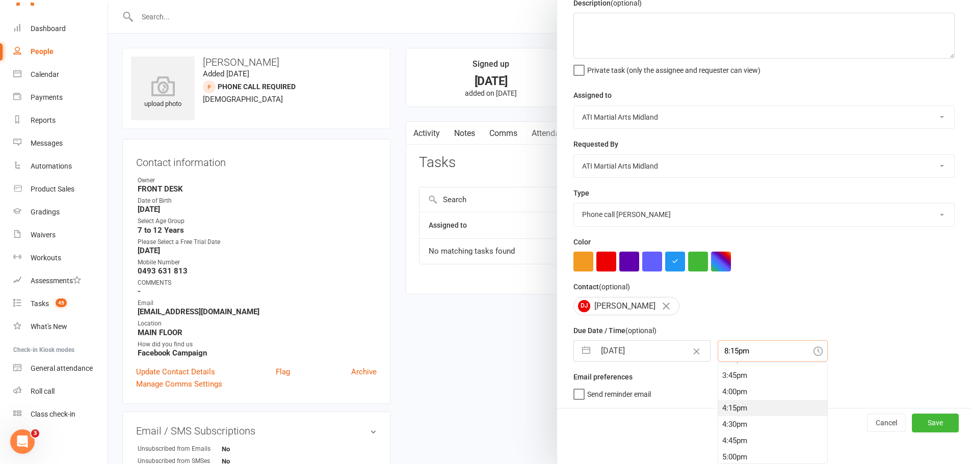
scroll to position [999, 0]
click at [738, 381] on div "3:30pm" at bounding box center [772, 383] width 109 height 16
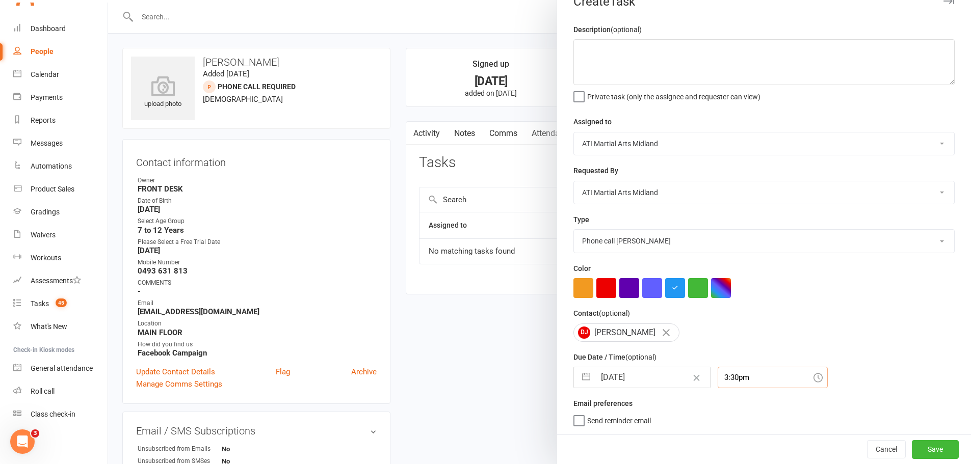
scroll to position [24, 0]
click at [729, 378] on input "3:30pm" at bounding box center [773, 377] width 110 height 21
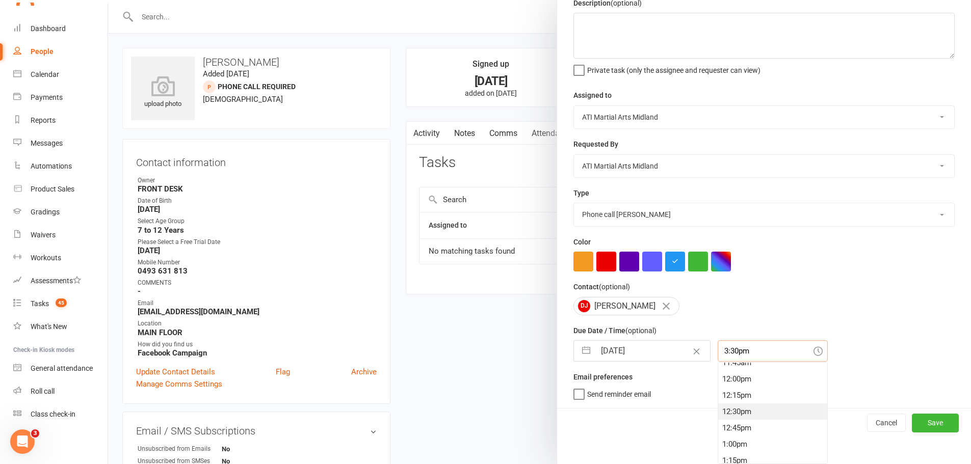
scroll to position [638, 0]
click at [737, 394] on div "10:15am" at bounding box center [772, 402] width 109 height 16
type input "10:15am"
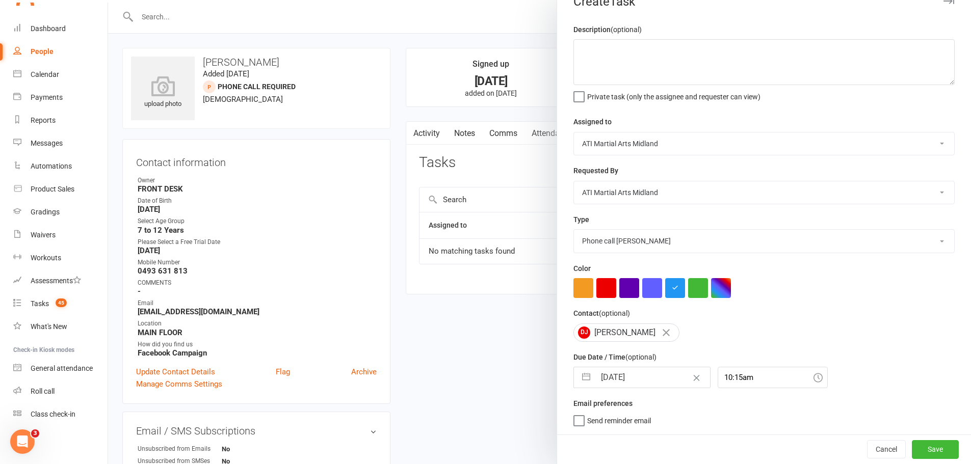
click at [911, 440] on div "Cancel Save" at bounding box center [764, 449] width 414 height 29
click at [913, 445] on button "Save" at bounding box center [935, 449] width 47 height 18
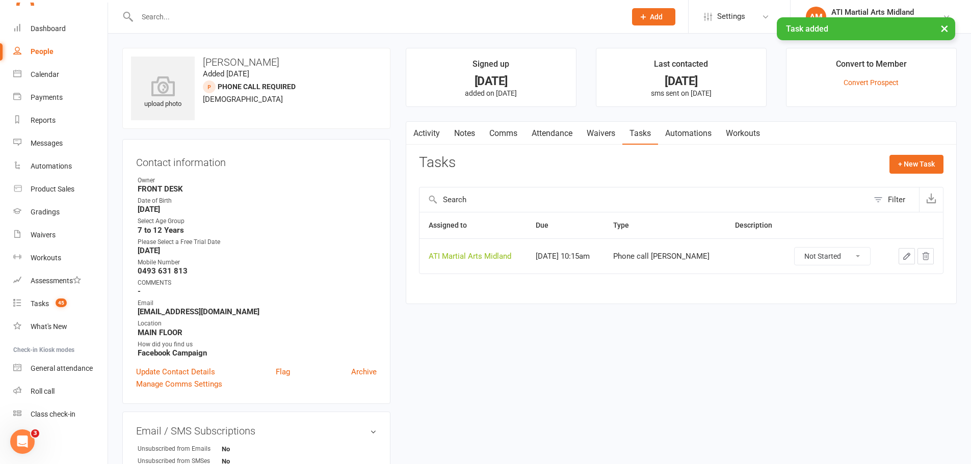
click at [563, 136] on link "Attendance" at bounding box center [552, 133] width 55 height 23
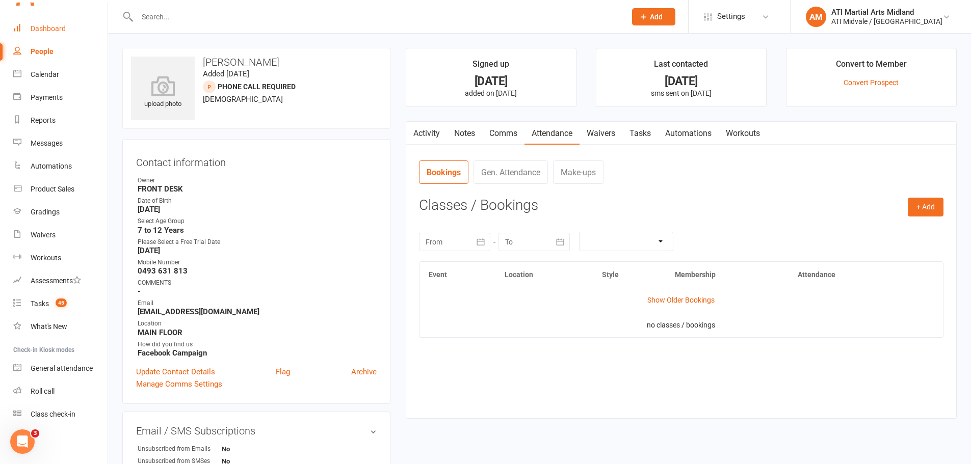
click at [27, 27] on link "Dashboard" at bounding box center [60, 28] width 94 height 23
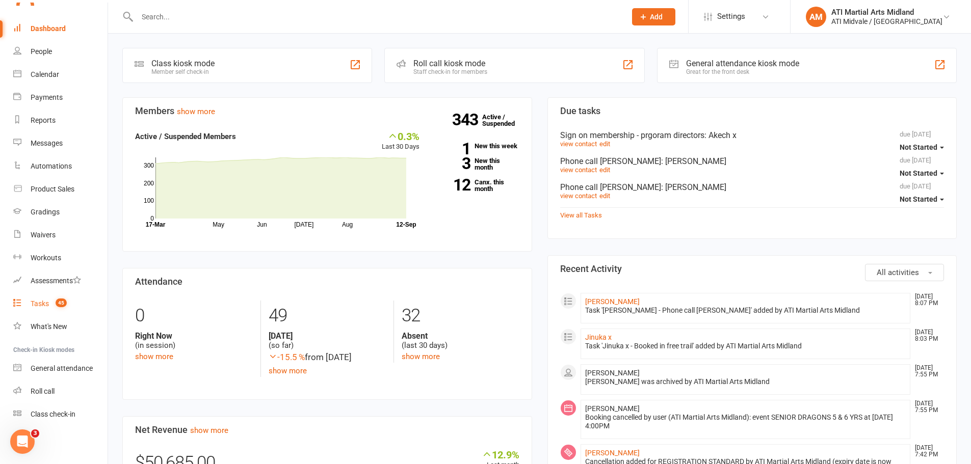
click at [41, 303] on div "Tasks" at bounding box center [40, 304] width 18 height 8
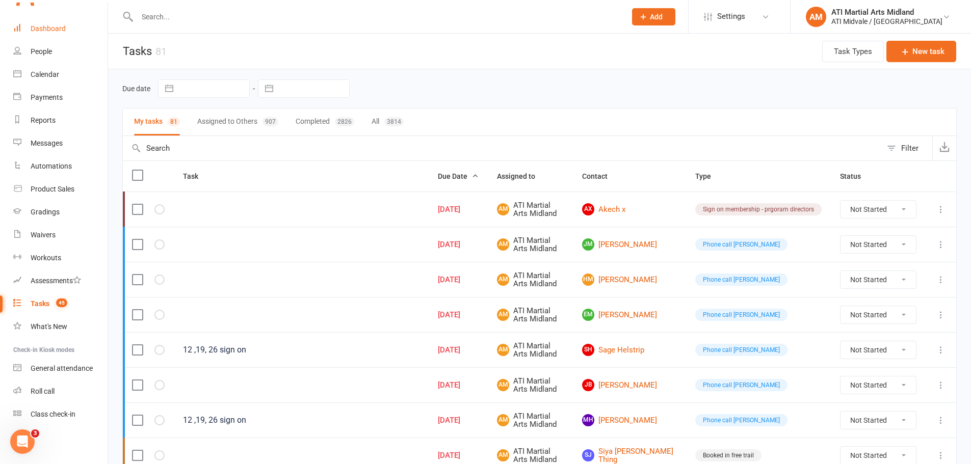
click at [59, 30] on div "Dashboard" at bounding box center [48, 28] width 35 height 8
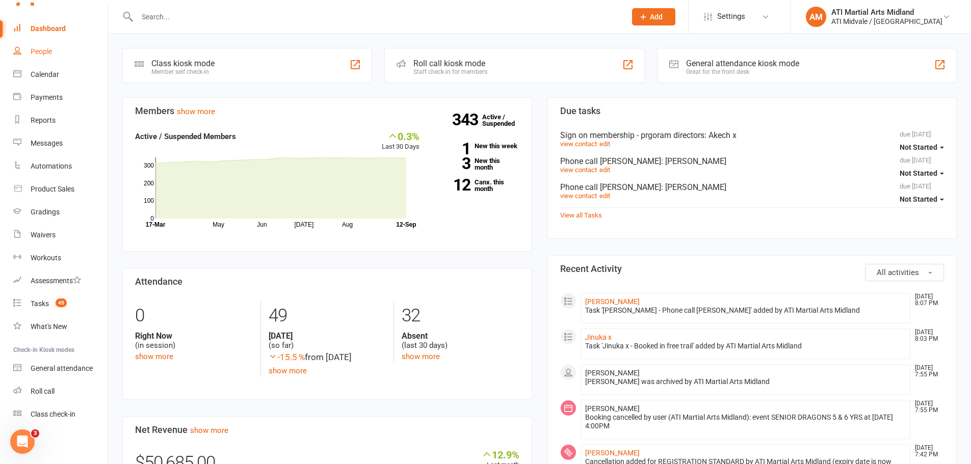
click at [49, 54] on div "People" at bounding box center [41, 51] width 21 height 8
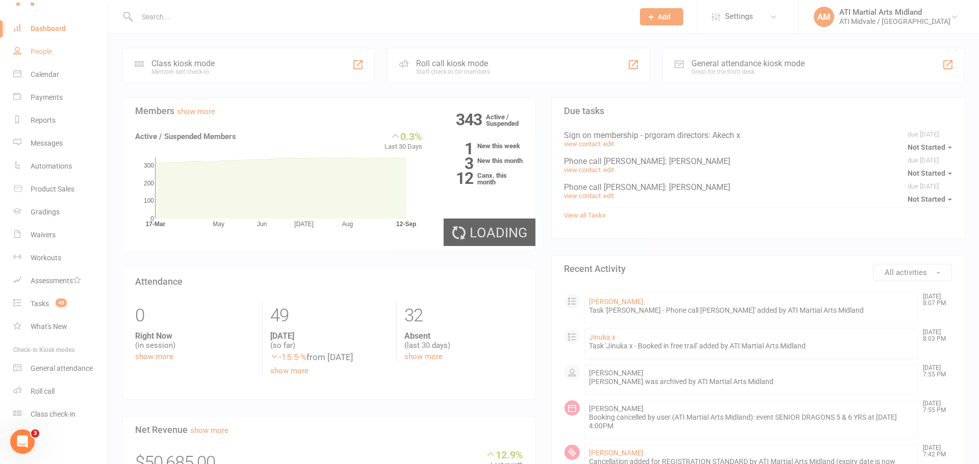
select select "100"
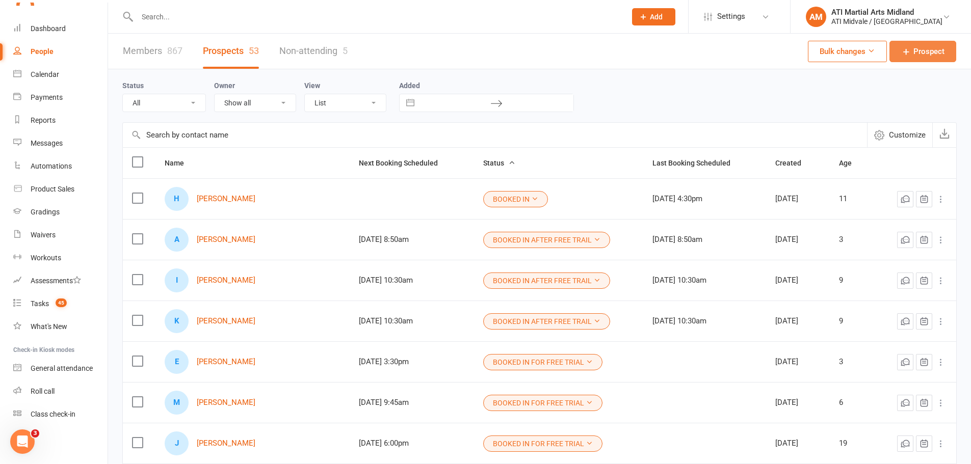
click at [924, 47] on span "Prospect" at bounding box center [929, 51] width 31 height 12
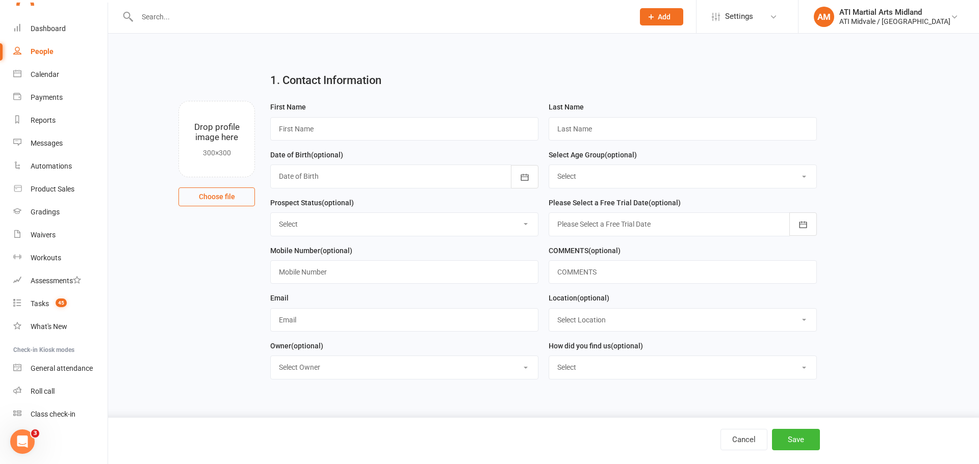
click at [577, 368] on select "Select Google Facebook Instagram Ticktok Referral Facebook Campaign" at bounding box center [682, 367] width 267 height 22
select select "Facebook Campaign"
click at [549, 359] on select "Select Google Facebook Instagram Ticktok Referral Facebook Campaign" at bounding box center [682, 367] width 267 height 22
click at [616, 219] on div at bounding box center [683, 224] width 268 height 23
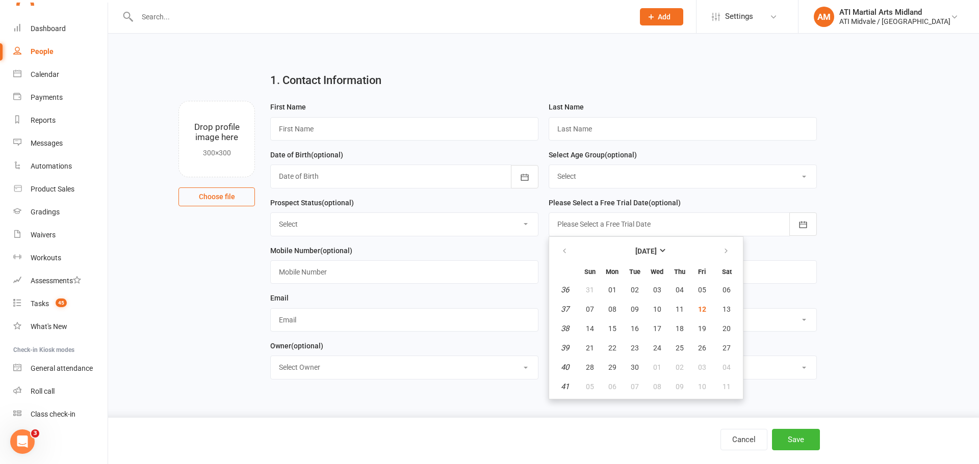
click at [425, 218] on select "Select Set a Status BOOKED IN FOR FREE TRIAL DID FREE TRAIL BOOKED IN AFTER FRE…" at bounding box center [404, 224] width 267 height 22
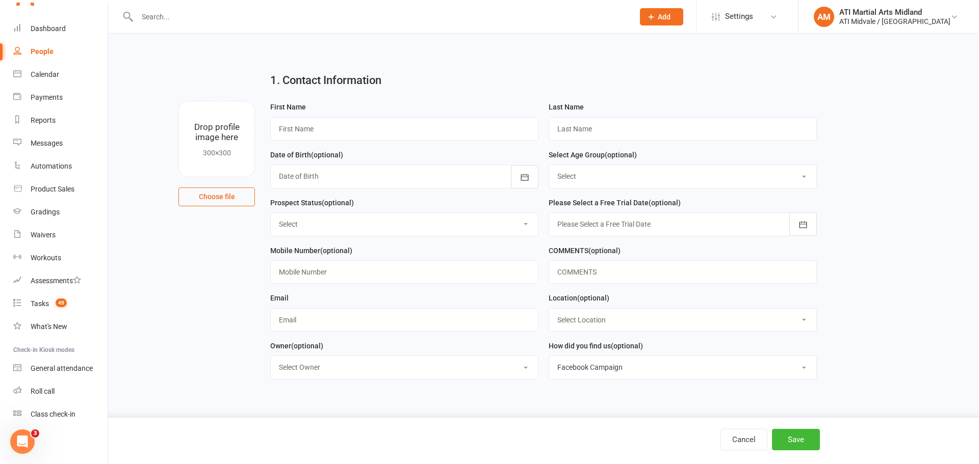
select select "BOOKED IN AFTER FREE TRAIL"
click at [271, 215] on select "Select Set a Status BOOKED IN FOR FREE TRIAL DID FREE TRAIL BOOKED IN AFTER FRE…" at bounding box center [404, 224] width 267 height 22
click at [337, 172] on div at bounding box center [404, 176] width 268 height 23
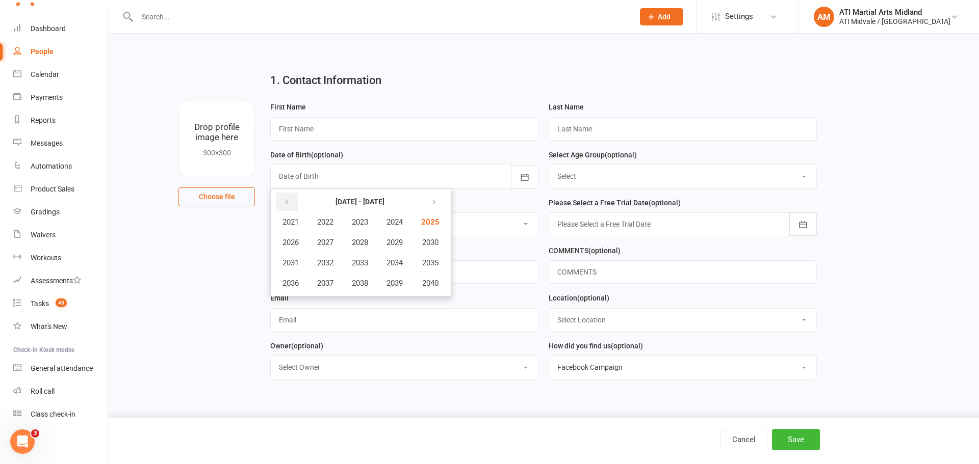
click at [289, 206] on icon "button" at bounding box center [286, 202] width 7 height 8
click at [338, 285] on button "2017" at bounding box center [325, 283] width 34 height 19
click at [381, 226] on button "March" at bounding box center [400, 222] width 54 height 19
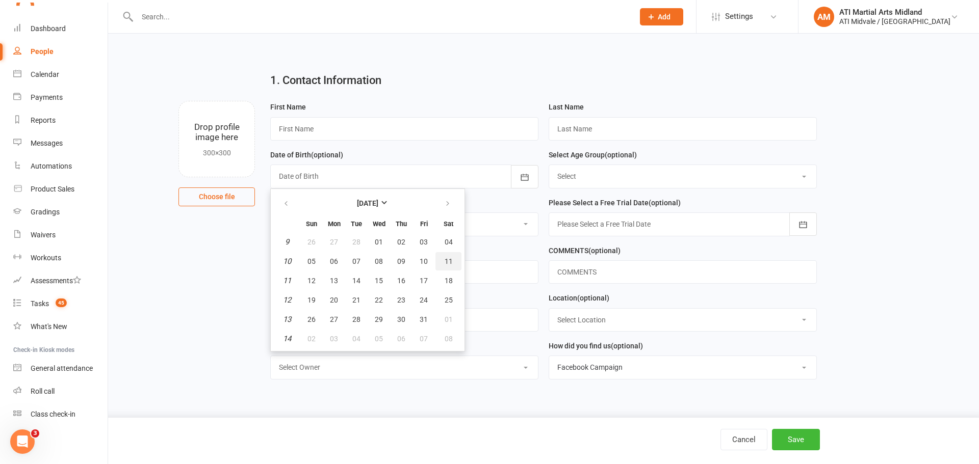
click at [445, 263] on span "11" at bounding box center [449, 261] width 8 height 8
type input "[DATE]"
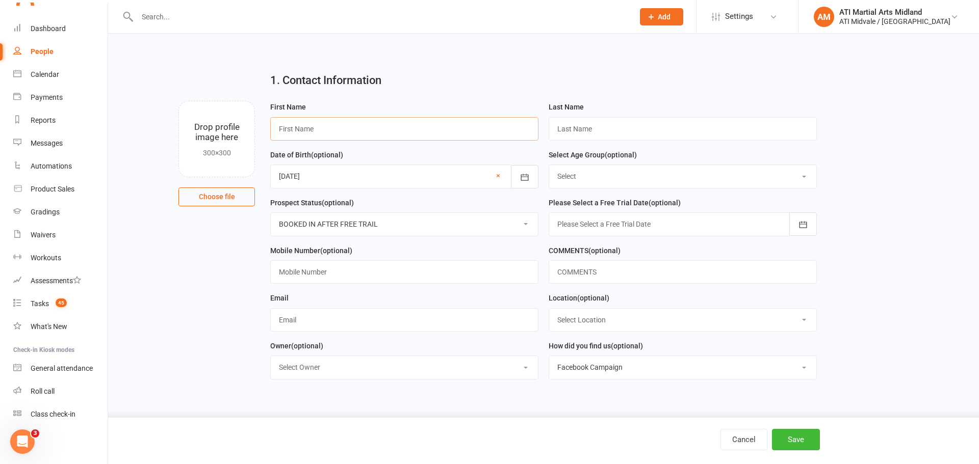
click at [347, 131] on input "text" at bounding box center [404, 128] width 268 height 23
type input "Dezhin"
type input "Tashi"
click at [596, 168] on select "Select 3 & 4 Years 5 & 6 Years 7 to 12 Years 13 Plus Years" at bounding box center [682, 176] width 267 height 22
select select "7 to 12 Years"
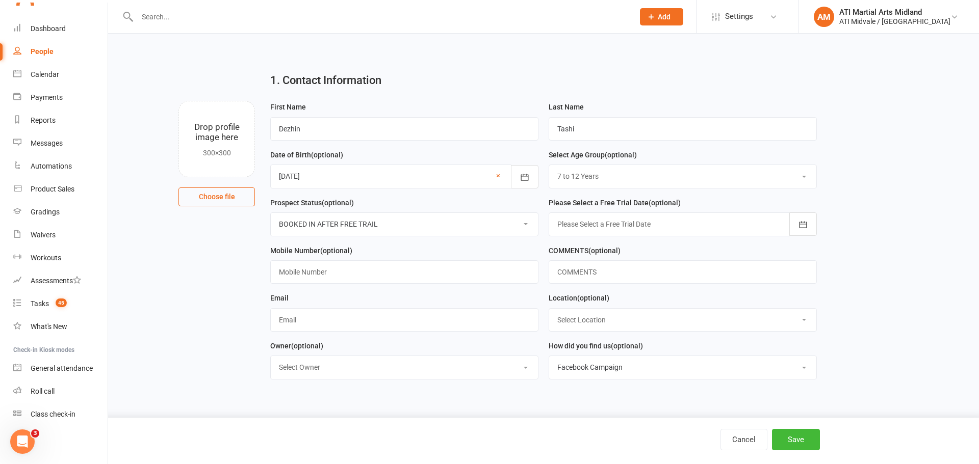
click at [549, 166] on select "Select 3 & 4 Years 5 & 6 Years 7 to 12 Years 13 Plus Years" at bounding box center [682, 176] width 267 height 22
click at [394, 266] on input "text" at bounding box center [404, 272] width 268 height 23
type input "0435325528"
click at [348, 317] on input "text" at bounding box center [404, 319] width 268 height 23
type input "[EMAIL_ADDRESS][DOMAIN_NAME]"
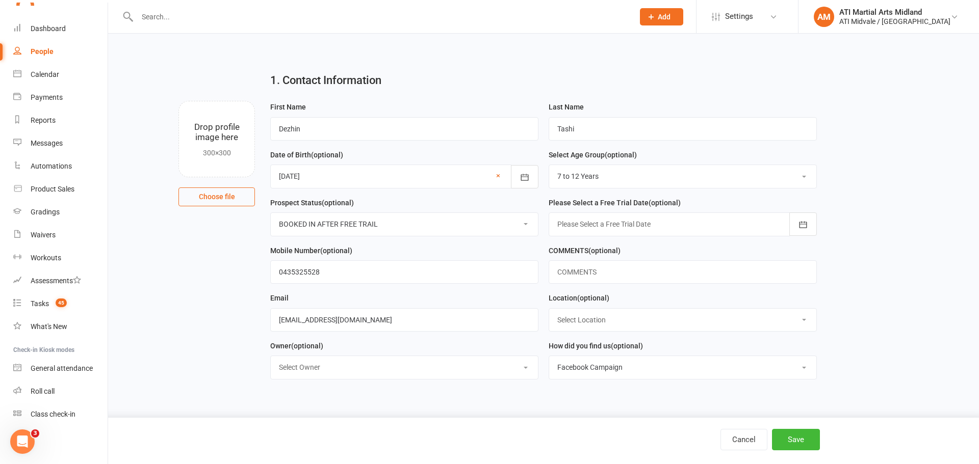
click at [361, 369] on select "Select Owner CLASS ADMIN FRONT DESK Accounts Department ATI Martial Arts [GEOGR…" at bounding box center [404, 367] width 267 height 22
click at [271, 359] on select "Select Owner CLASS ADMIN FRONT DESK Accounts Department ATI Martial Arts [GEOGR…" at bounding box center [404, 367] width 267 height 22
click at [355, 370] on select "Select Owner CLASS ADMIN FRONT DESK Accounts Department ATI Martial Arts [GEOGR…" at bounding box center [404, 367] width 267 height 22
select select "3"
click at [271, 359] on select "Select Owner CLASS ADMIN FRONT DESK Accounts Department ATI Martial Arts [GEOGR…" at bounding box center [404, 367] width 267 height 22
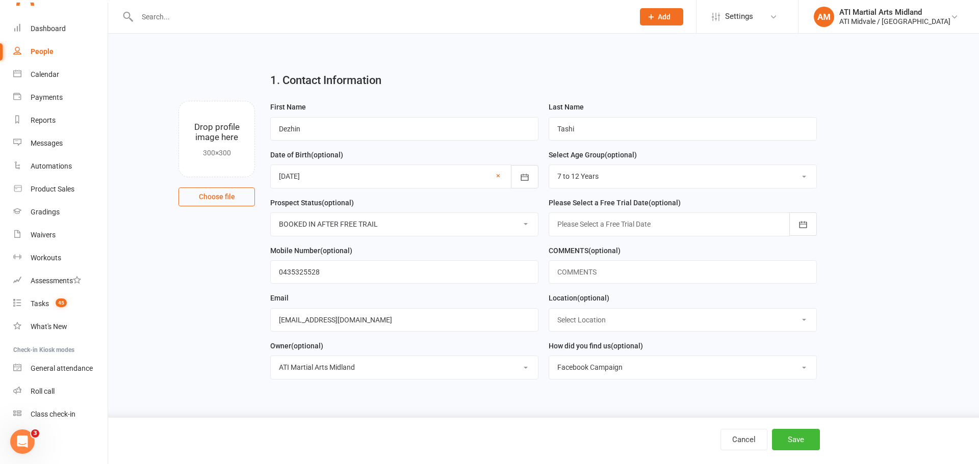
click at [592, 320] on select "Select Location MAIN FLOOR UPSTAIRS" at bounding box center [682, 320] width 267 height 22
select select "0"
click at [549, 311] on select "Select Location MAIN FLOOR UPSTAIRS" at bounding box center [682, 320] width 267 height 22
click at [790, 439] on button "Save" at bounding box center [796, 439] width 48 height 21
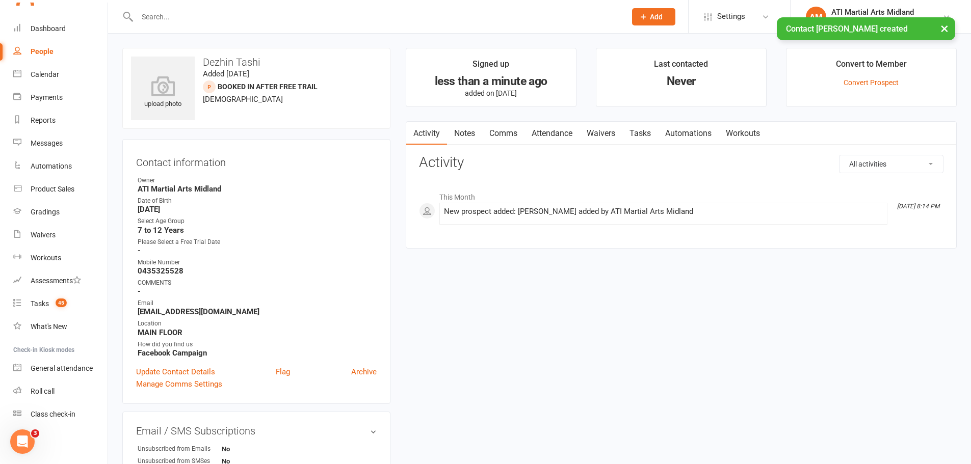
click at [553, 136] on link "Attendance" at bounding box center [552, 133] width 55 height 23
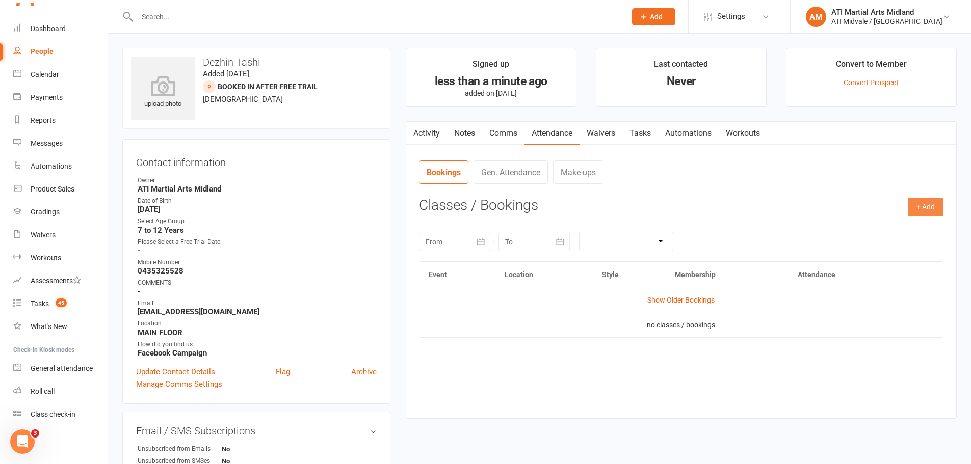
click at [922, 209] on button "+ Add" at bounding box center [926, 207] width 36 height 18
click at [889, 246] on link "Add Appointment" at bounding box center [892, 251] width 101 height 20
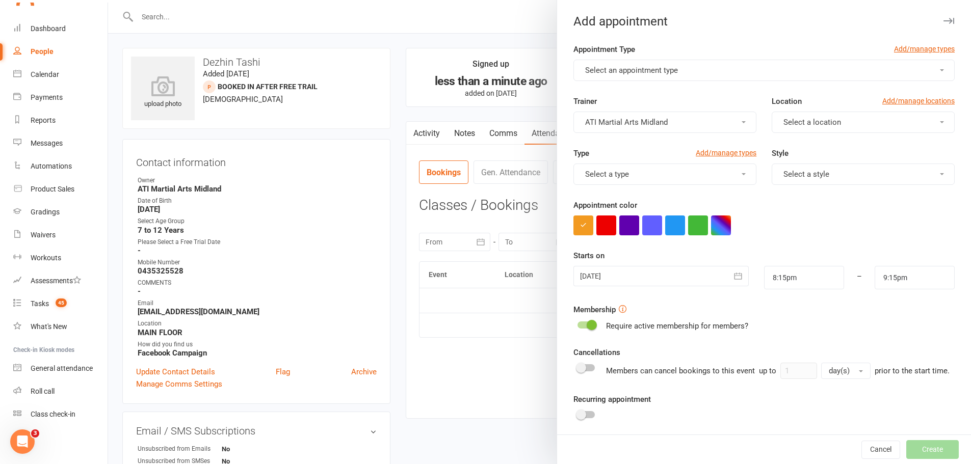
click at [639, 70] on span "Select an appointment type" at bounding box center [631, 70] width 93 height 9
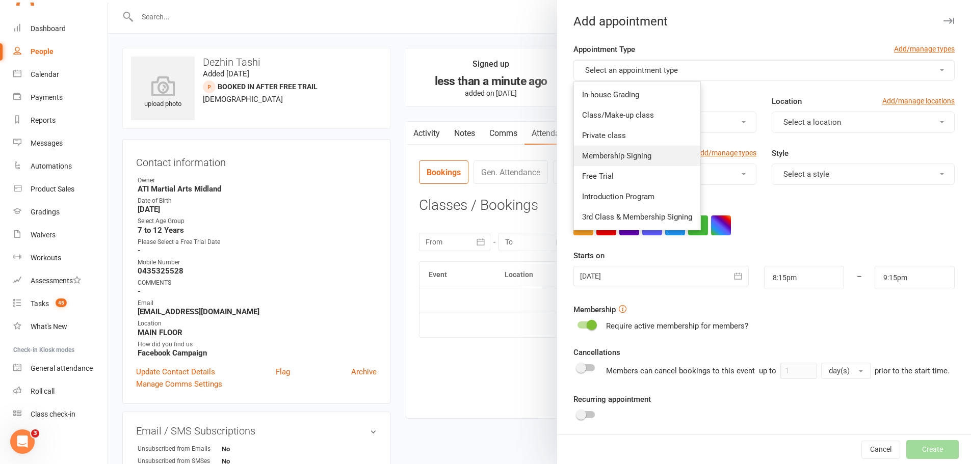
click at [608, 155] on span "Membership Signing" at bounding box center [616, 155] width 69 height 9
type input "8:45pm"
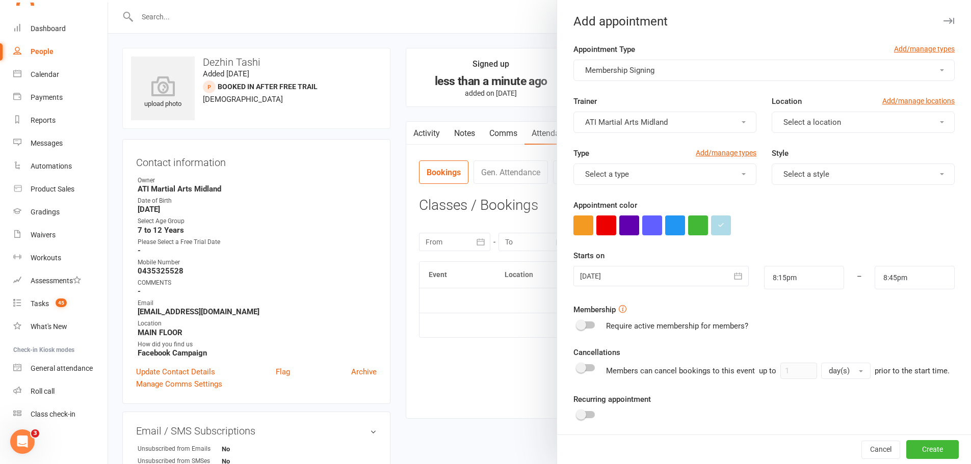
click at [599, 274] on div at bounding box center [661, 276] width 175 height 20
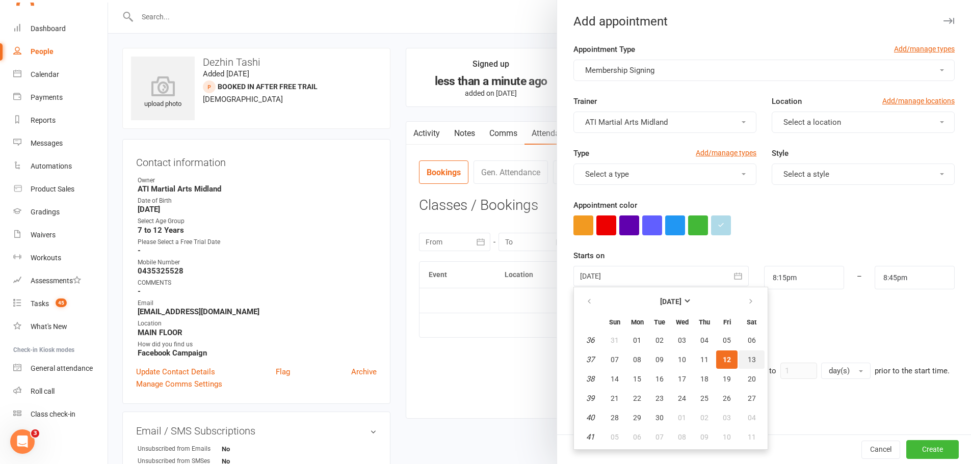
click at [748, 362] on span "13" at bounding box center [752, 360] width 8 height 8
type input "[DATE]"
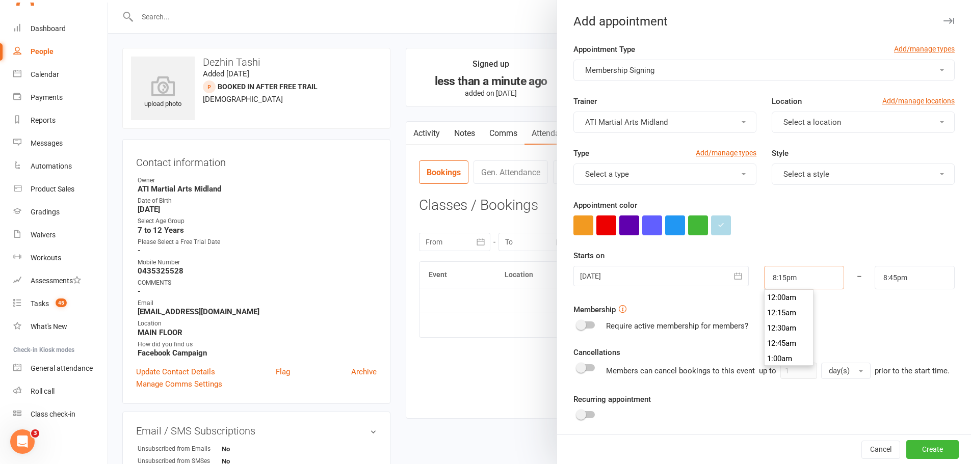
click at [776, 276] on input "8:15pm" at bounding box center [804, 277] width 80 height 23
type input "10:30am"
click at [774, 331] on li "10:30am" at bounding box center [789, 328] width 49 height 15
click at [875, 275] on input "8:45pm" at bounding box center [915, 277] width 80 height 23
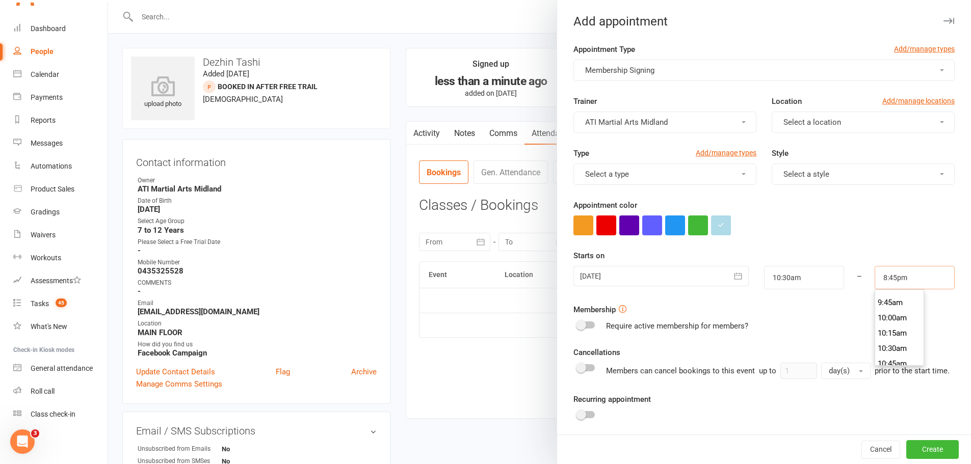
scroll to position [642, 0]
click at [878, 354] on li "11:30am" at bounding box center [899, 358] width 49 height 15
click at [885, 280] on input "11:30am" at bounding box center [915, 277] width 80 height 23
type input "11:20am"
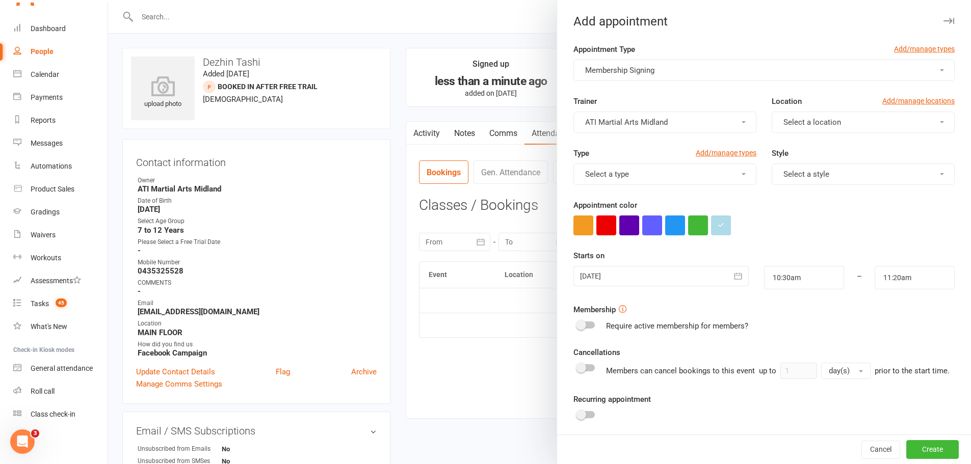
click at [877, 224] on div at bounding box center [764, 226] width 381 height 20
click at [596, 221] on button "button" at bounding box center [606, 226] width 20 height 20
click at [925, 453] on button "Create" at bounding box center [932, 450] width 53 height 18
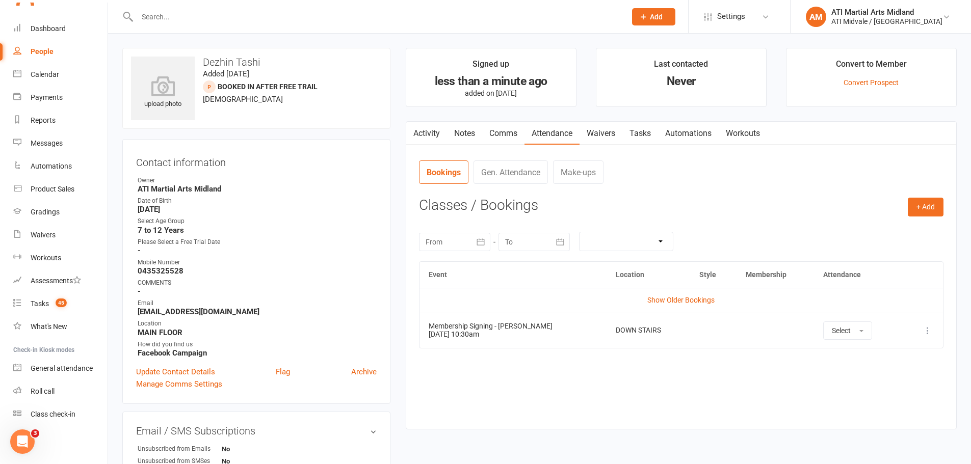
click at [641, 134] on link "Tasks" at bounding box center [640, 133] width 36 height 23
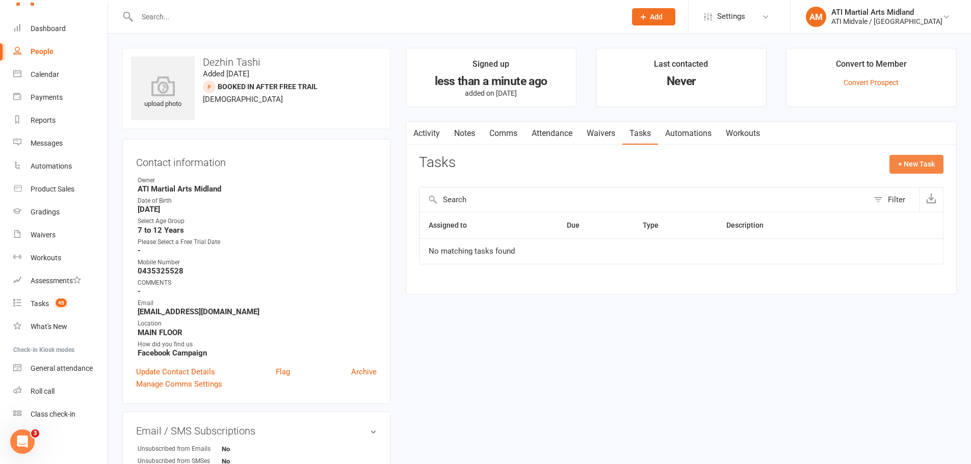
click at [939, 165] on button "+ New Task" at bounding box center [917, 164] width 54 height 18
select select "32859"
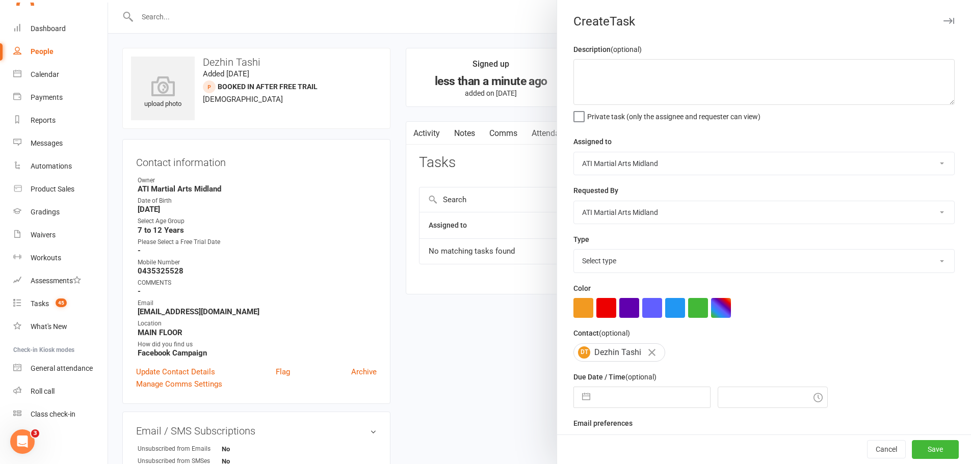
click at [630, 252] on select "Select type Add info to task Automatic renewal checking Booked in for 1st trial…" at bounding box center [764, 261] width 380 height 22
select select "22453"
click at [574, 252] on select "Select type Add info to task Automatic renewal checking Booked in for 1st trial…" at bounding box center [764, 261] width 380 height 22
click at [583, 401] on button "button" at bounding box center [586, 397] width 18 height 20
select select "7"
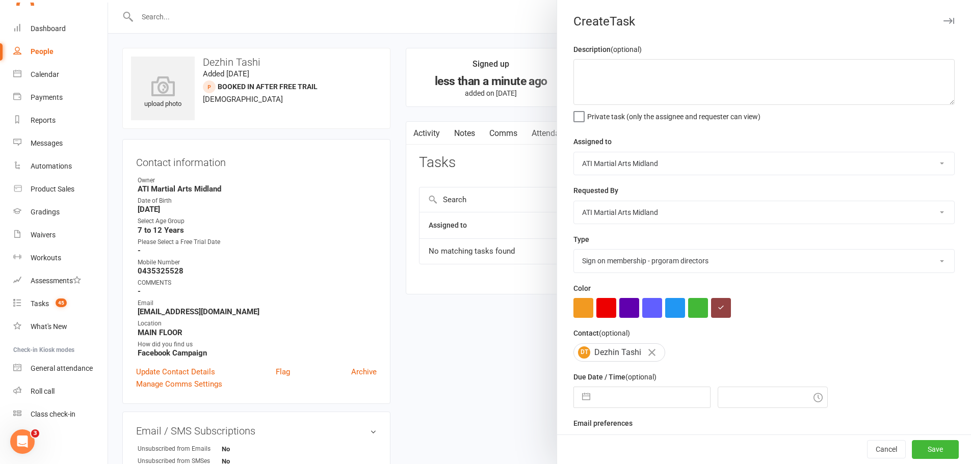
select select "2025"
select select "8"
select select "2025"
select select "9"
select select "2025"
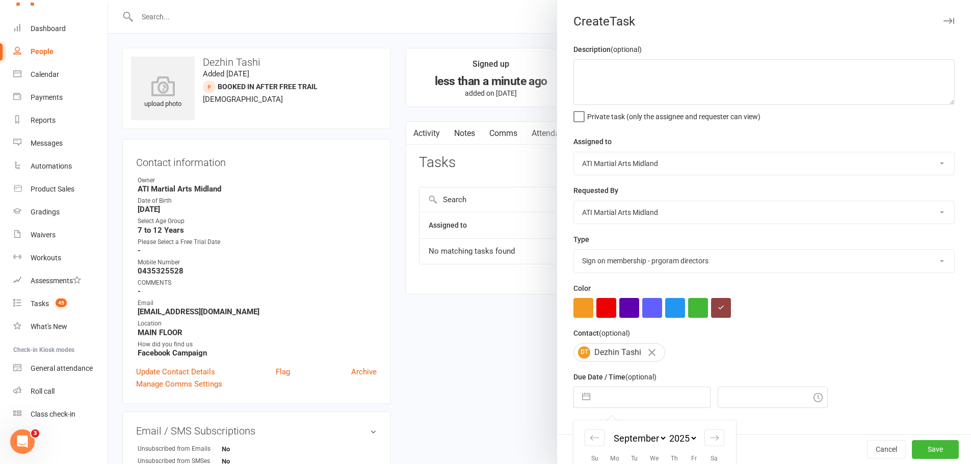
scroll to position [114, 0]
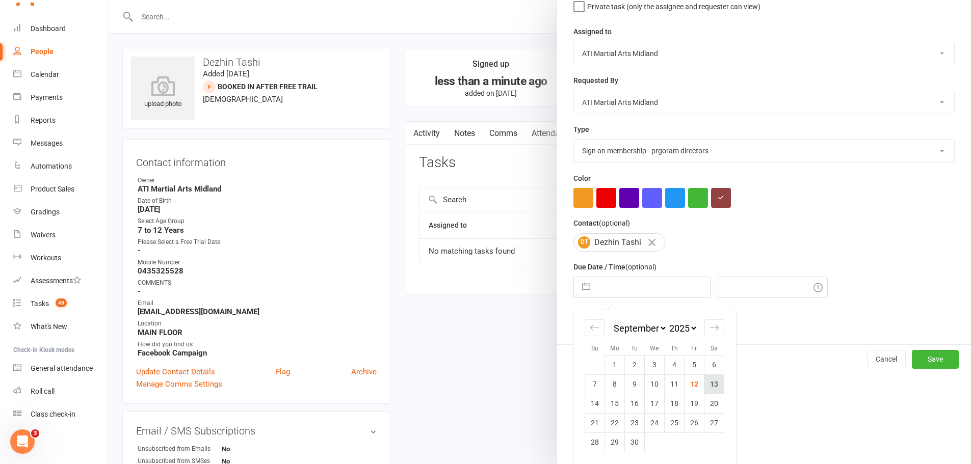
click at [707, 384] on td "13" at bounding box center [715, 384] width 20 height 19
type input "[DATE]"
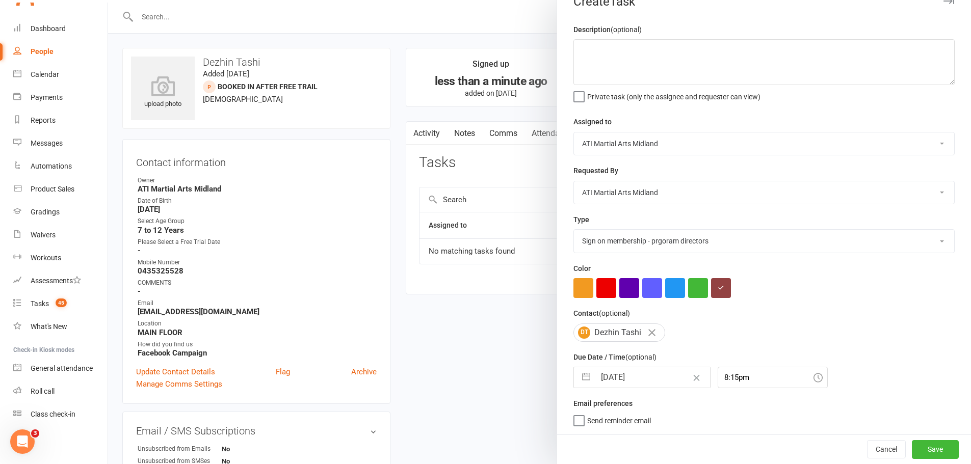
scroll to position [24, 0]
drag, startPoint x: 696, startPoint y: 370, endPoint x: 703, endPoint y: 370, distance: 7.1
click at [696, 370] on div "[DATE] Navigate forward to interact with the calendar and select a date. Press …" at bounding box center [764, 377] width 381 height 21
click at [728, 378] on div "8:15pm" at bounding box center [773, 377] width 110 height 21
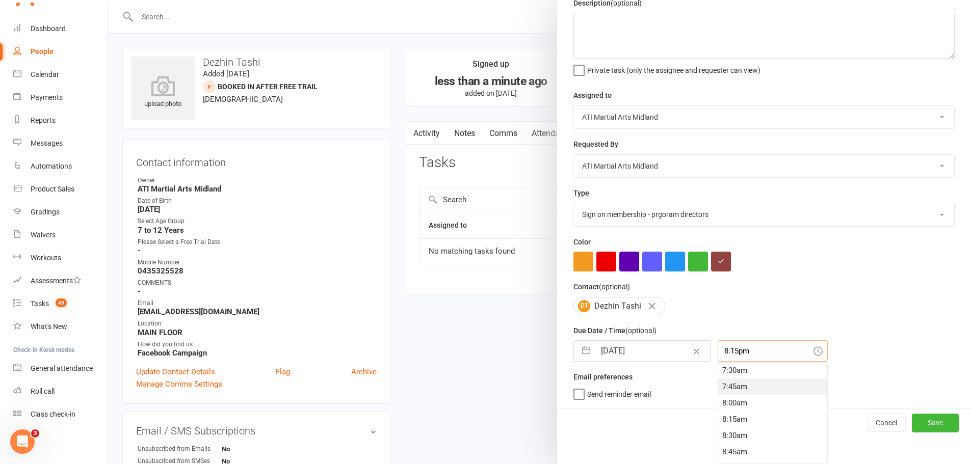
scroll to position [489, 0]
click at [725, 380] on div "7:45am" at bounding box center [772, 387] width 109 height 16
type input "7:45am"
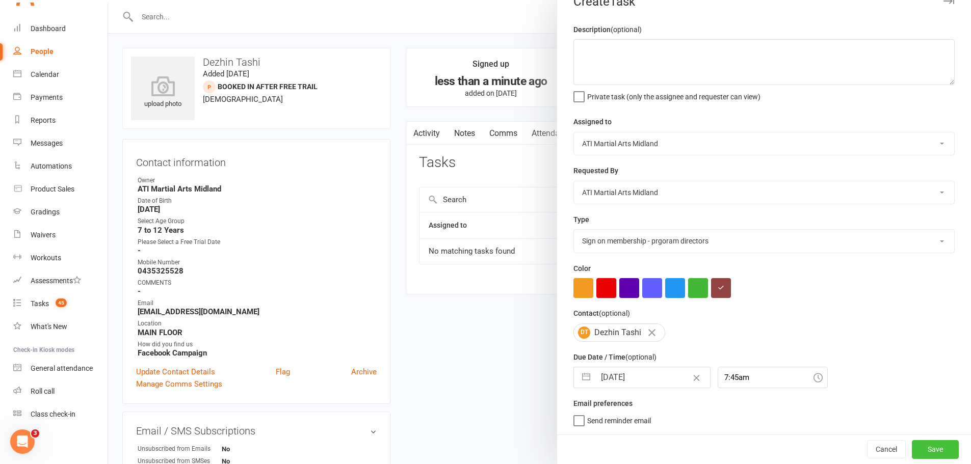
click at [912, 446] on button "Save" at bounding box center [935, 449] width 47 height 18
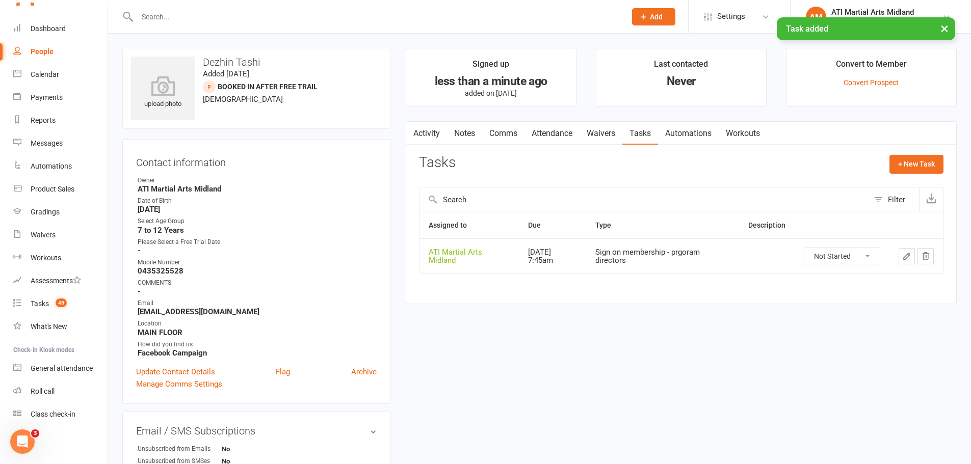
click at [573, 128] on link "Attendance" at bounding box center [552, 133] width 55 height 23
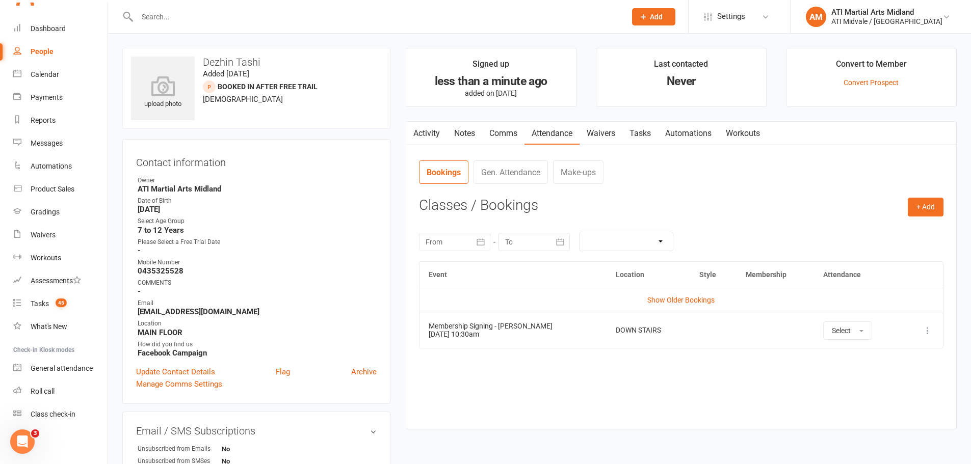
click at [179, 16] on input "text" at bounding box center [376, 17] width 485 height 14
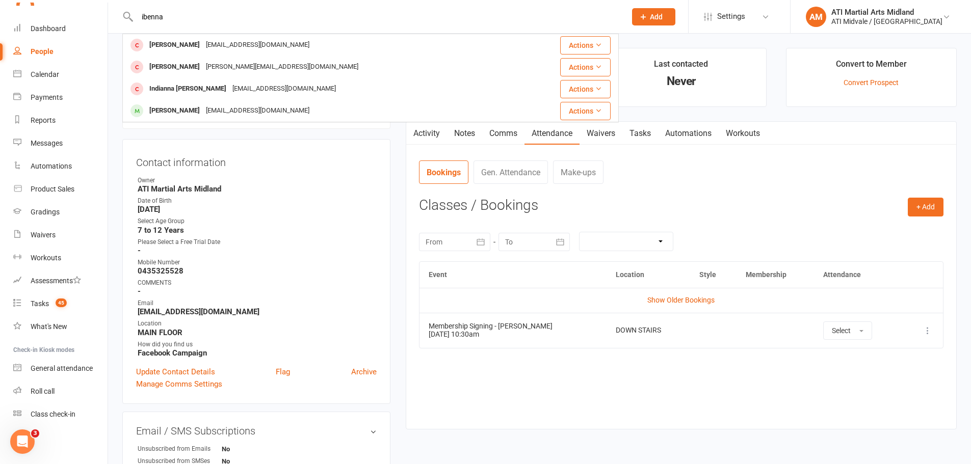
drag, startPoint x: 189, startPoint y: 22, endPoint x: 107, endPoint y: 17, distance: 81.8
click at [107, 3] on header "[PERSON_NAME] [EMAIL_ADDRESS][DOMAIN_NAME] Actions Sienna Hedley [EMAIL_ADDRESS…" at bounding box center [485, 3] width 971 height 0
type input "ibenna"
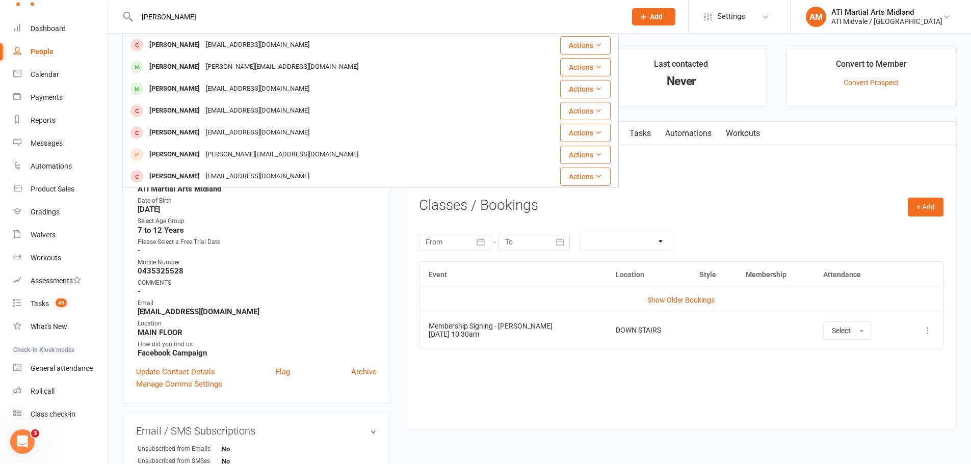
type input "[PERSON_NAME]"
